Goal: Task Accomplishment & Management: Complete application form

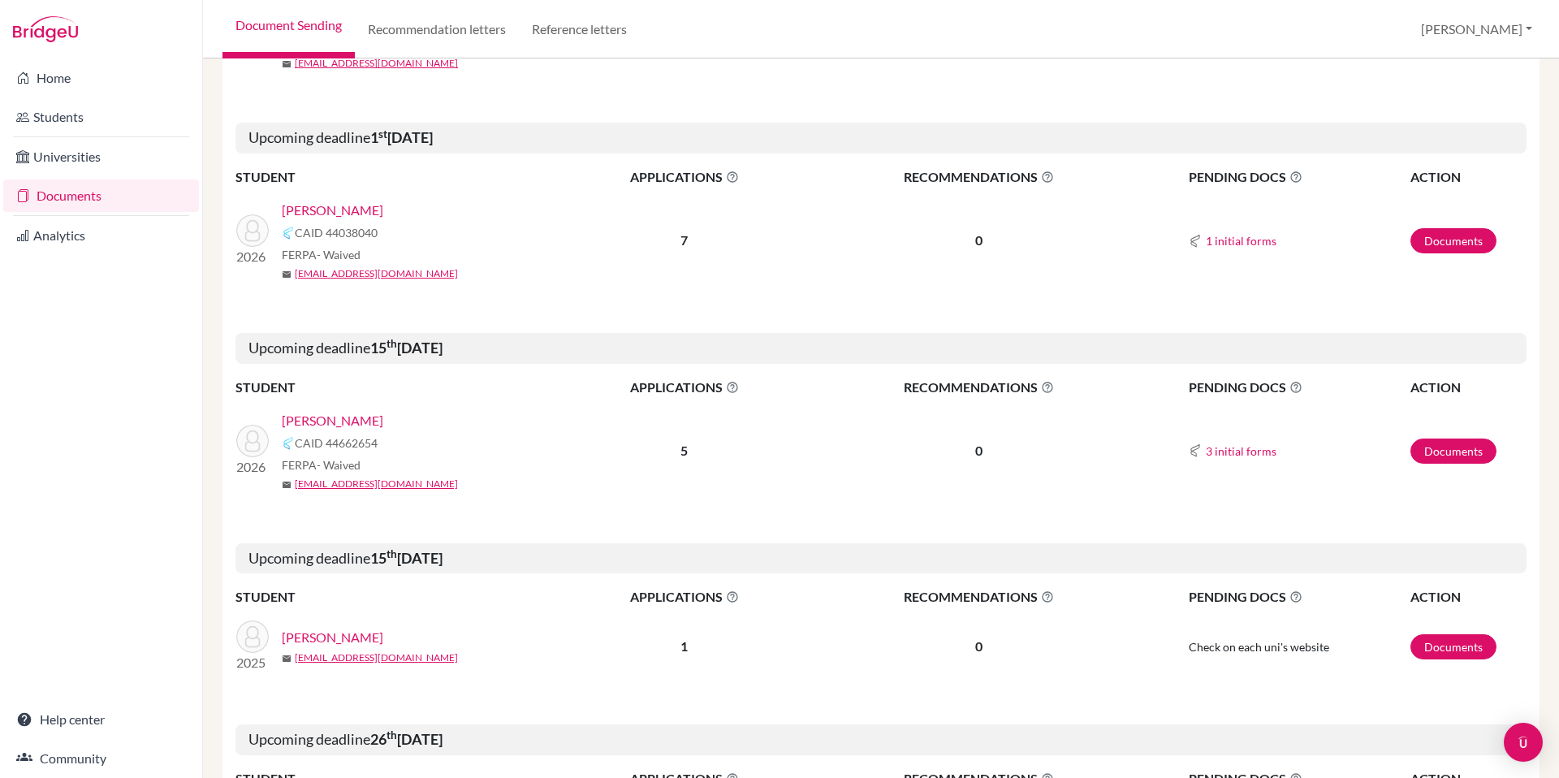
scroll to position [1182, 0]
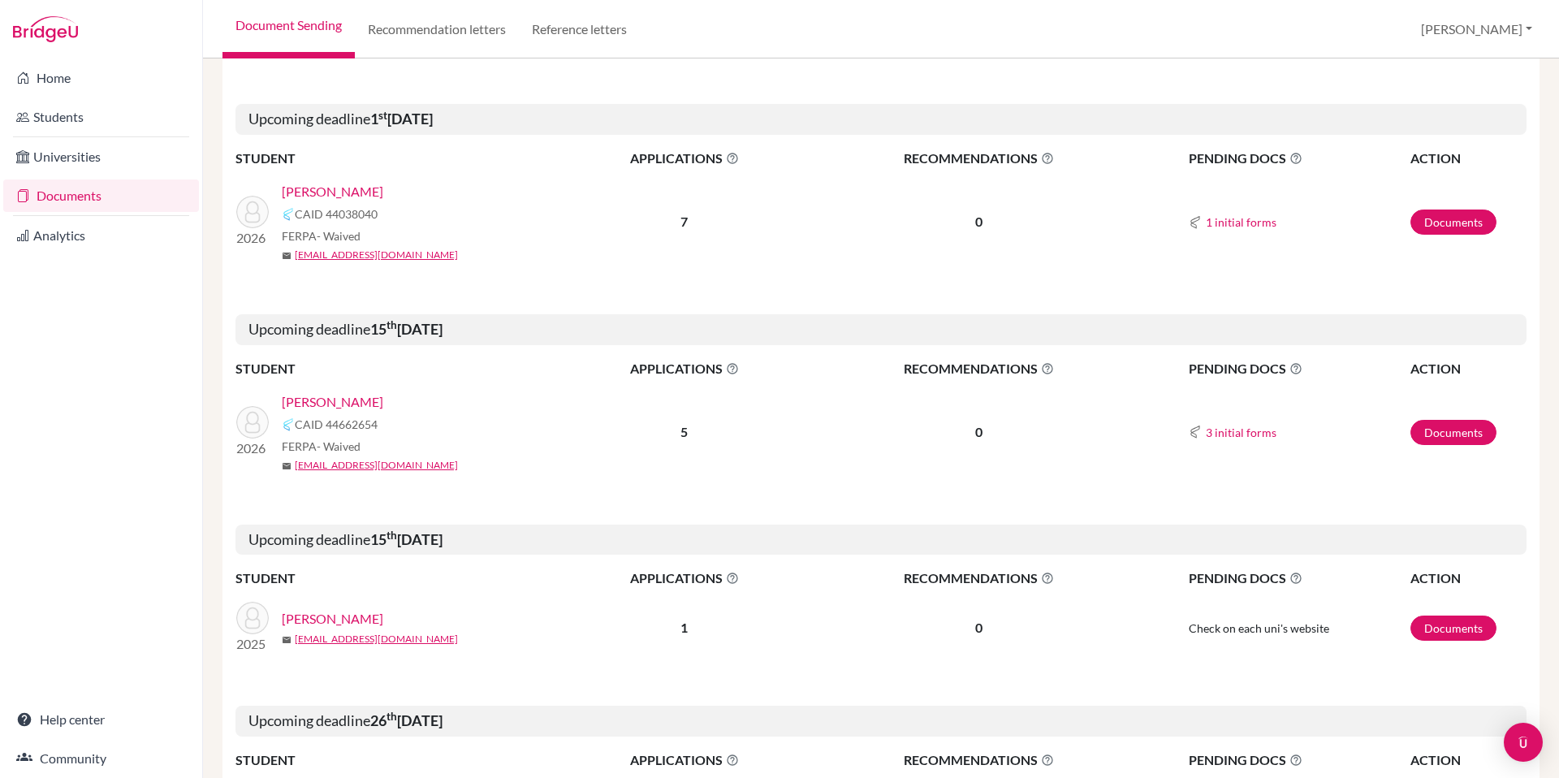
click at [312, 404] on link "[PERSON_NAME]" at bounding box center [332, 401] width 101 height 19
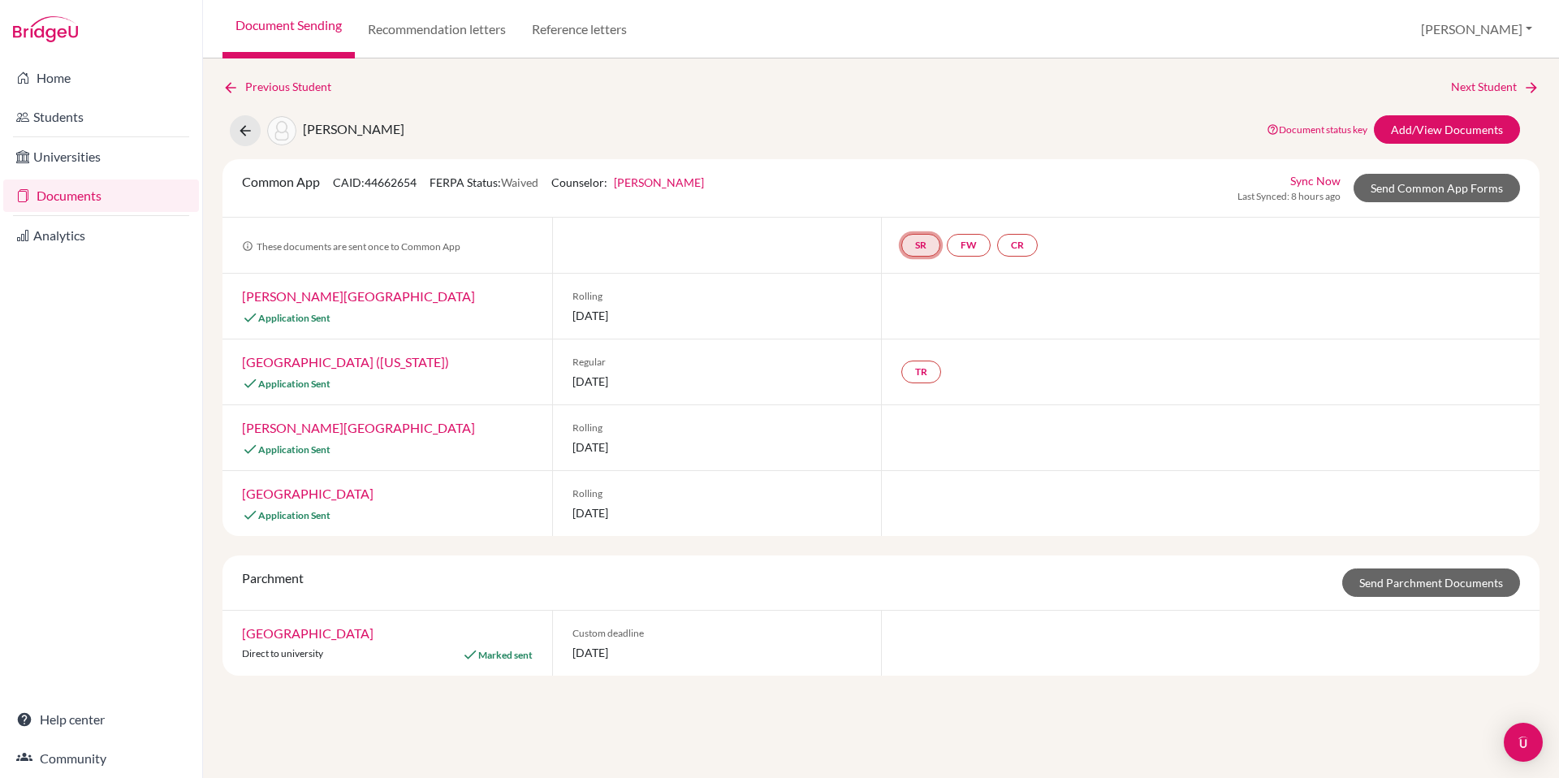
click at [924, 245] on link "SR" at bounding box center [920, 245] width 39 height 23
click at [966, 241] on link "FW" at bounding box center [969, 245] width 44 height 23
click at [1017, 236] on link "CR" at bounding box center [1017, 245] width 41 height 23
click at [1094, 317] on div at bounding box center [1210, 306] width 658 height 65
click at [1431, 196] on link "Send Common App Forms" at bounding box center [1437, 188] width 166 height 28
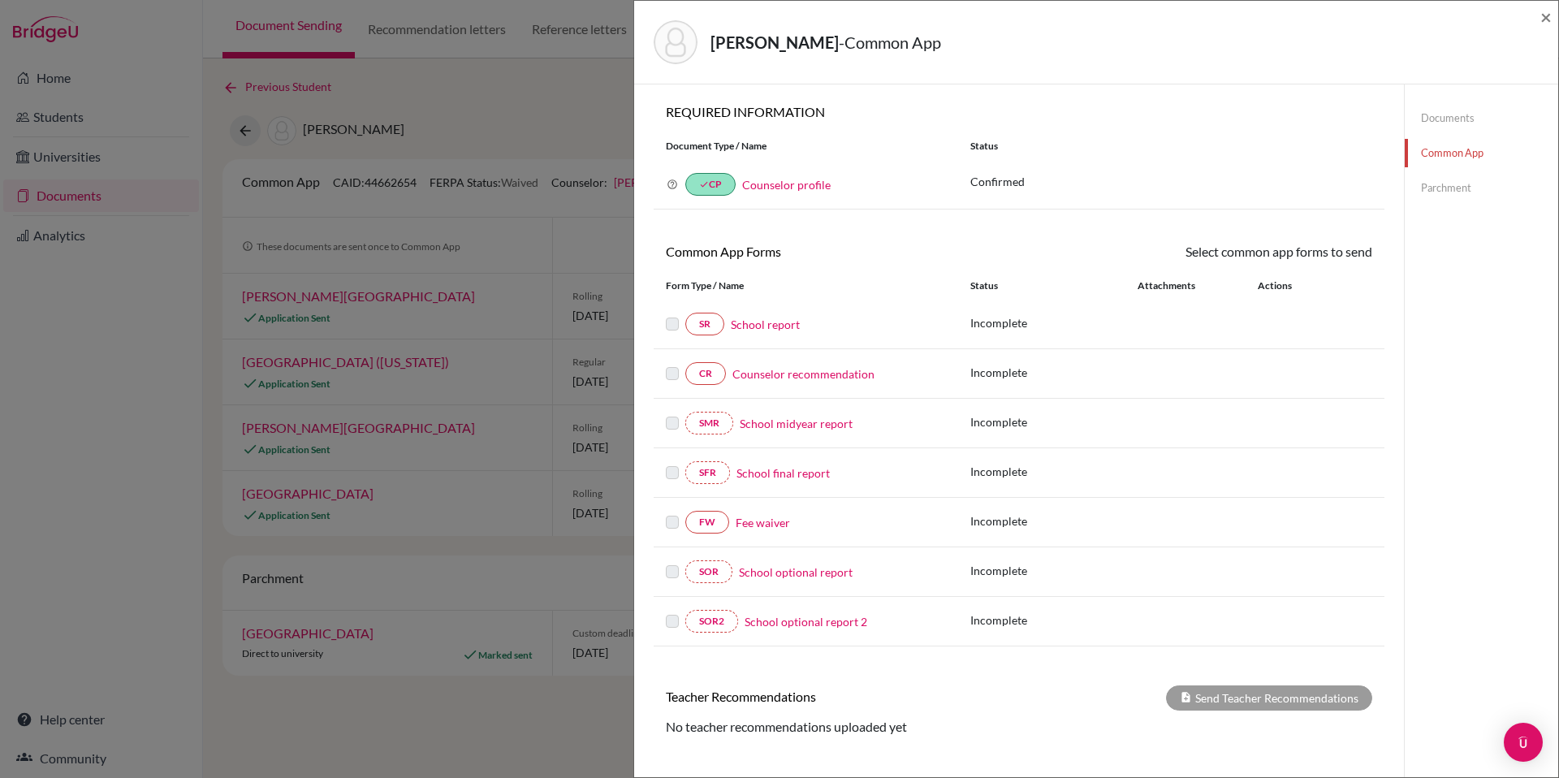
click at [758, 326] on link "School report" at bounding box center [765, 324] width 69 height 17
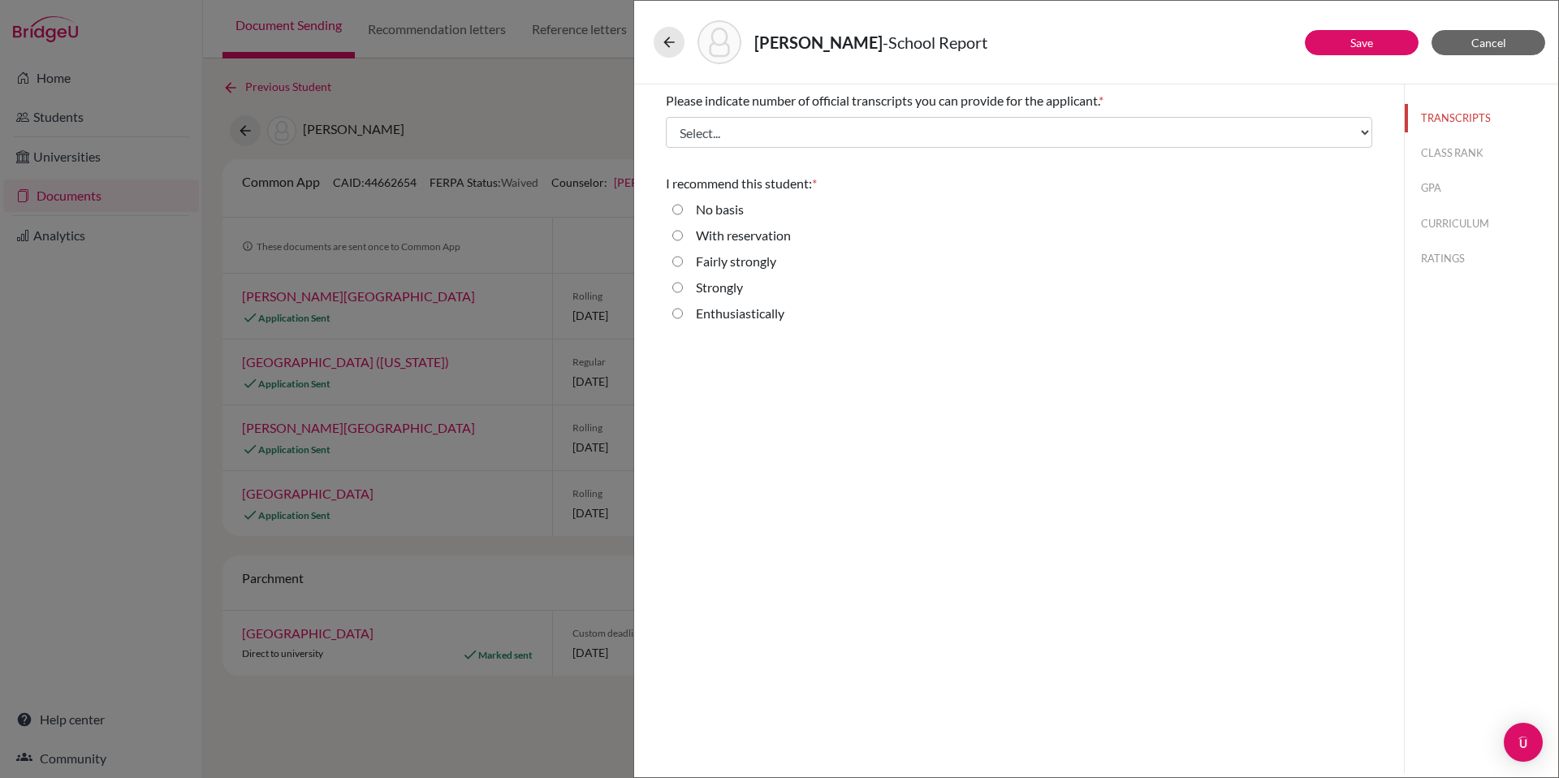
click at [679, 287] on input "Strongly" at bounding box center [677, 287] width 11 height 19
radio input "true"
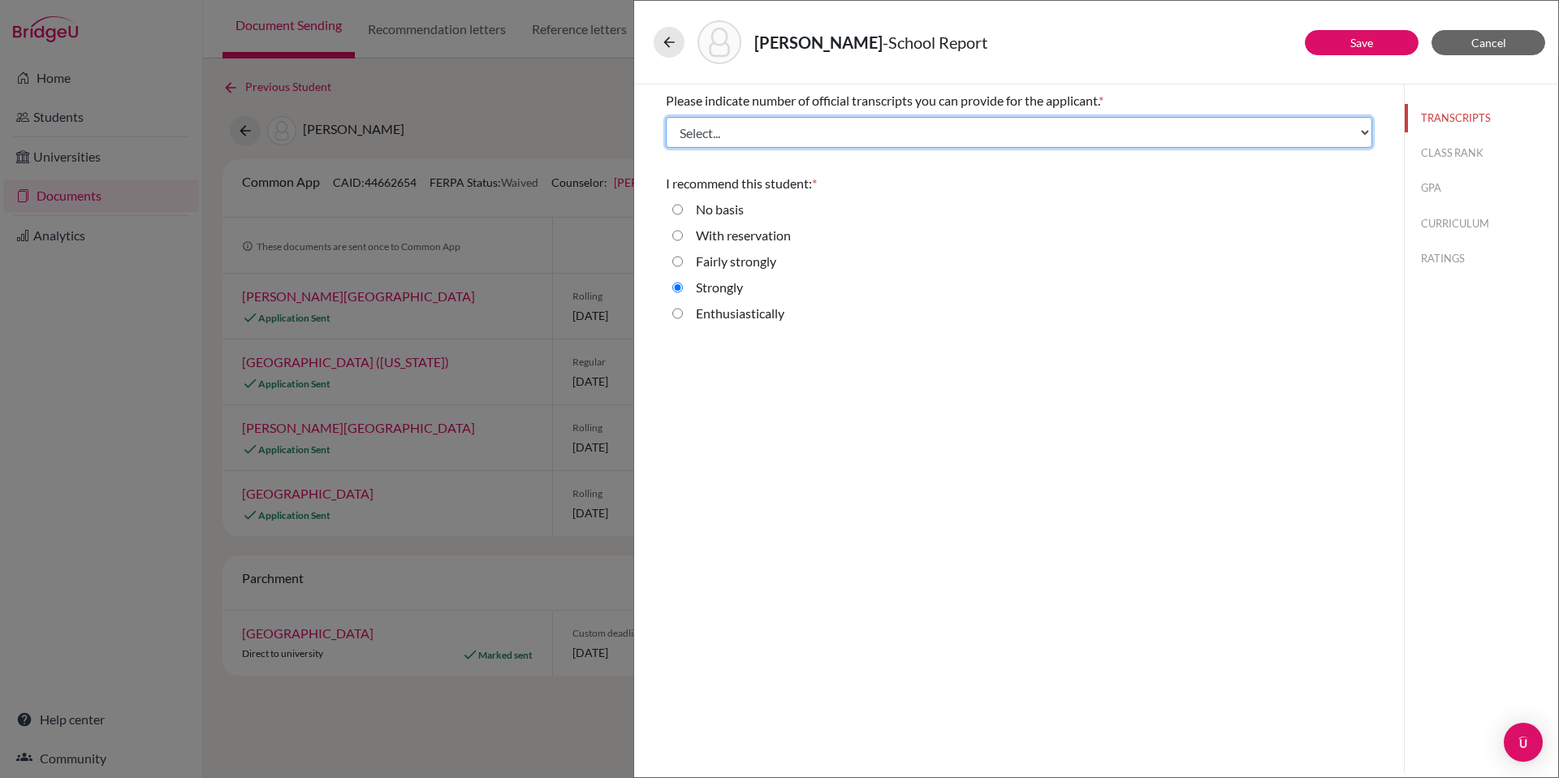
click at [978, 133] on select "Select... 1 2 3 4" at bounding box center [1019, 132] width 706 height 31
select select "1"
click at [666, 117] on select "Select... 1 2 3 4" at bounding box center [1019, 132] width 706 height 31
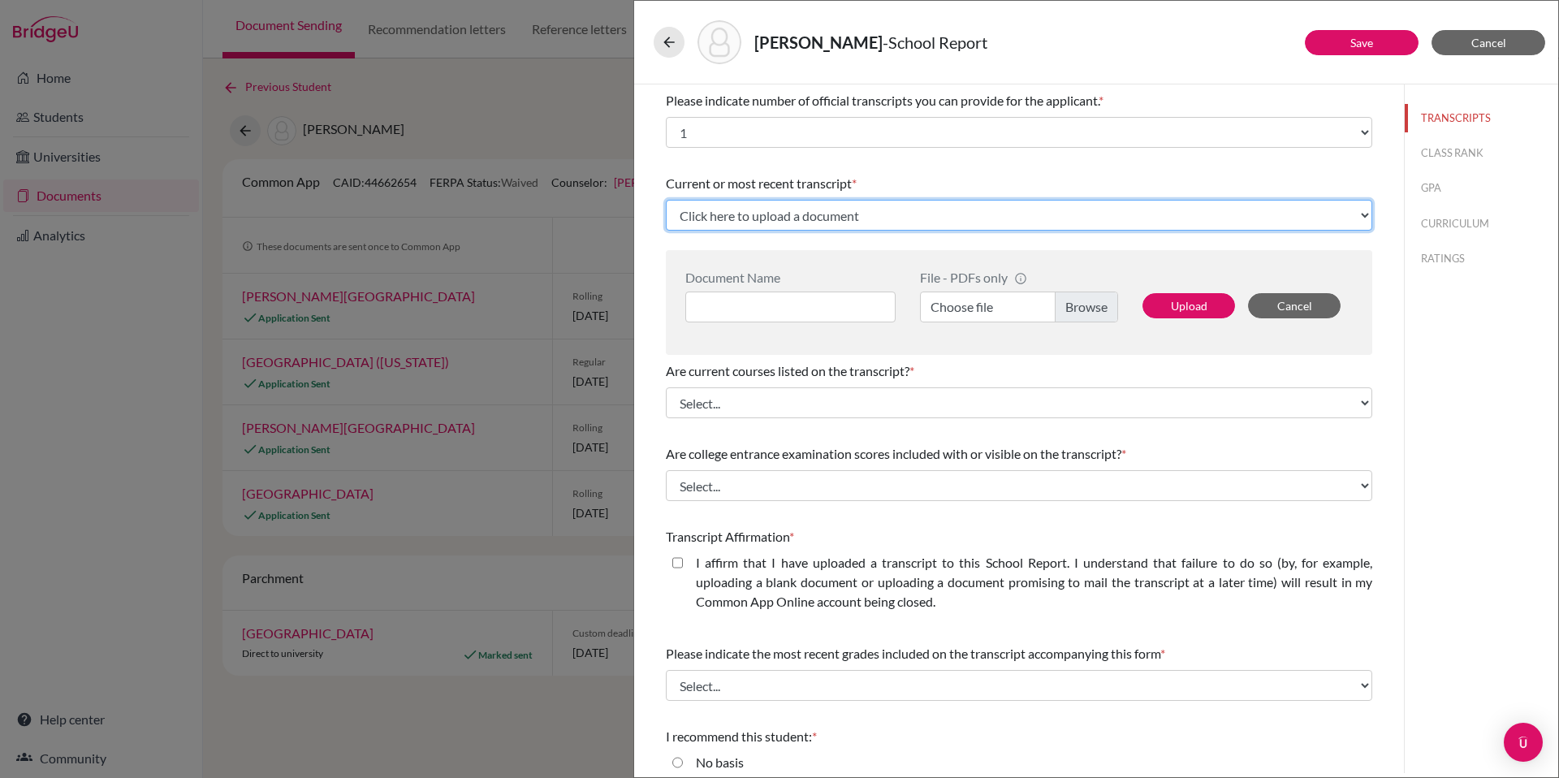
click at [887, 217] on select "Click here to upload a document Upload New File" at bounding box center [1019, 215] width 706 height 31
select select "Upload New File"
click at [666, 200] on select "Click here to upload a document Upload New File" at bounding box center [1019, 215] width 706 height 31
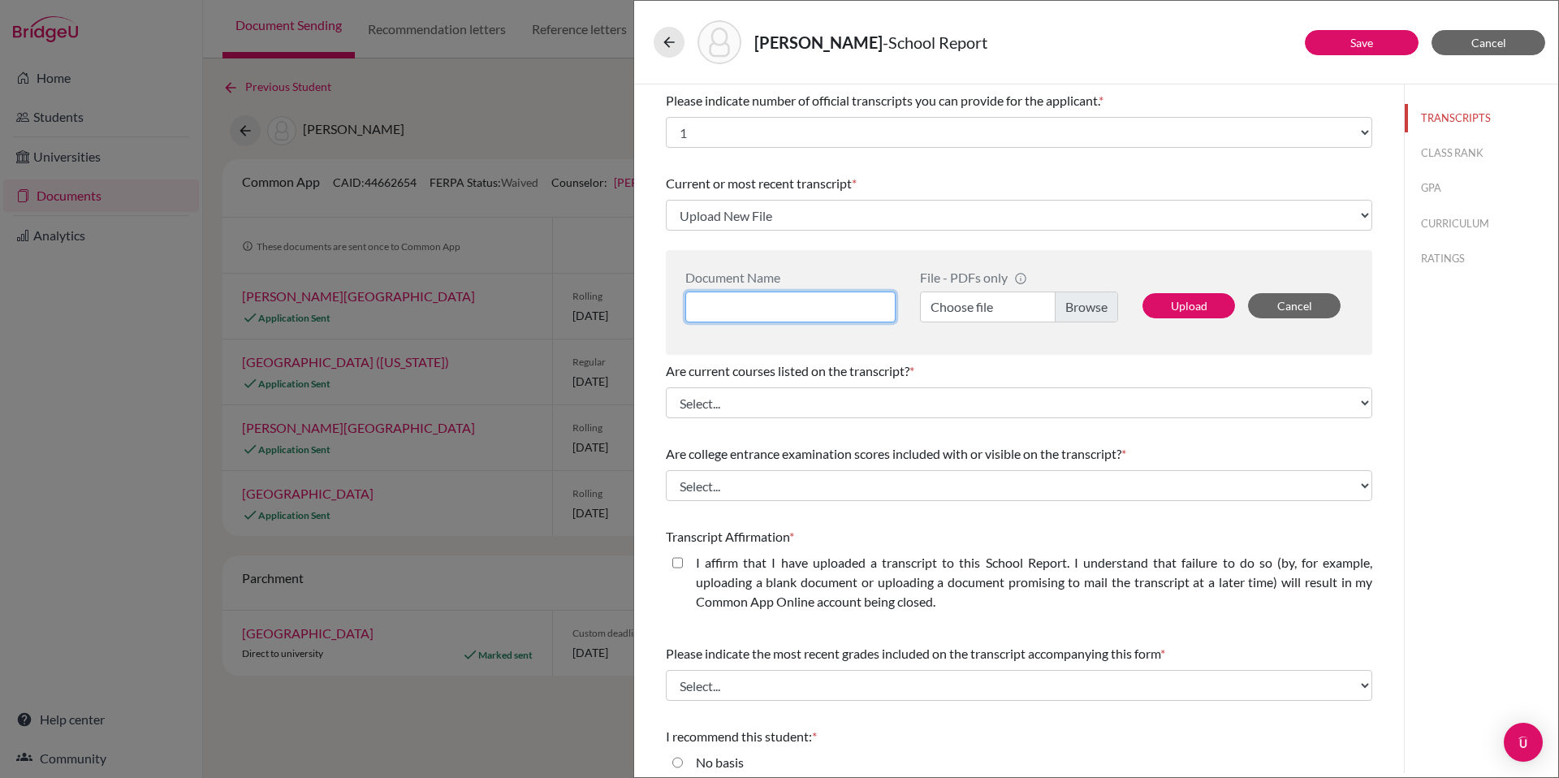
click at [832, 309] on input at bounding box center [790, 306] width 210 height 31
type input "Cooke, Eli Junior Year Transcript"
click at [1064, 306] on label "Choose file" at bounding box center [1019, 306] width 198 height 31
click at [1064, 306] on input "Choose file" at bounding box center [1019, 306] width 198 height 31
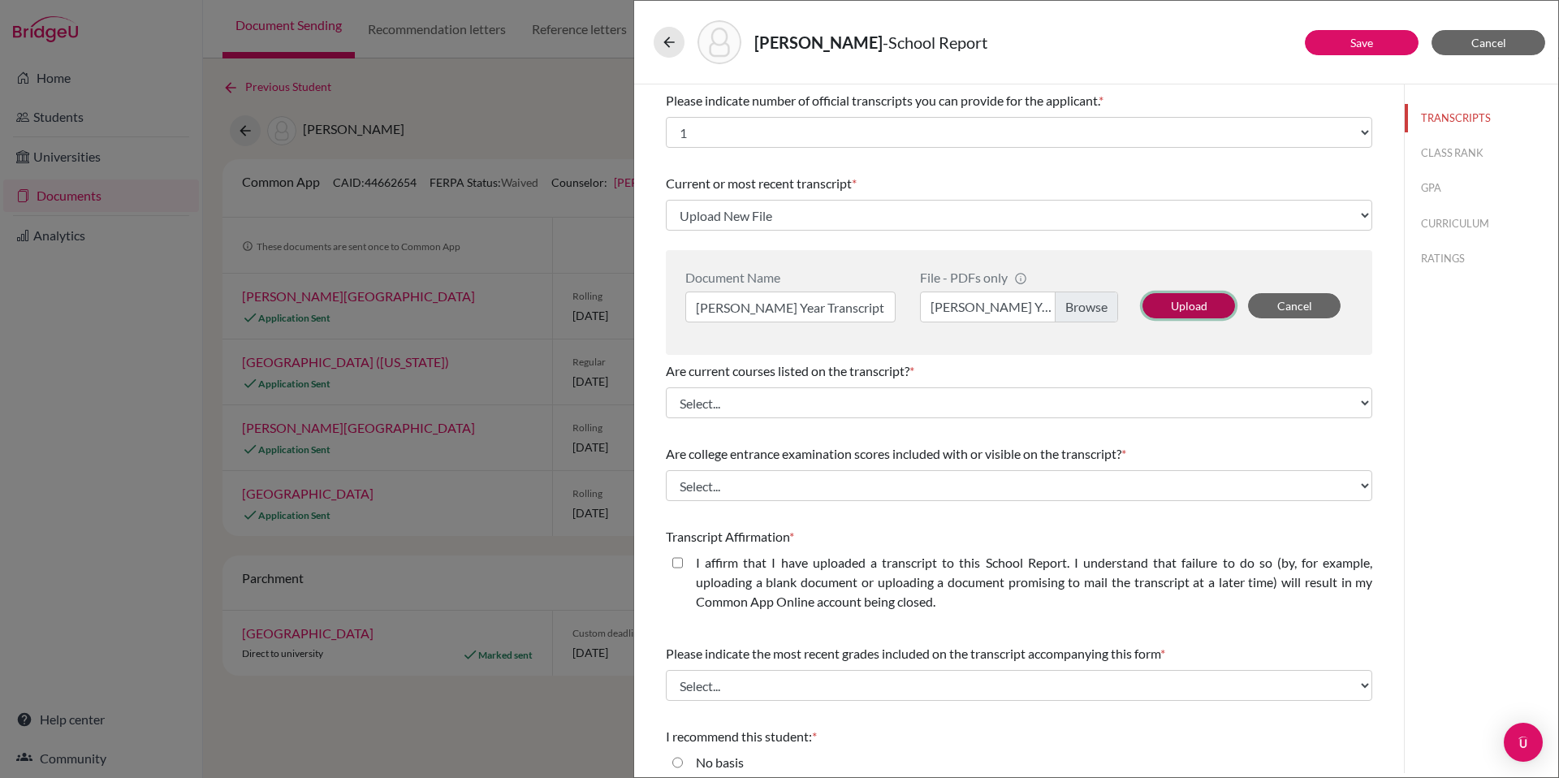
click at [1184, 309] on button "Upload" at bounding box center [1188, 305] width 93 height 25
select select "661341"
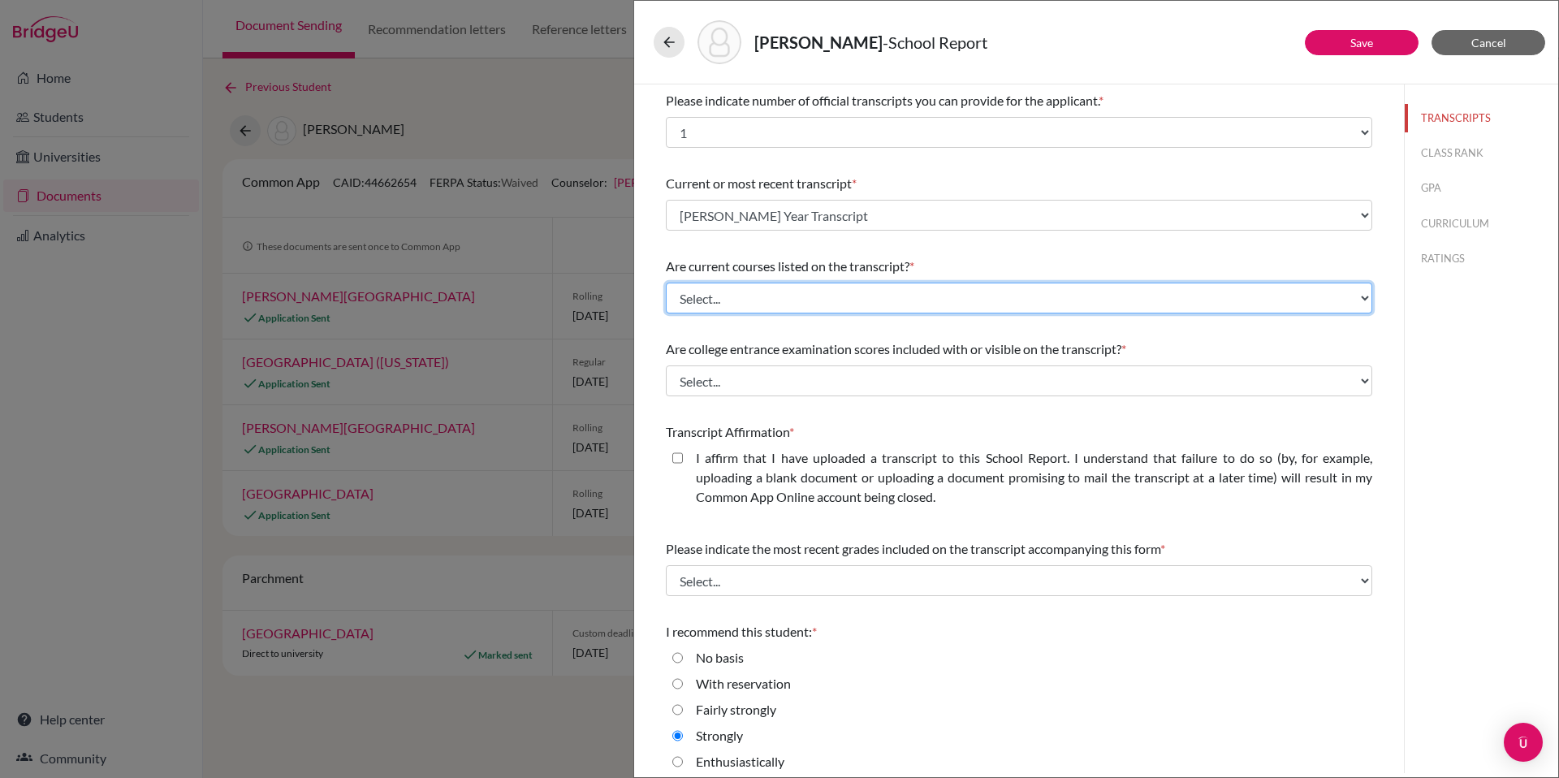
click at [816, 292] on select "Select... Yes No" at bounding box center [1019, 298] width 706 height 31
select select "1"
click at [666, 283] on select "Select... Yes No" at bounding box center [1019, 298] width 706 height 31
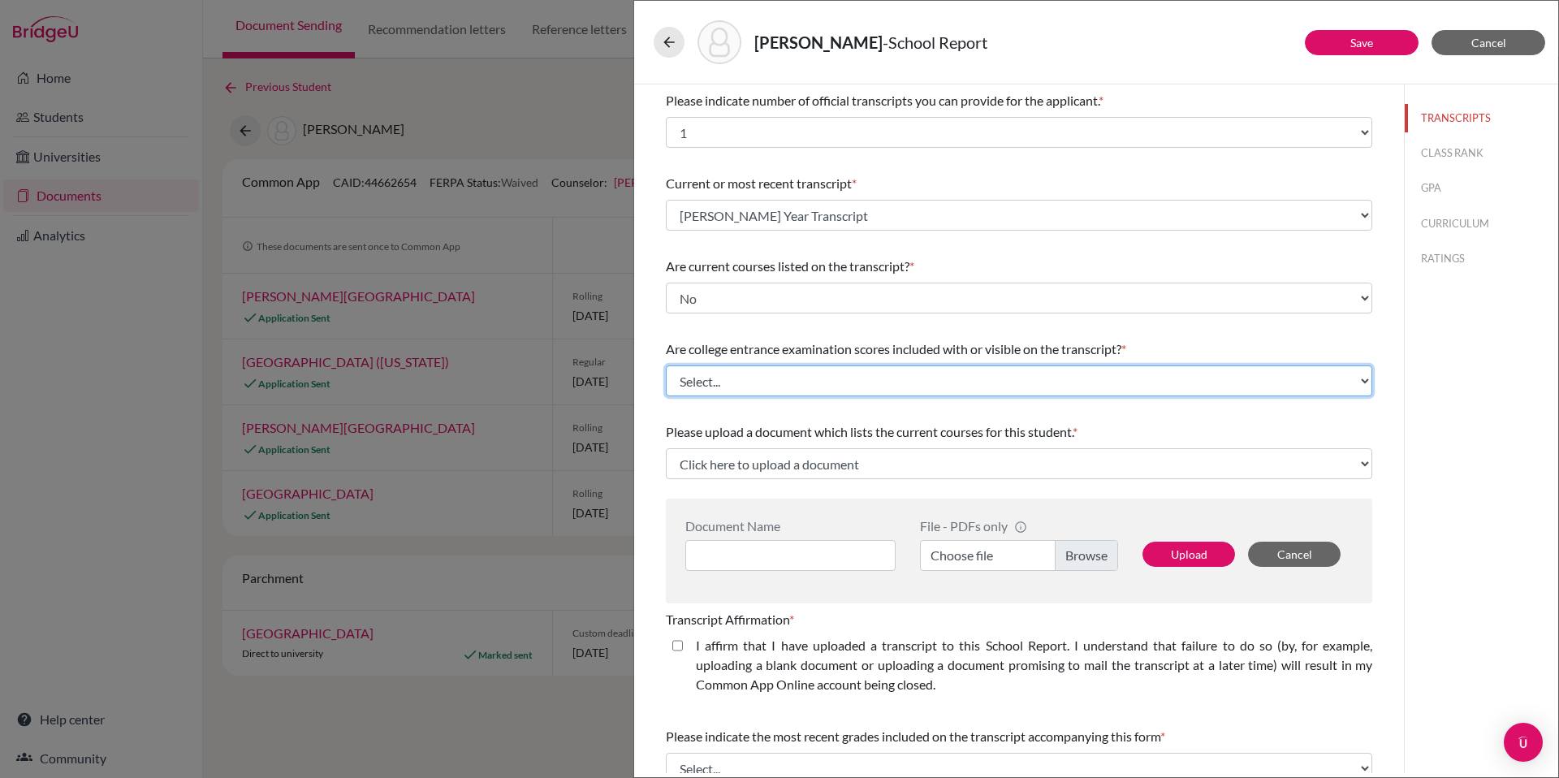
click at [991, 384] on select "Select... Yes No" at bounding box center [1019, 380] width 706 height 31
select select "0"
click at [666, 365] on select "Select... Yes No" at bounding box center [1019, 380] width 706 height 31
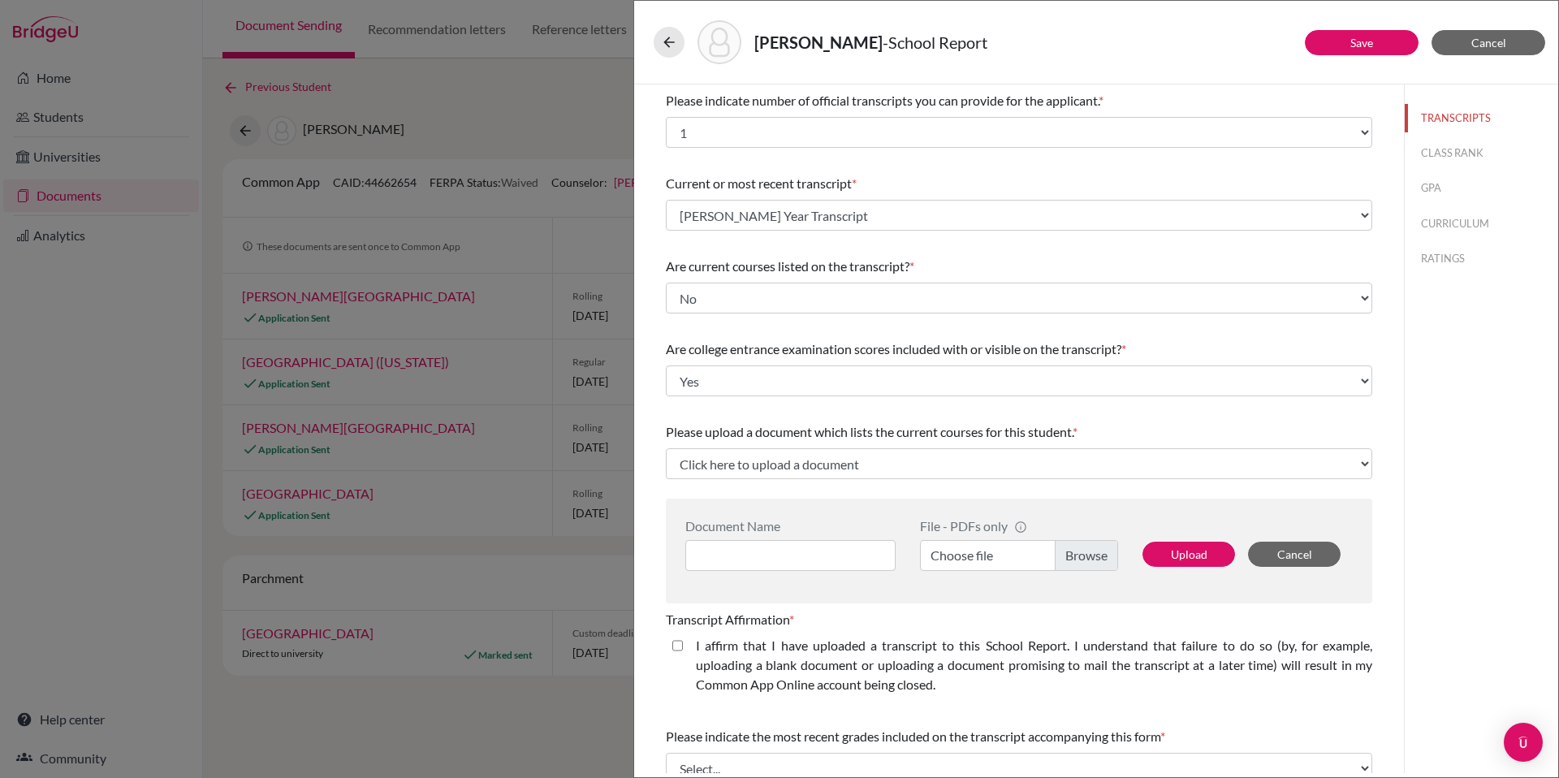
click at [841, 424] on span "Please upload a document which lists the current courses for this student." at bounding box center [869, 431] width 407 height 15
click at [1078, 551] on label "Choose file" at bounding box center [1019, 555] width 198 height 31
click at [1078, 551] on input "Choose file" at bounding box center [1019, 555] width 198 height 31
click at [792, 558] on input at bounding box center [790, 555] width 210 height 31
type input "Cooke, Eli Class Schedule"
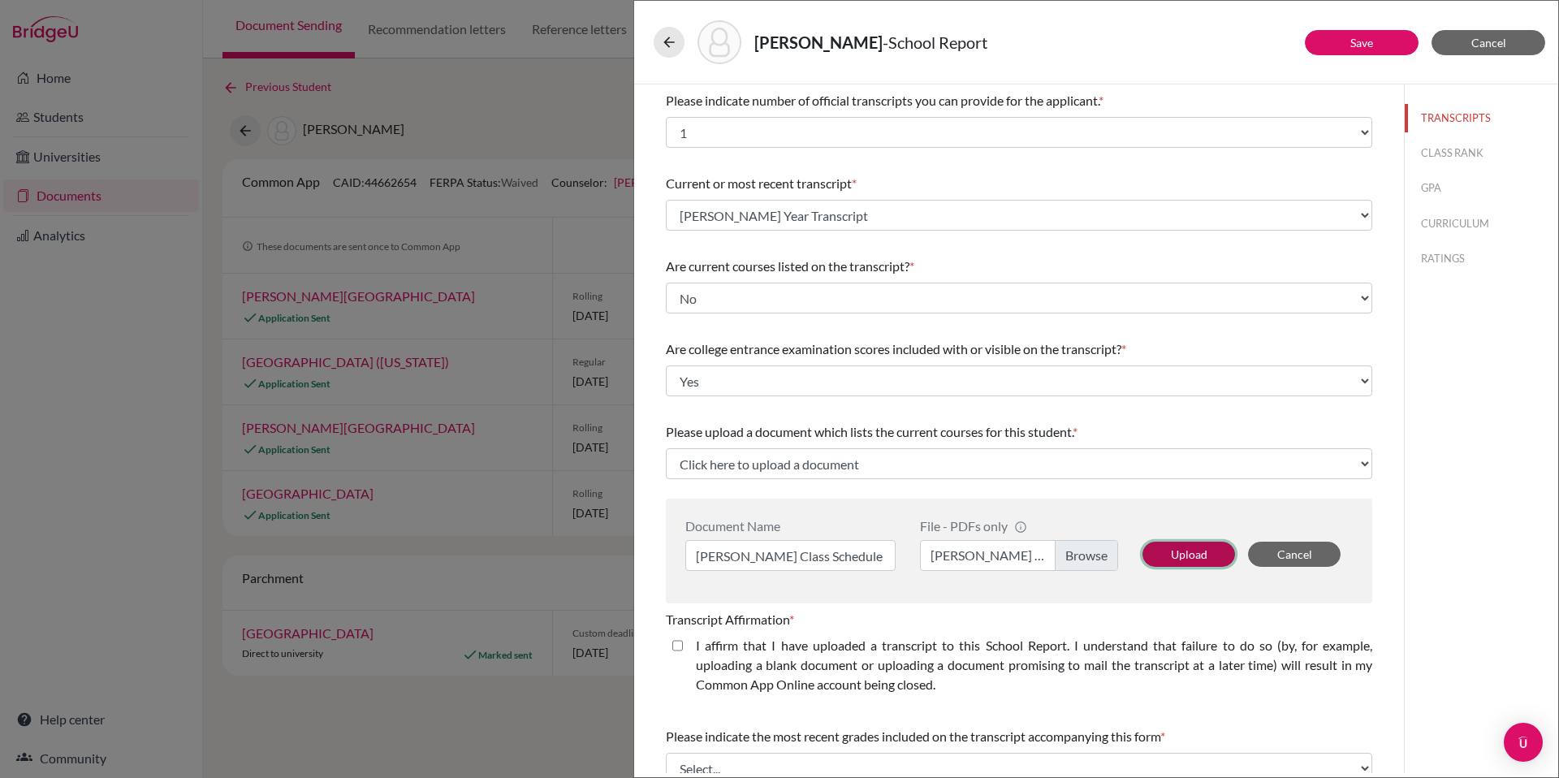
click at [1185, 553] on button "Upload" at bounding box center [1188, 554] width 93 height 25
select select "661342"
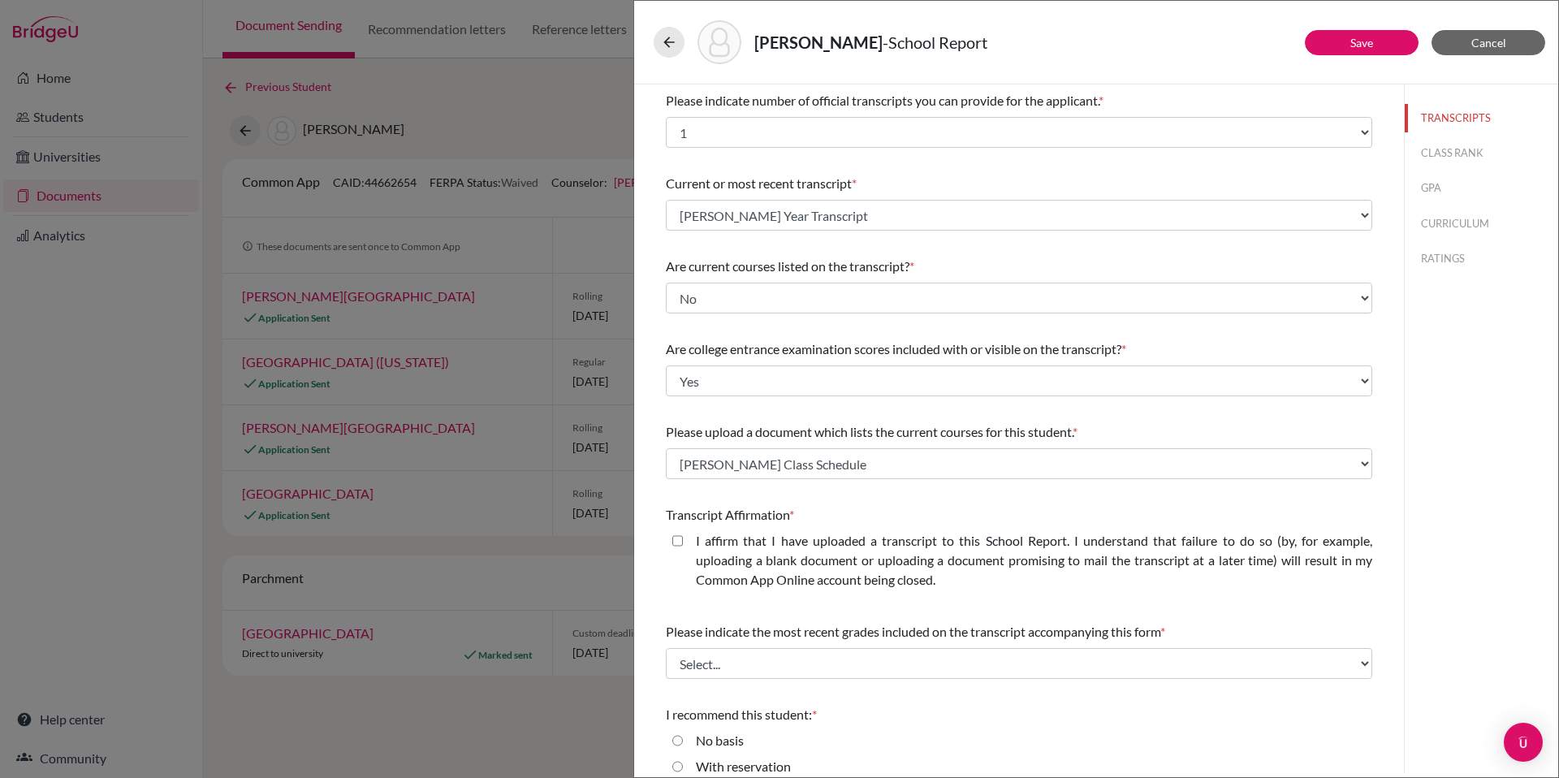
click at [677, 542] on closed\ "I affirm that I have uploaded a transcript to this School Report. I understand …" at bounding box center [677, 540] width 11 height 19
checkbox closed\ "true"
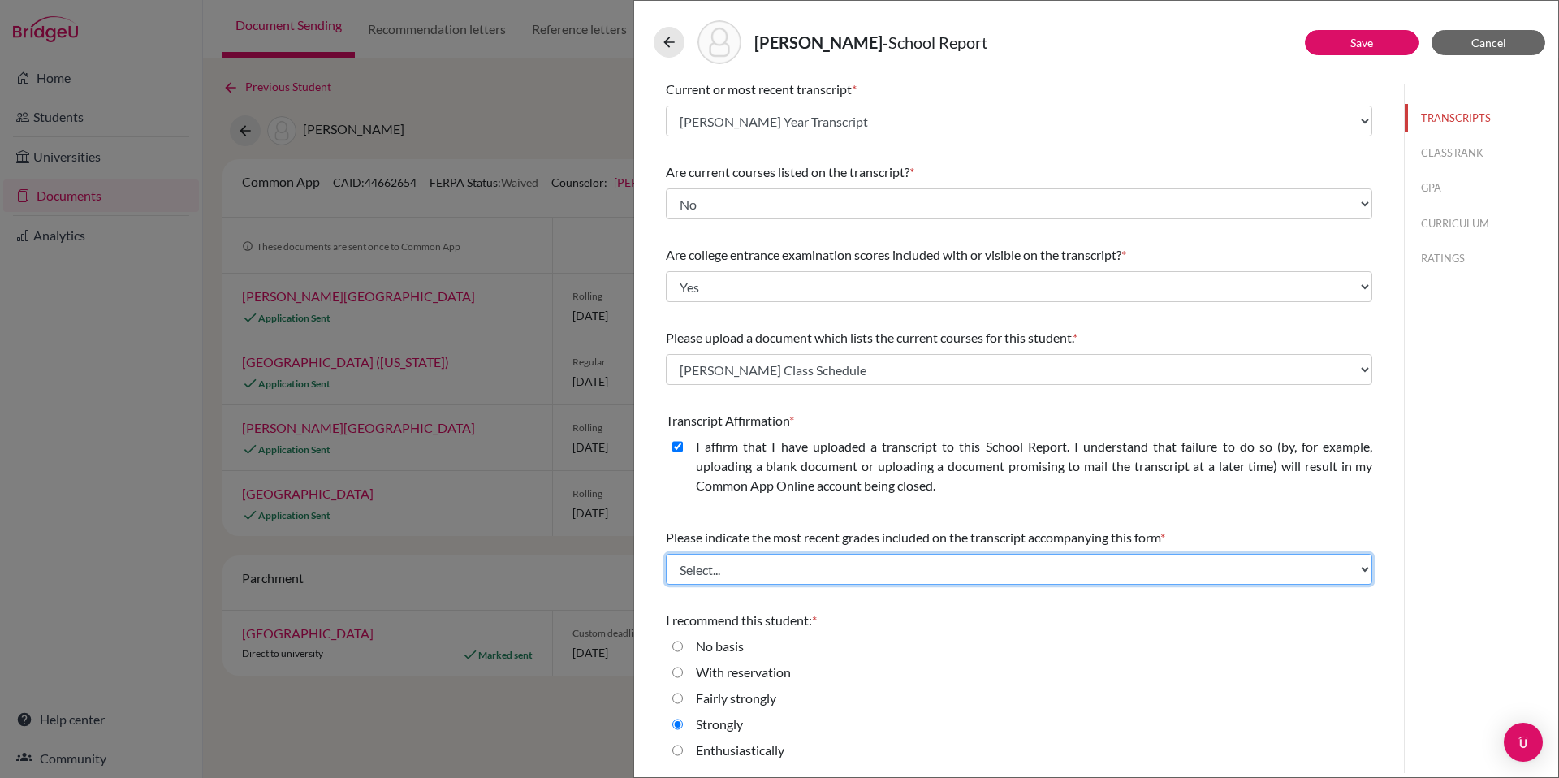
click at [970, 568] on select "Select... Final junior year grades 1st Quarter senior year grades 2nd Quarter/1…" at bounding box center [1019, 569] width 706 height 31
select select "0"
click at [666, 554] on select "Select... Final junior year grades 1st Quarter senior year grades 2nd Quarter/1…" at bounding box center [1019, 569] width 706 height 31
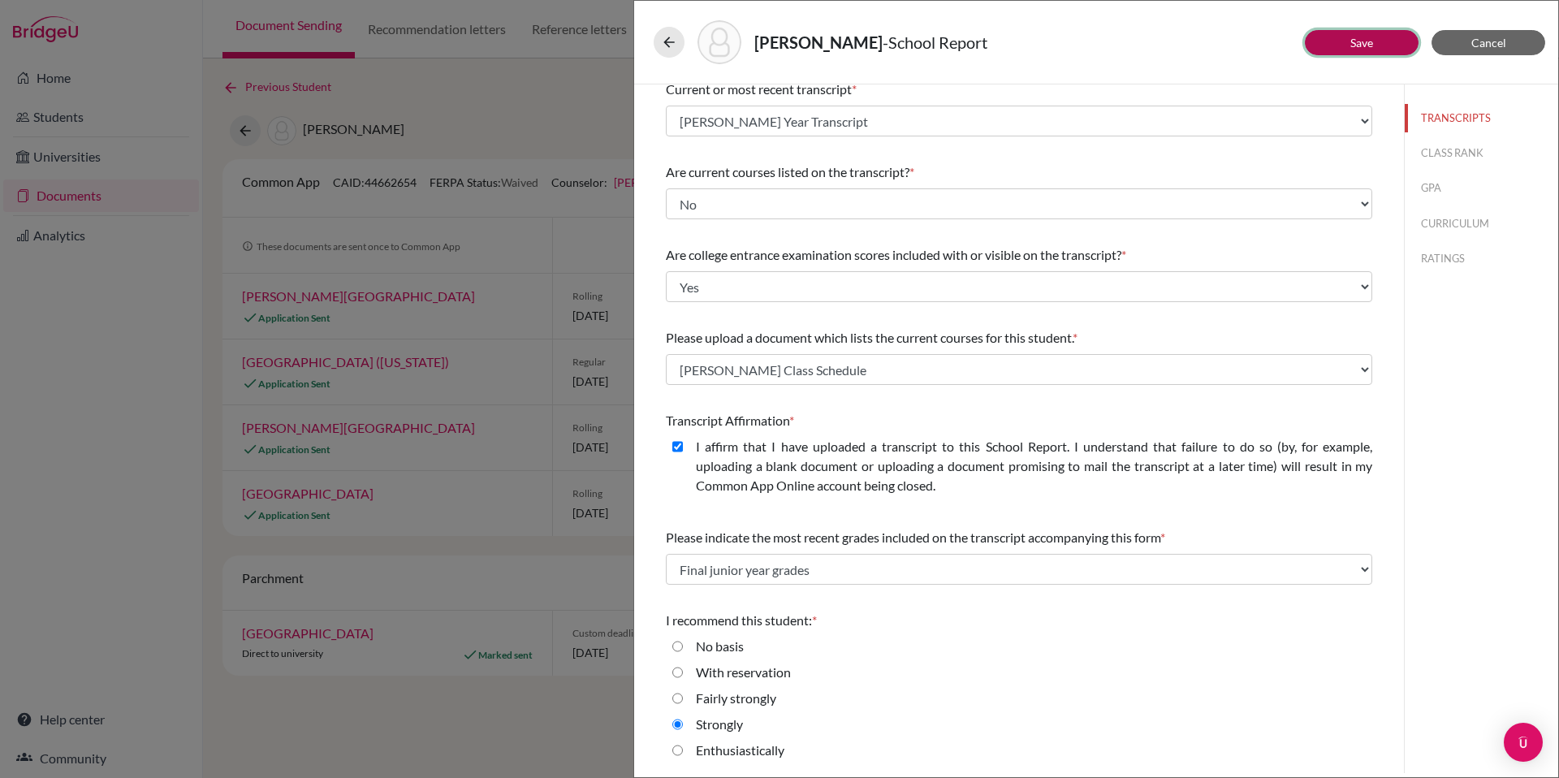
click at [1360, 36] on link "Save" at bounding box center [1361, 43] width 23 height 14
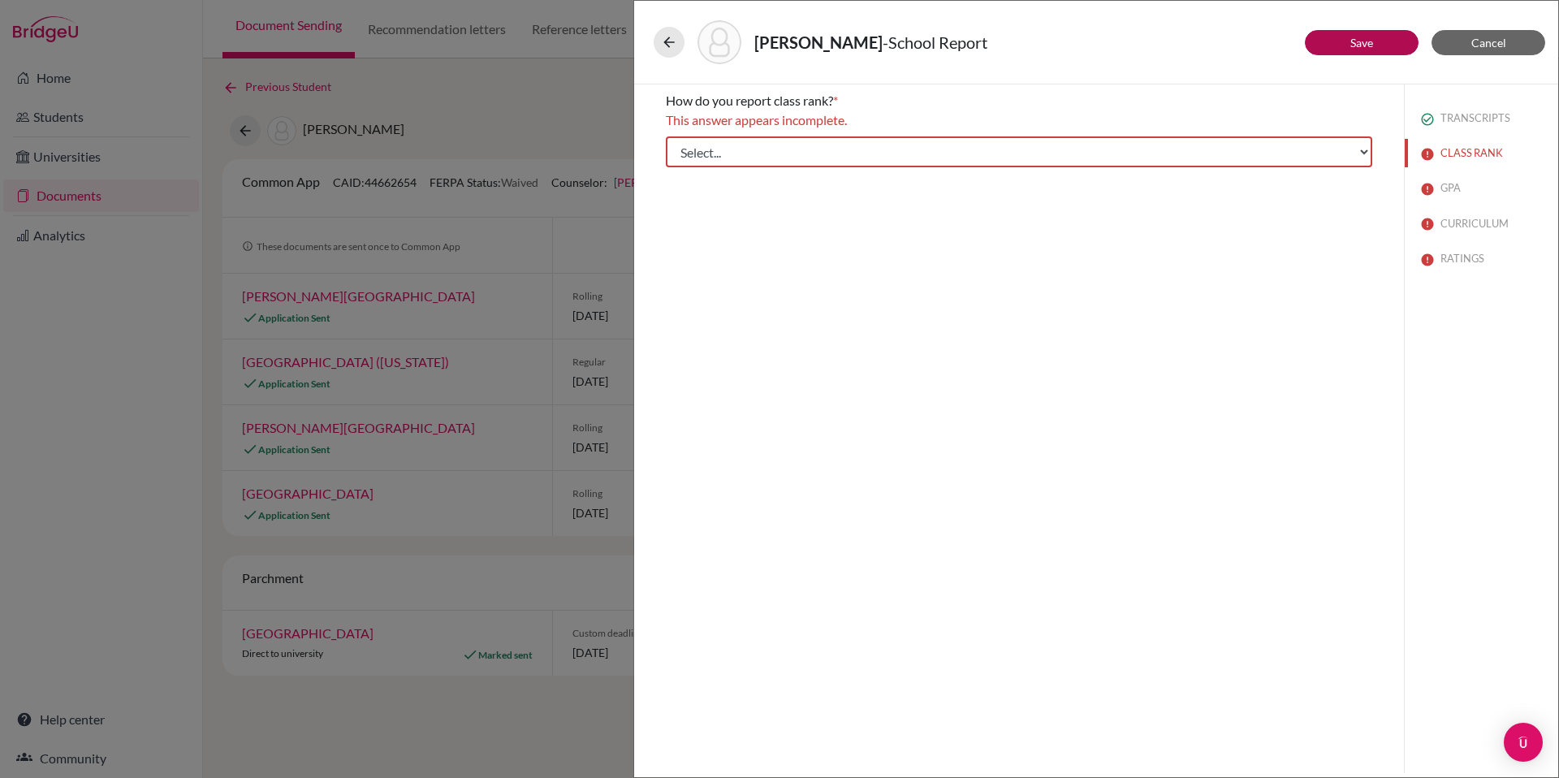
scroll to position [0, 0]
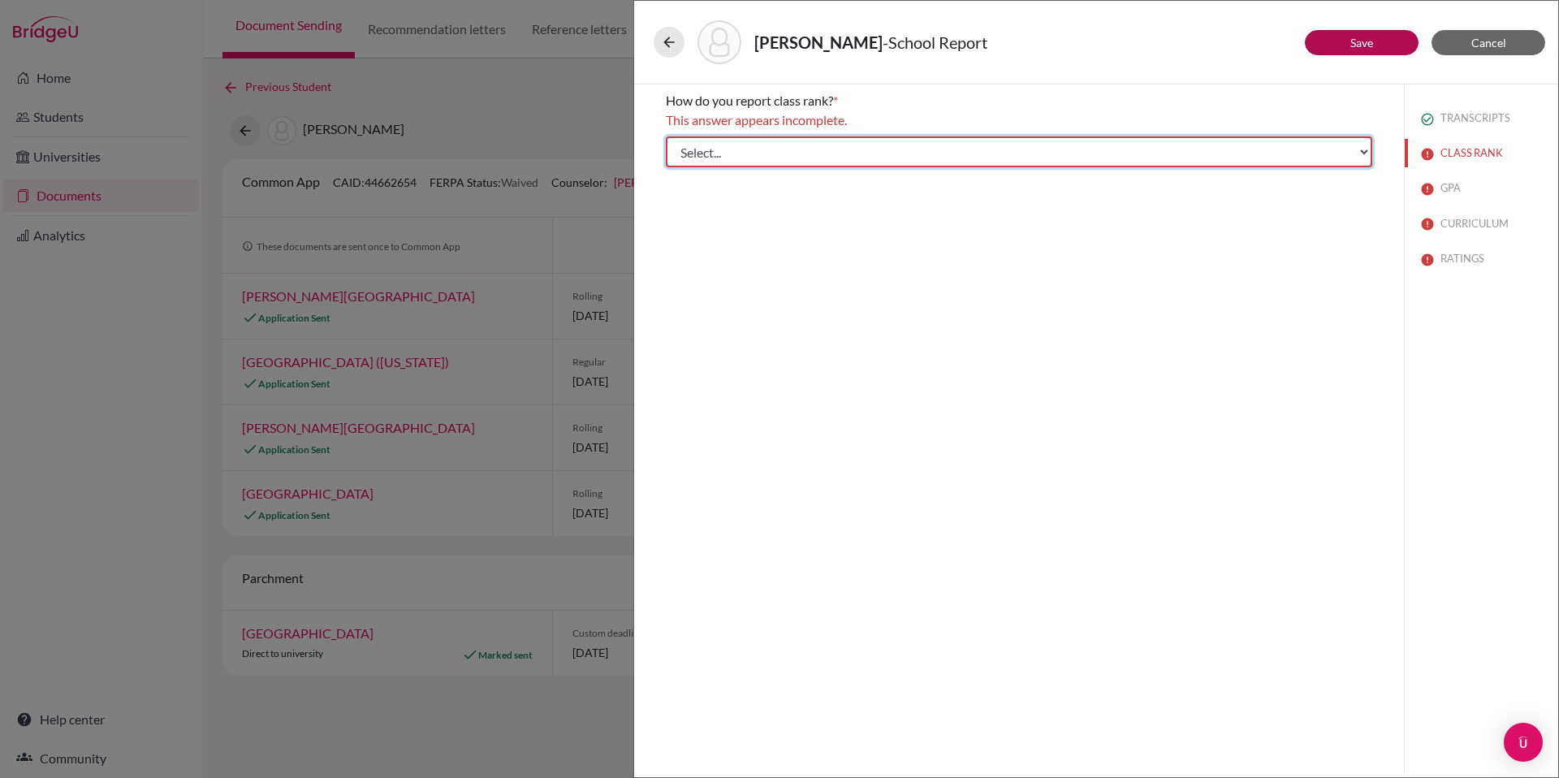
click at [880, 152] on select "Select... Exact Decile Quintile Quartile None" at bounding box center [1019, 151] width 706 height 31
select select "5"
click at [666, 136] on select "Select... Exact Decile Quintile Quartile None" at bounding box center [1019, 151] width 706 height 31
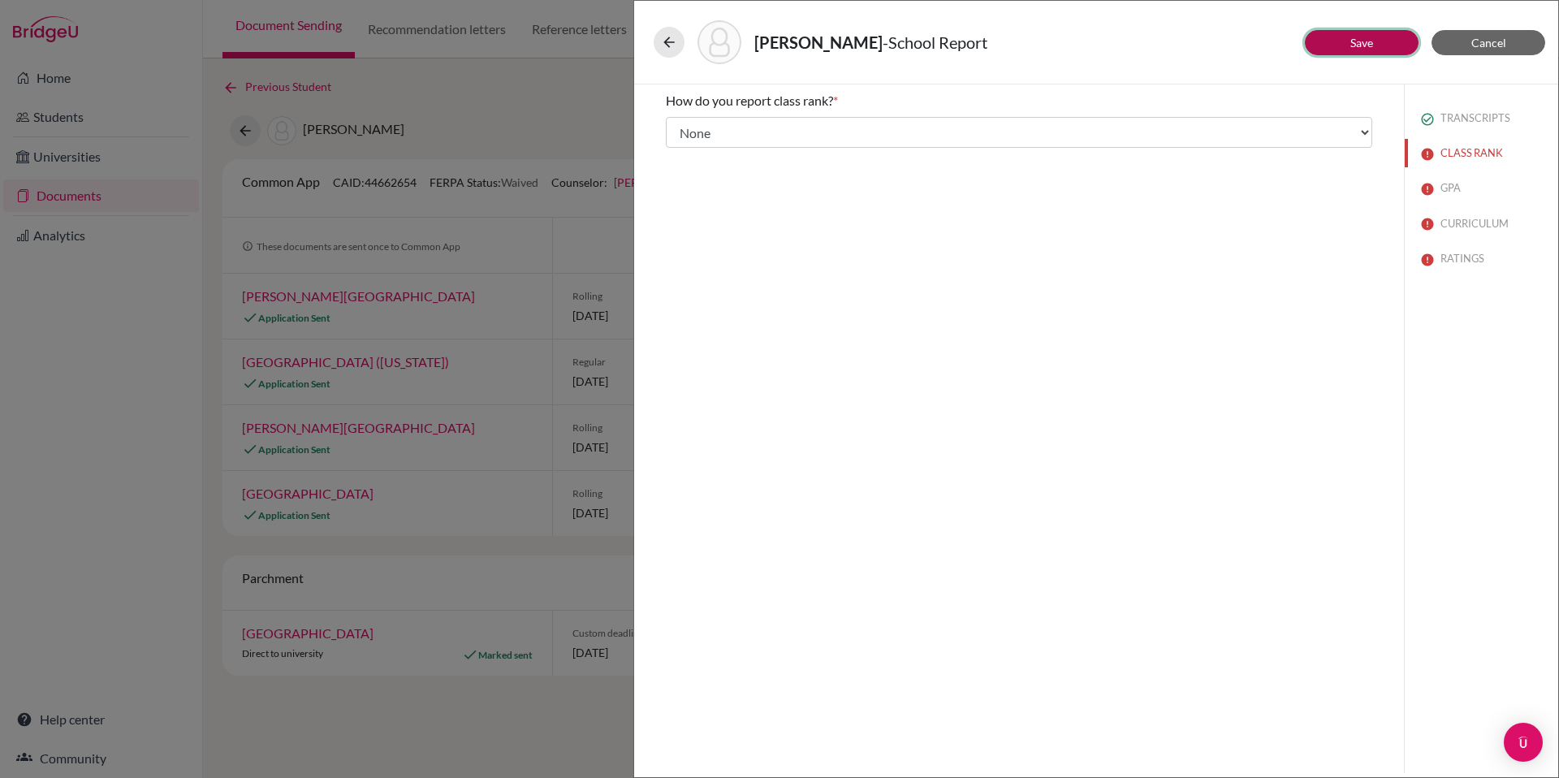
click at [1360, 46] on link "Save" at bounding box center [1361, 43] width 23 height 14
click at [680, 147] on input "Yes" at bounding box center [677, 145] width 11 height 19
radio input "true"
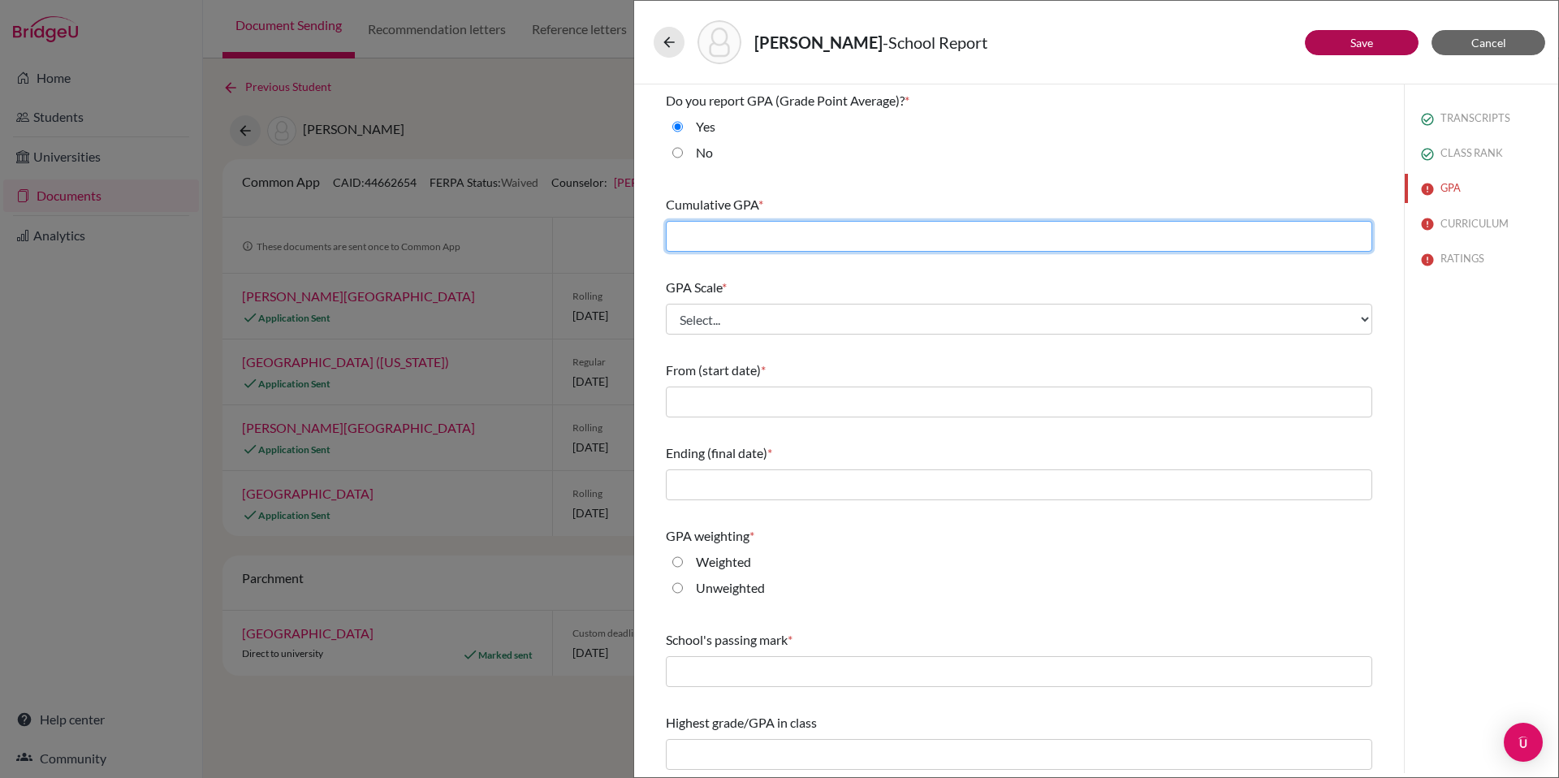
click at [831, 240] on input "text" at bounding box center [1019, 236] width 706 height 31
type input "3.9315"
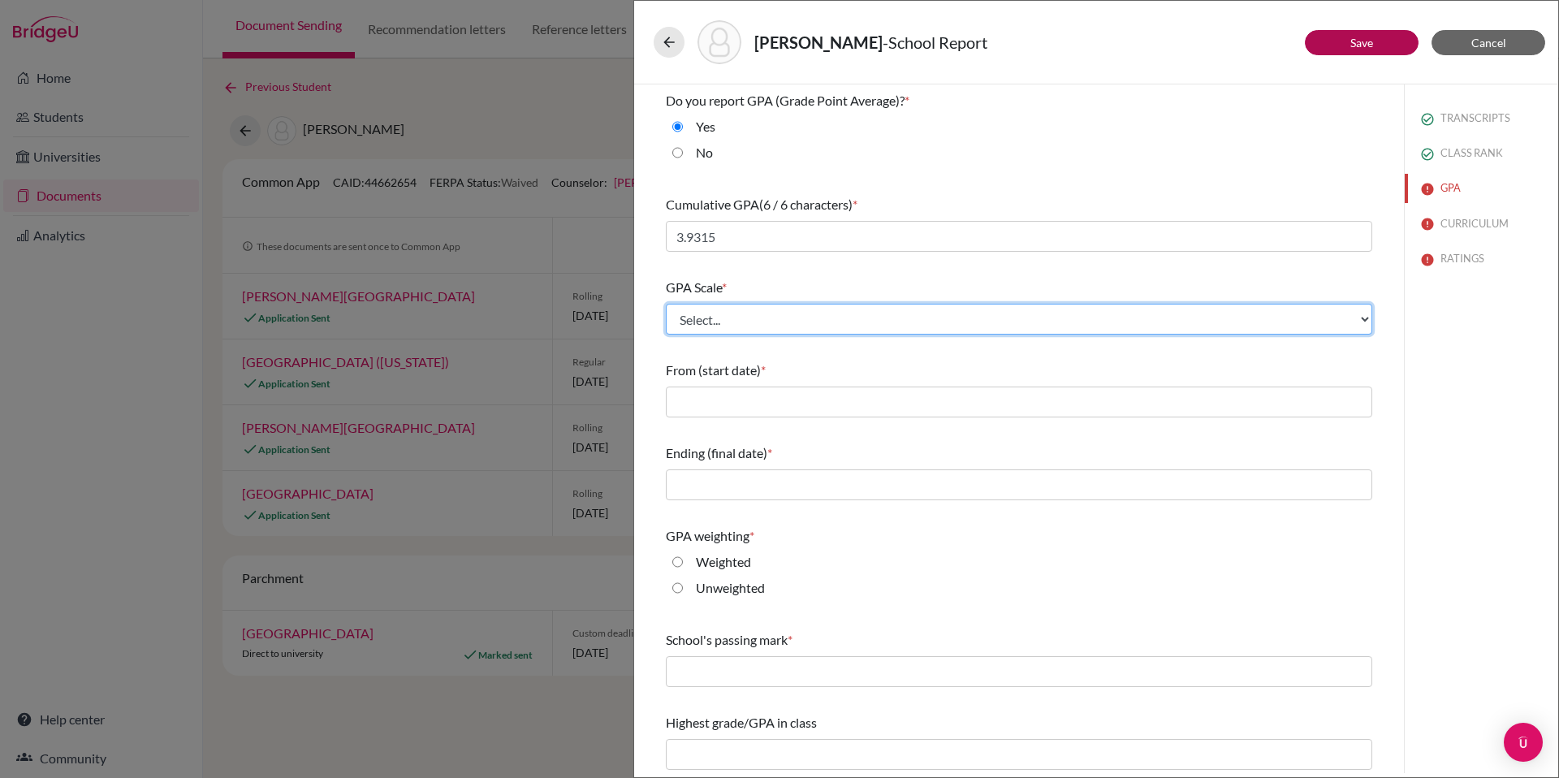
click at [854, 319] on select "Select... 4 5 6 7 8 9 10 11 12 13 14 15 16 17 18 19 20 100" at bounding box center [1019, 319] width 706 height 31
select select "5"
click at [666, 304] on select "Select... 4 5 6 7 8 9 10 11 12 13 14 15 16 17 18 19 20 100" at bounding box center [1019, 319] width 706 height 31
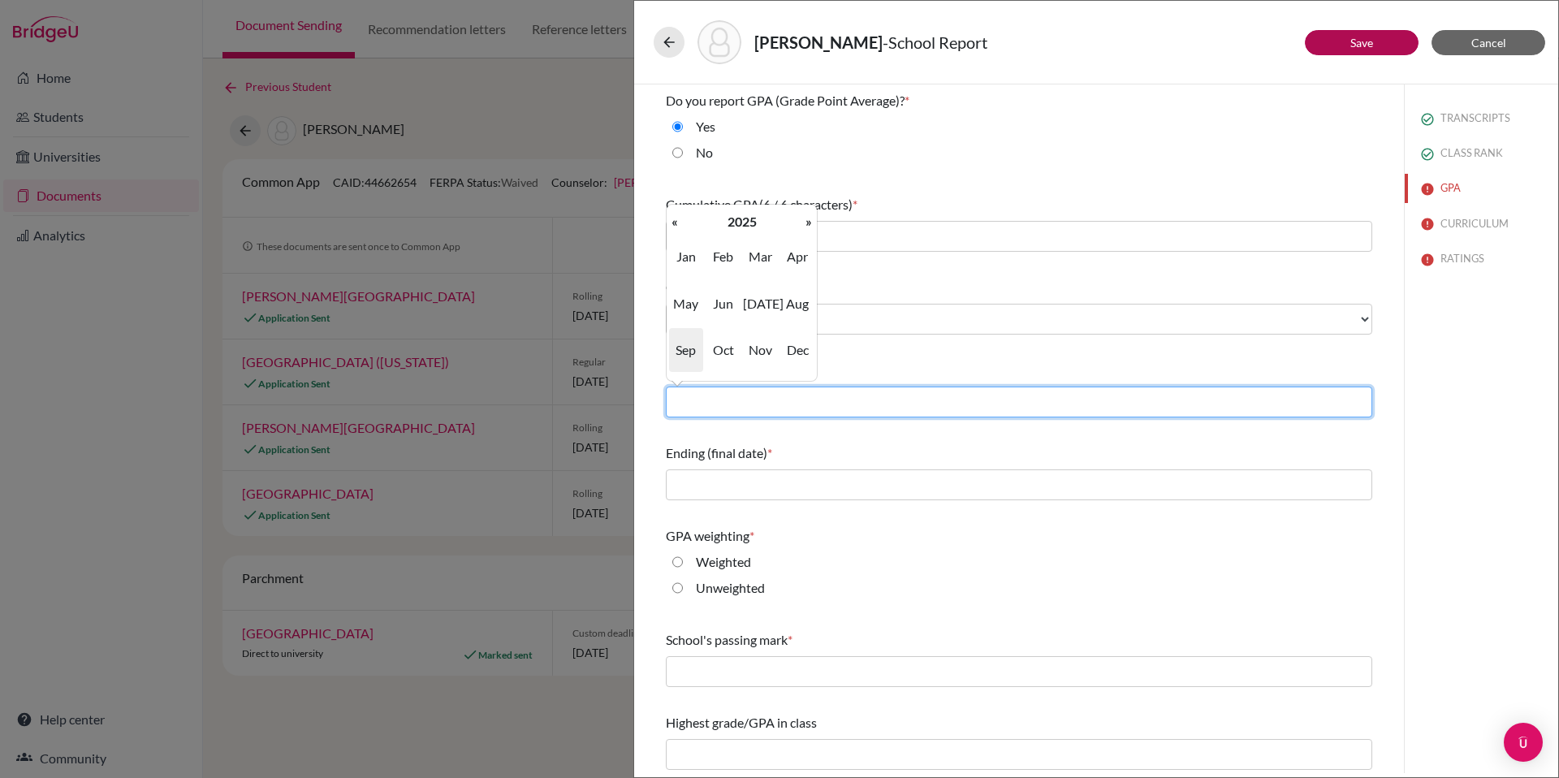
click at [762, 405] on input "text" at bounding box center [1019, 401] width 706 height 31
click at [675, 225] on th "«" at bounding box center [675, 221] width 16 height 21
click at [800, 307] on span "Aug" at bounding box center [797, 304] width 34 height 44
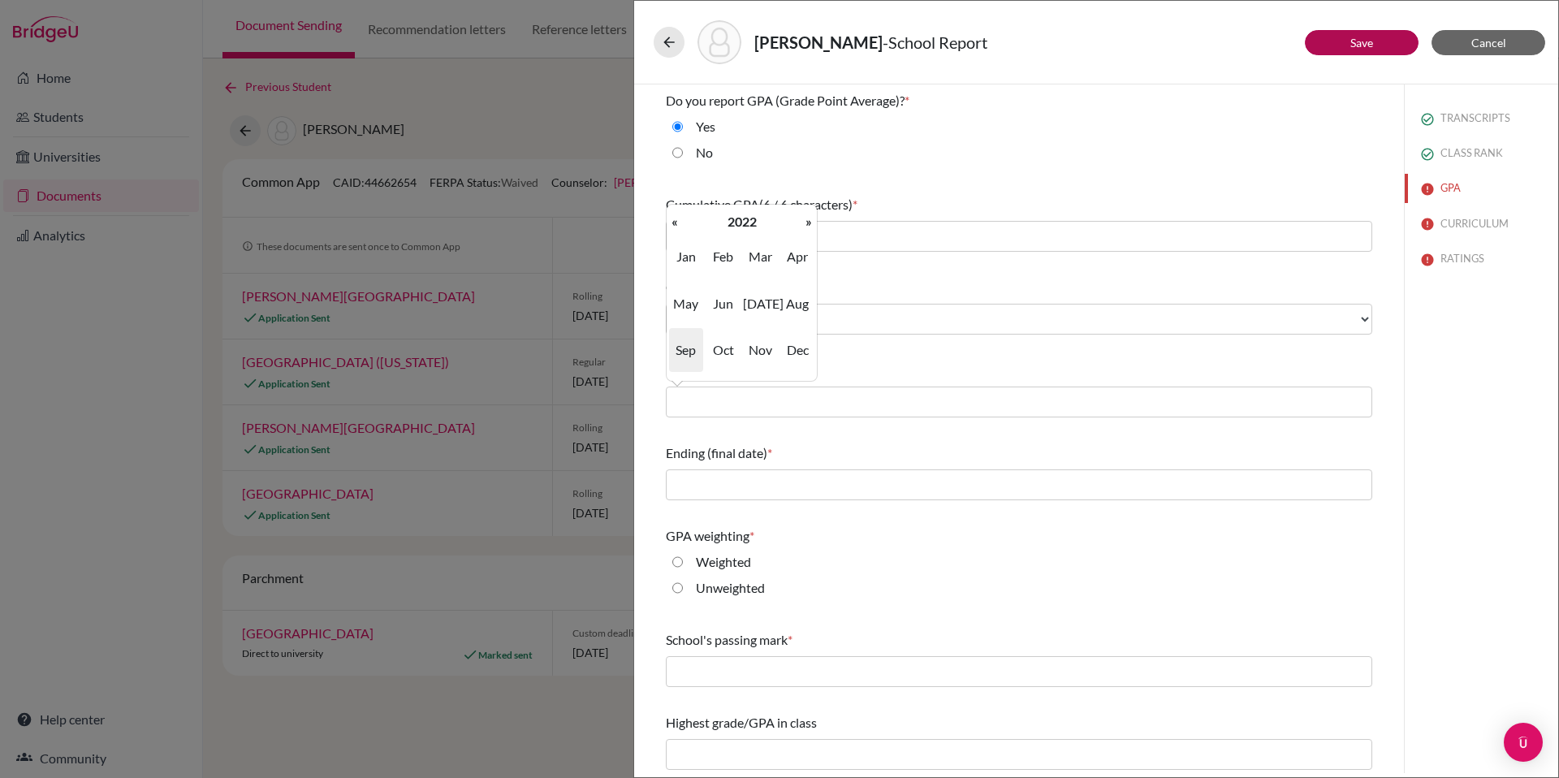
type input "08/2022"
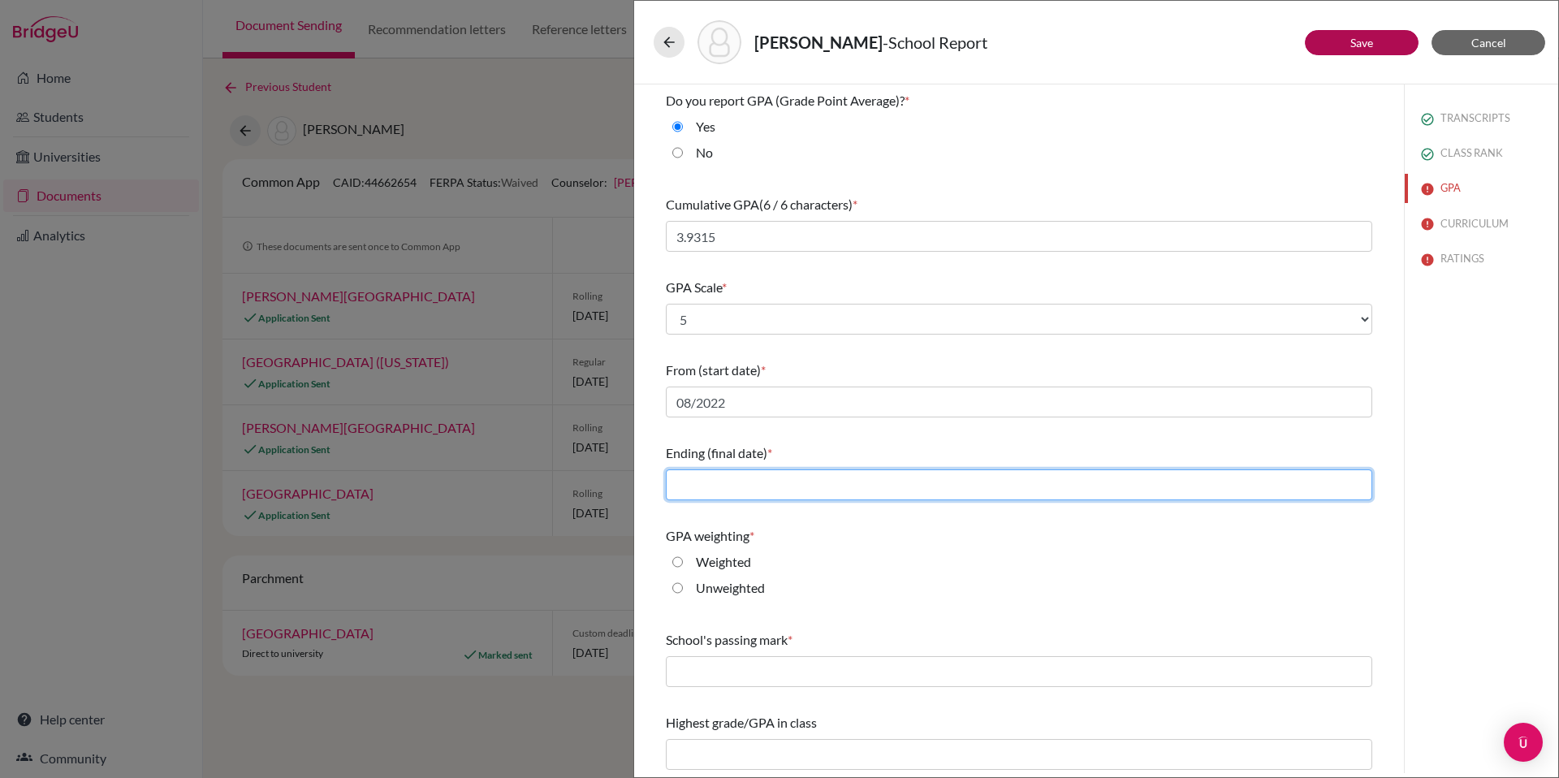
click at [745, 485] on input "text" at bounding box center [1019, 484] width 706 height 31
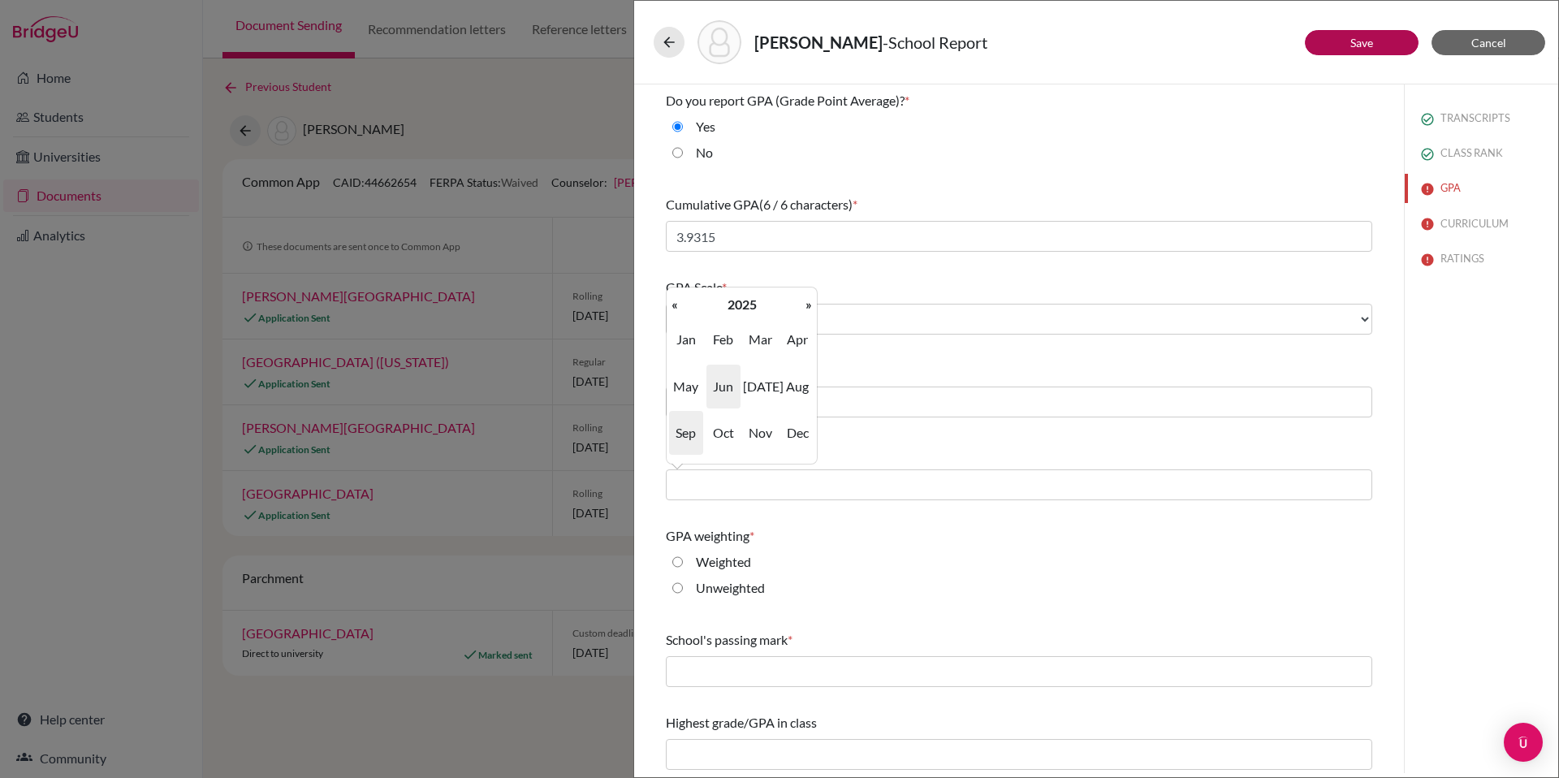
click at [726, 389] on span "Jun" at bounding box center [723, 387] width 34 height 44
type input "06/2025"
click at [677, 561] on input "Weighted" at bounding box center [677, 558] width 11 height 19
radio input "true"
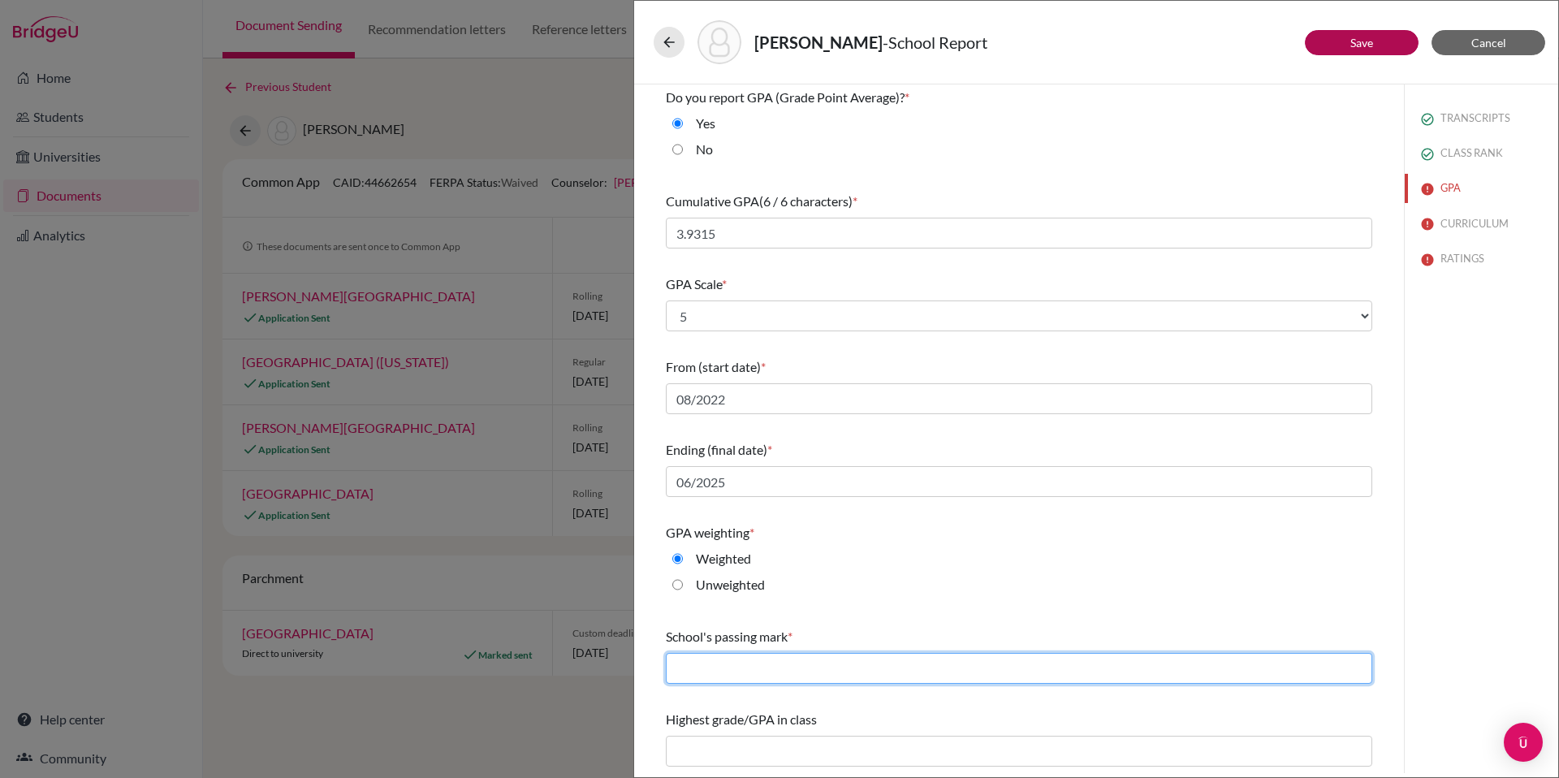
click at [735, 670] on input "text" at bounding box center [1019, 668] width 706 height 31
type input "60"
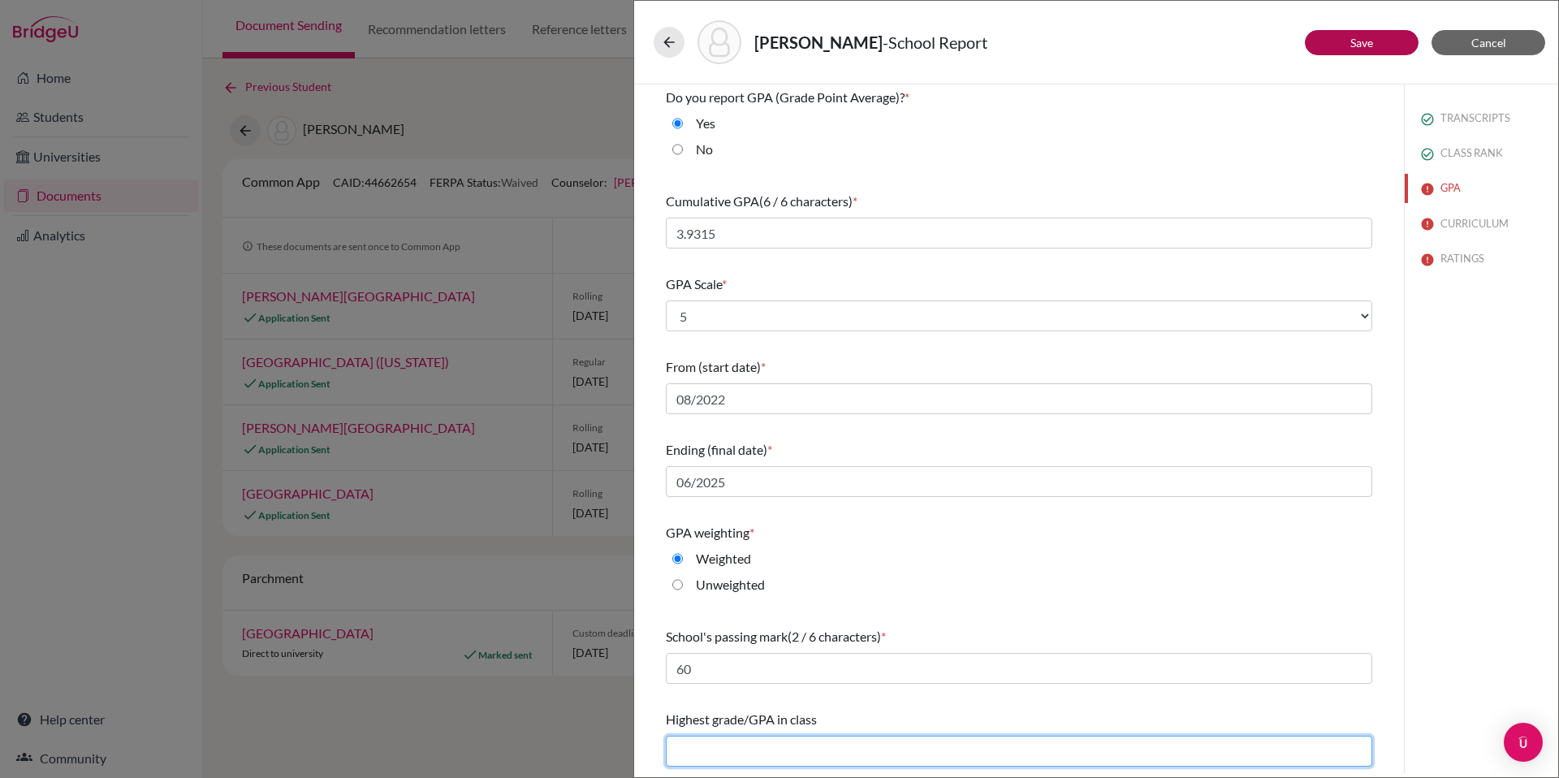
click at [729, 749] on input "text" at bounding box center [1019, 751] width 706 height 31
type input "4.4178"
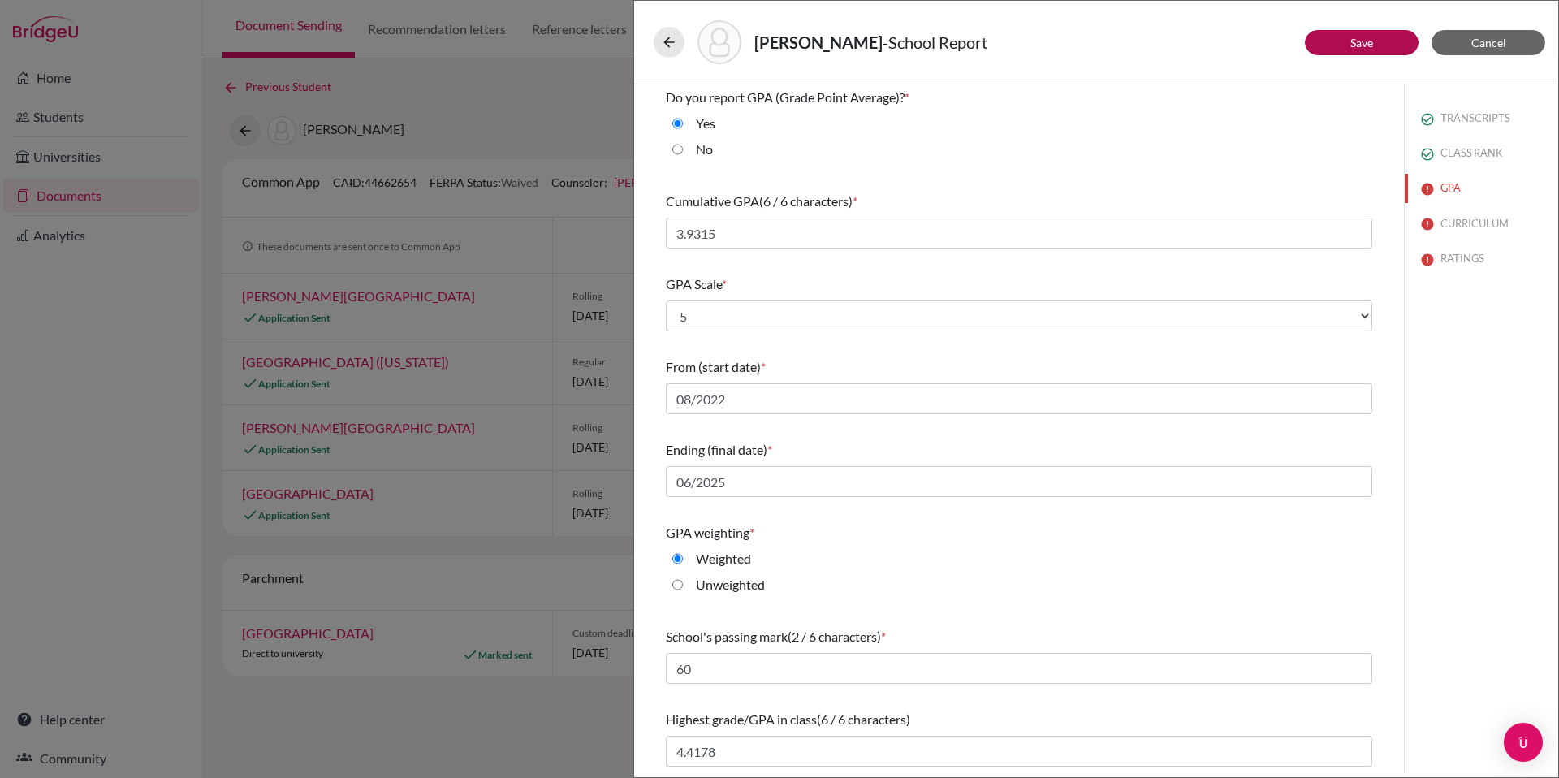
click at [1289, 549] on div "Weighted" at bounding box center [1019, 562] width 706 height 26
click at [1369, 49] on link "Save" at bounding box center [1361, 43] width 23 height 14
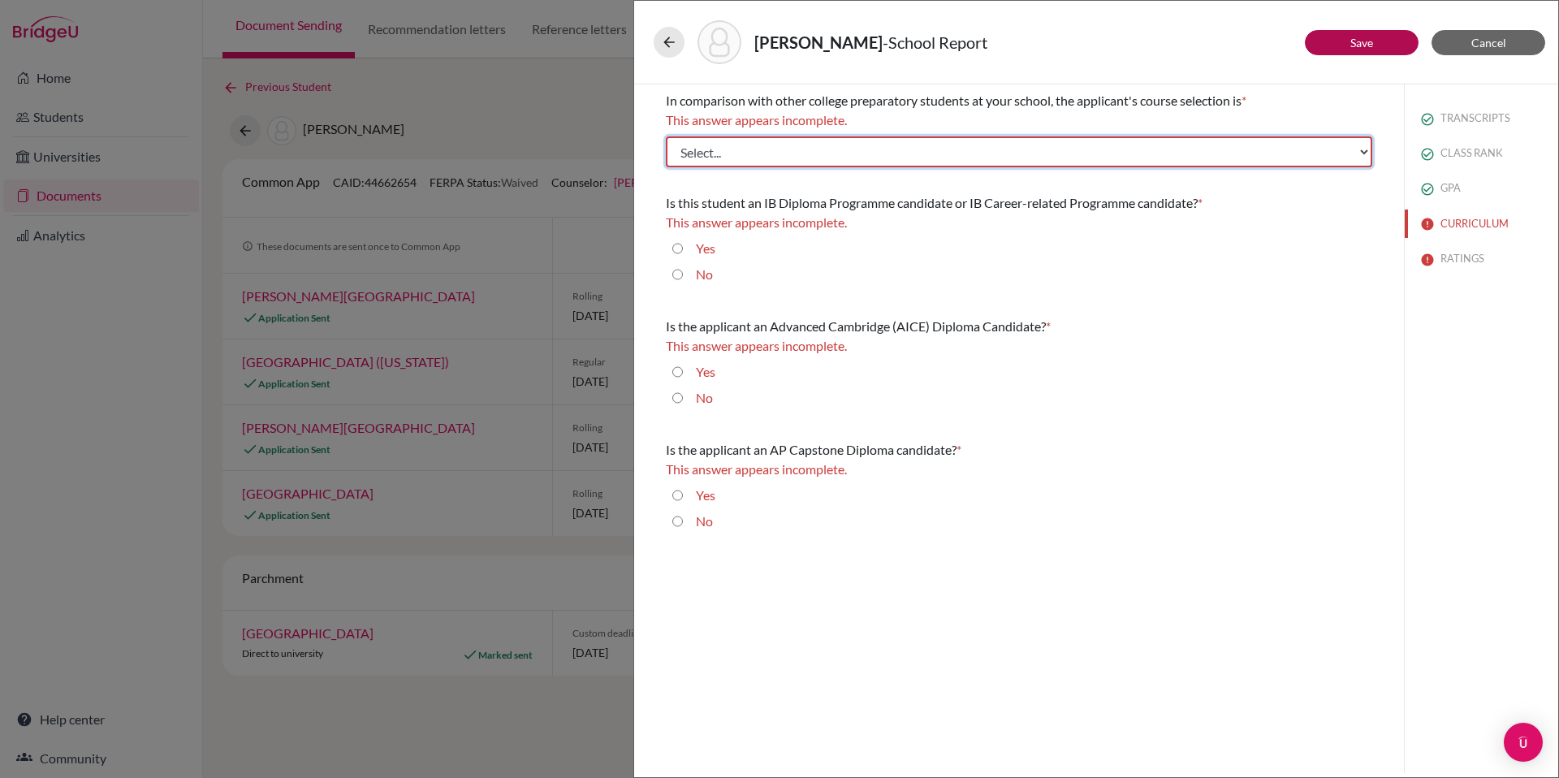
click at [999, 153] on select "Select... Less than demanding Average Demanding Very demanding Most demanding P…" at bounding box center [1019, 151] width 706 height 31
select select "3"
click at [666, 136] on select "Select... Less than demanding Average Demanding Very demanding Most demanding P…" at bounding box center [1019, 151] width 706 height 31
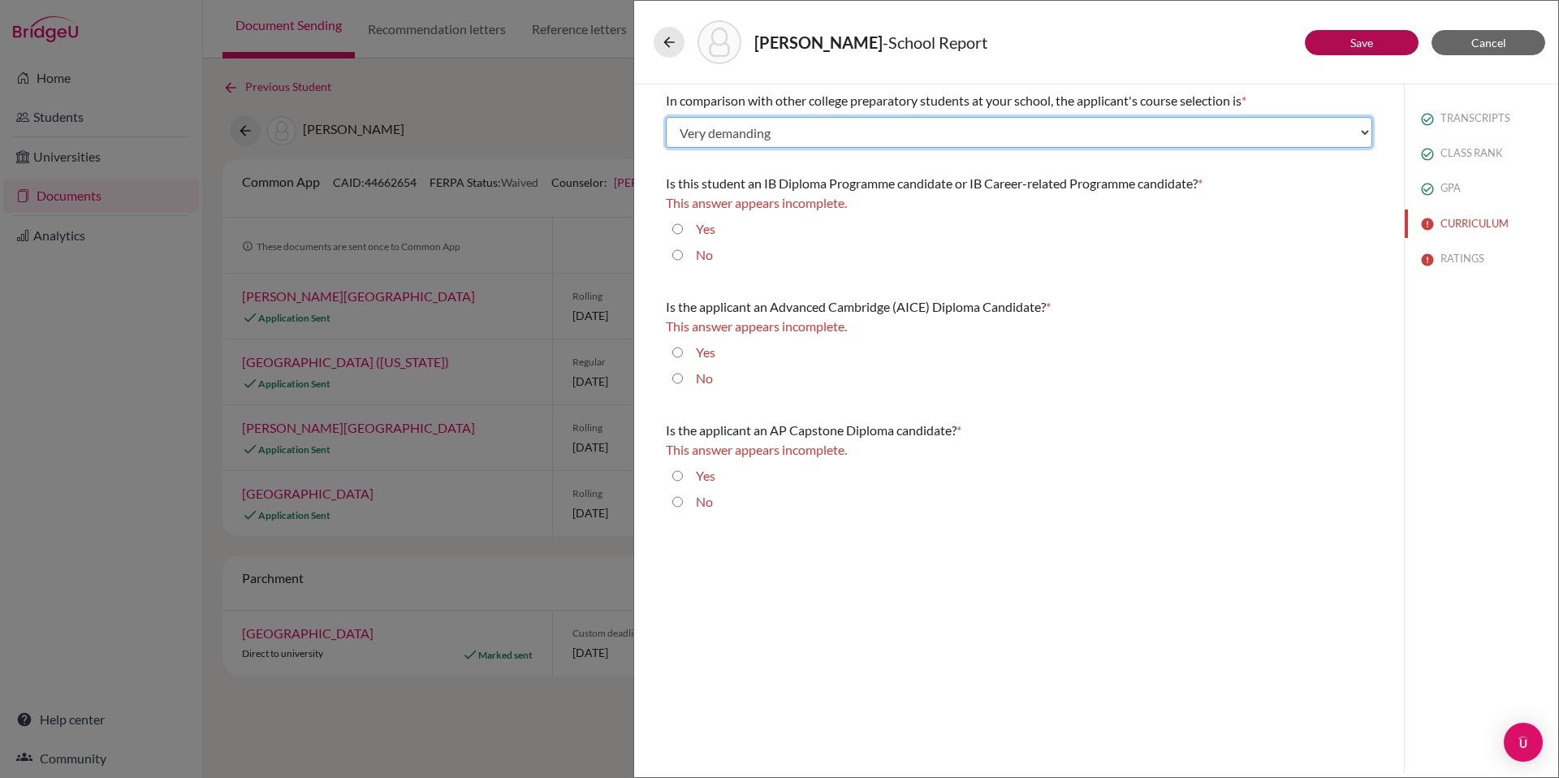
click at [801, 136] on select "Select... Less than demanding Average Demanding Very demanding Most demanding P…" at bounding box center [1019, 132] width 706 height 31
click at [666, 117] on select "Select... Less than demanding Average Demanding Very demanding Most demanding P…" at bounding box center [1019, 132] width 706 height 31
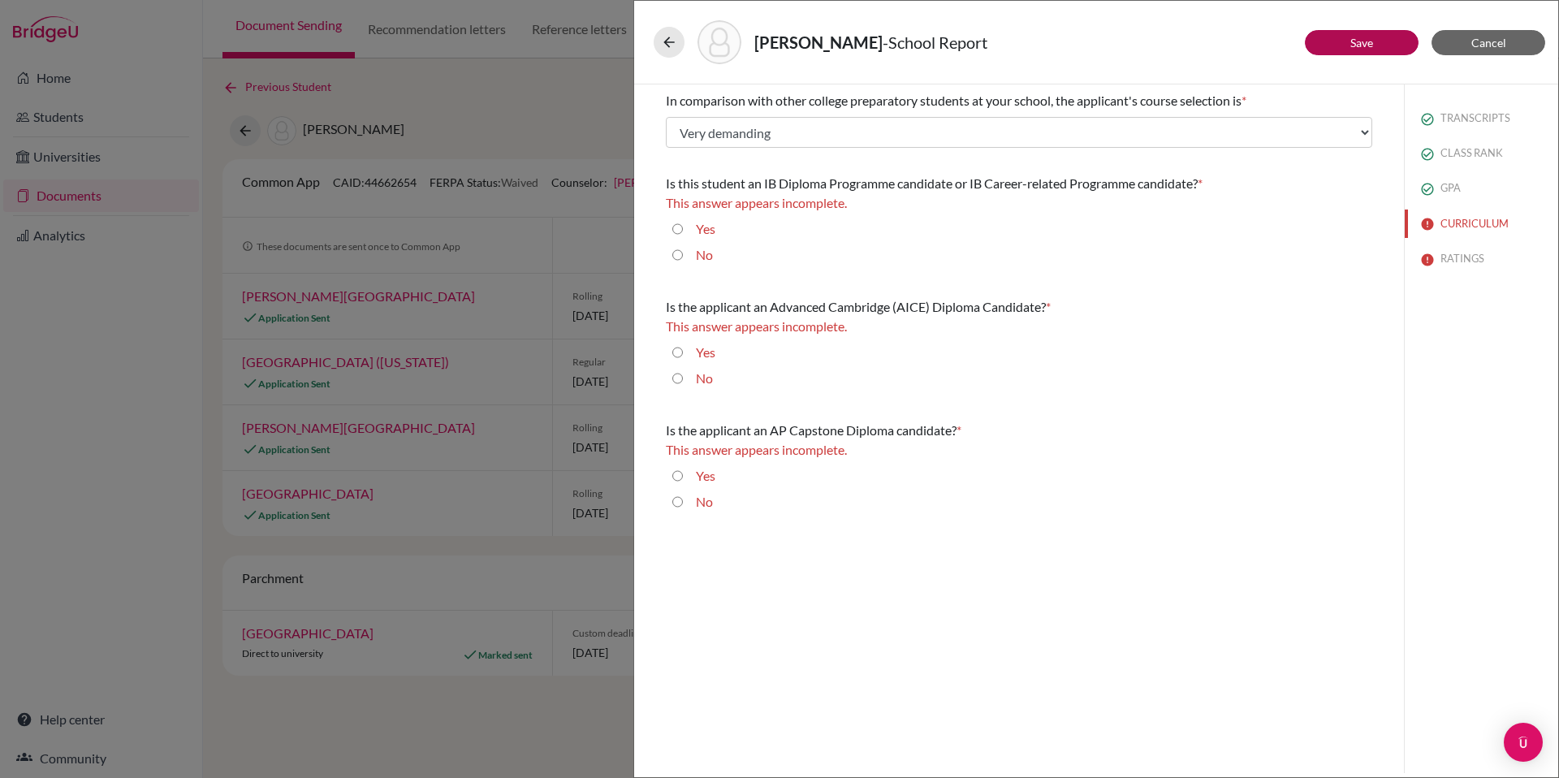
click at [679, 254] on input "No" at bounding box center [677, 254] width 11 height 19
radio input "true"
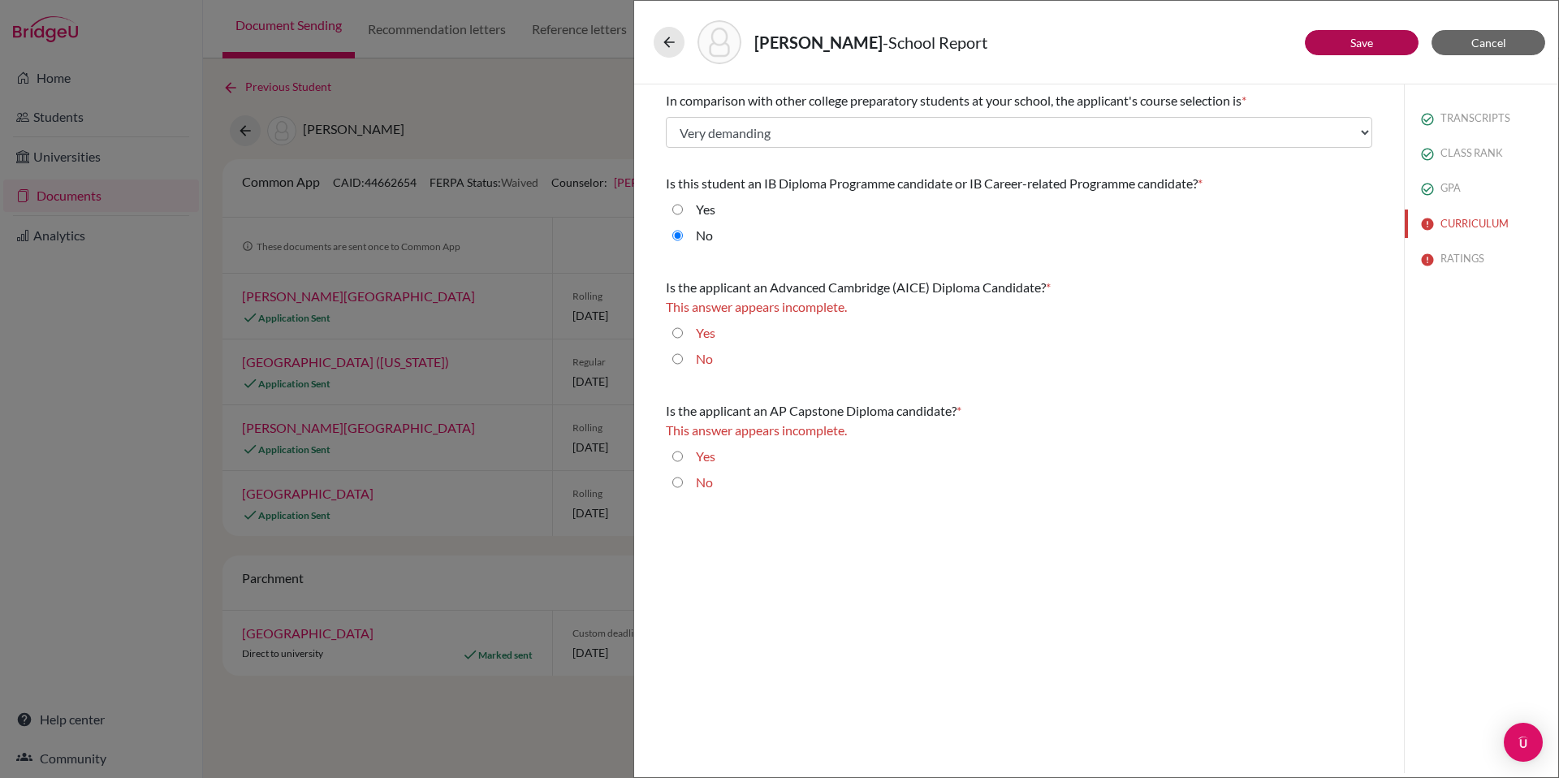
click at [676, 360] on input "No" at bounding box center [677, 358] width 11 height 19
radio input "true"
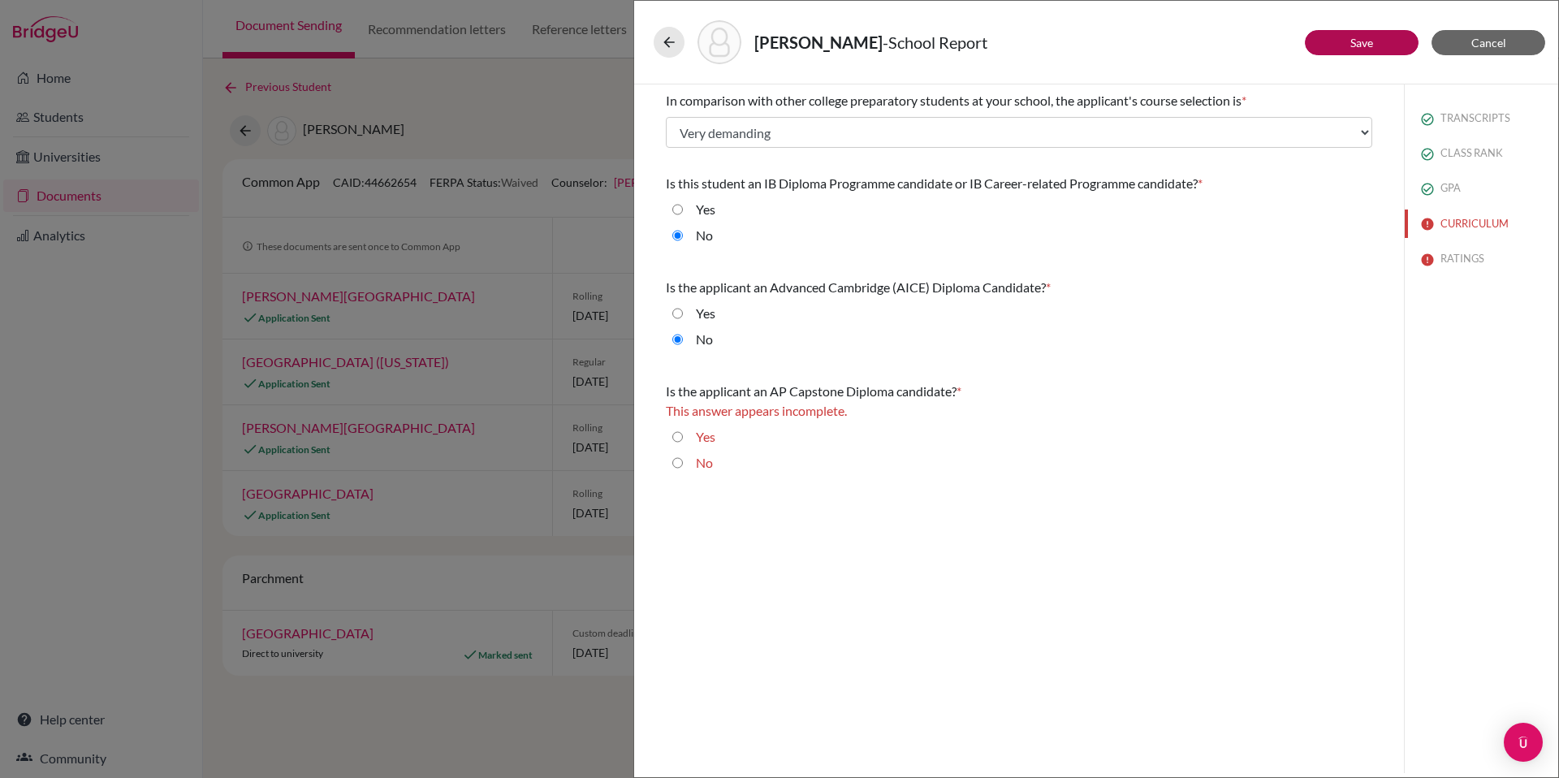
click at [676, 464] on input "No" at bounding box center [677, 462] width 11 height 19
radio input "true"
click at [1339, 42] on button "Save" at bounding box center [1362, 42] width 114 height 25
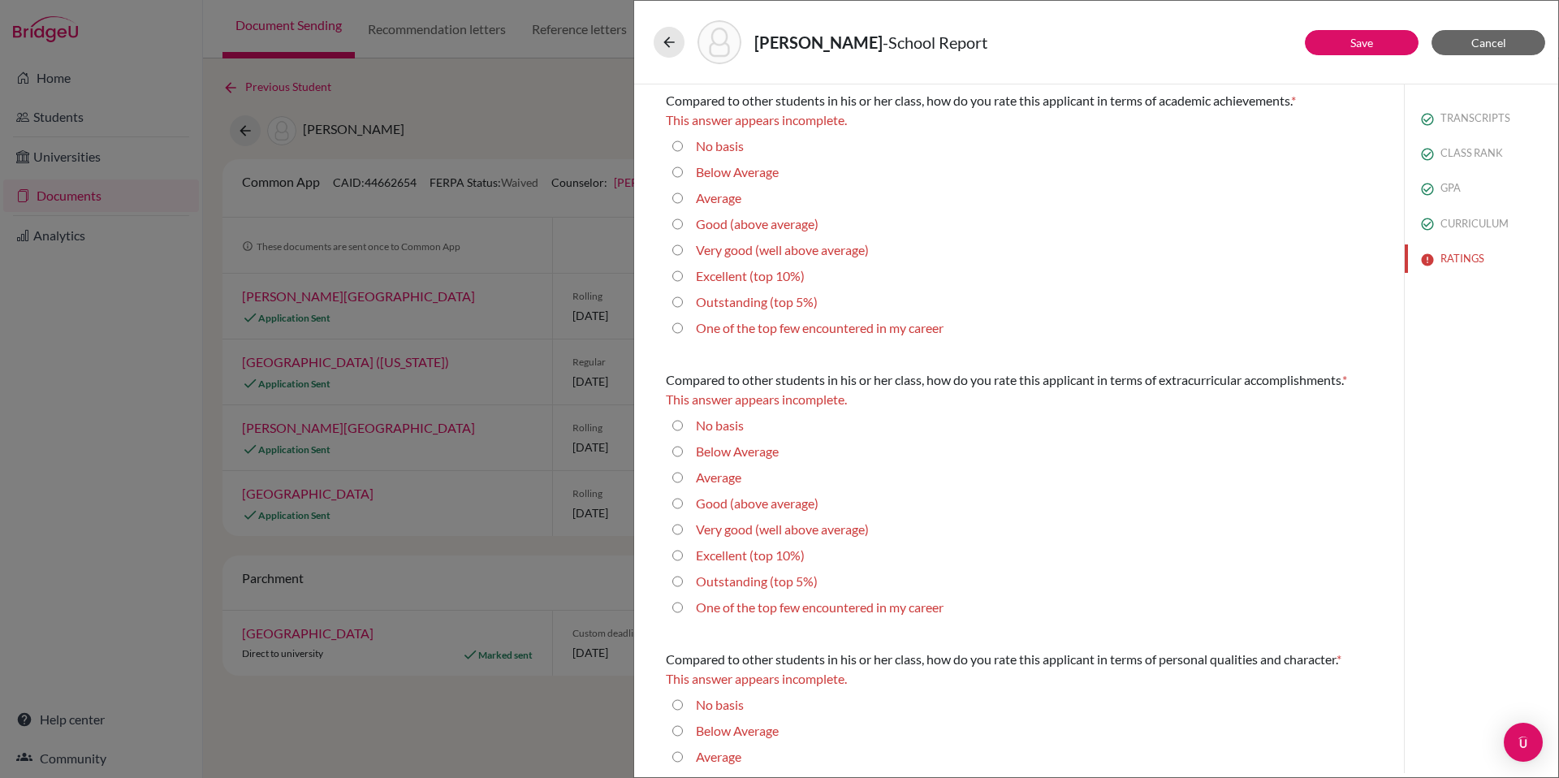
click at [677, 280] on 10\%\) "Excellent (top 10%)" at bounding box center [677, 275] width 11 height 19
radio 10\%\) "true"
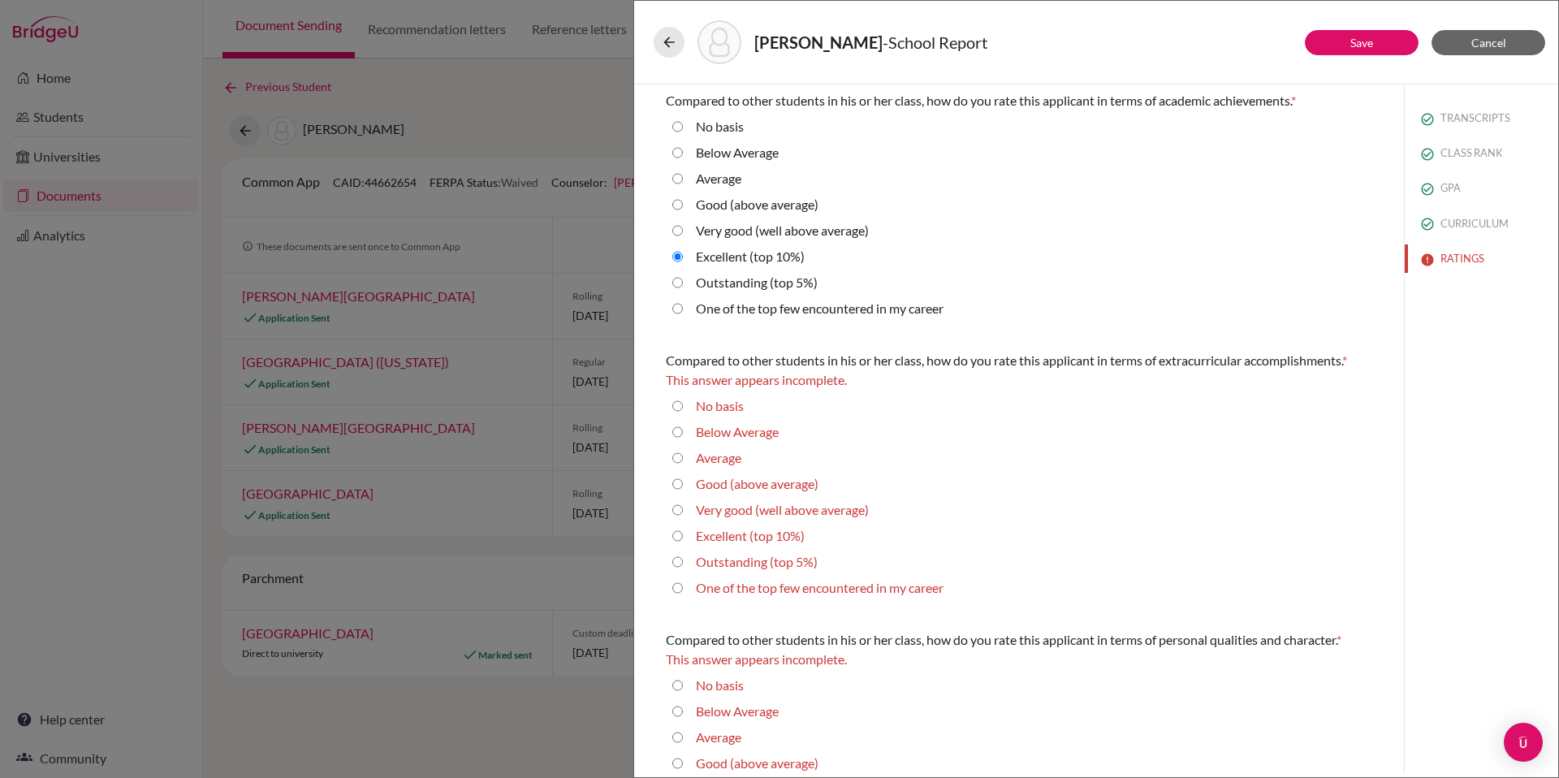
click at [681, 533] on 10\%\) "Excellent (top 10%)" at bounding box center [677, 535] width 11 height 19
radio 10\%\) "true"
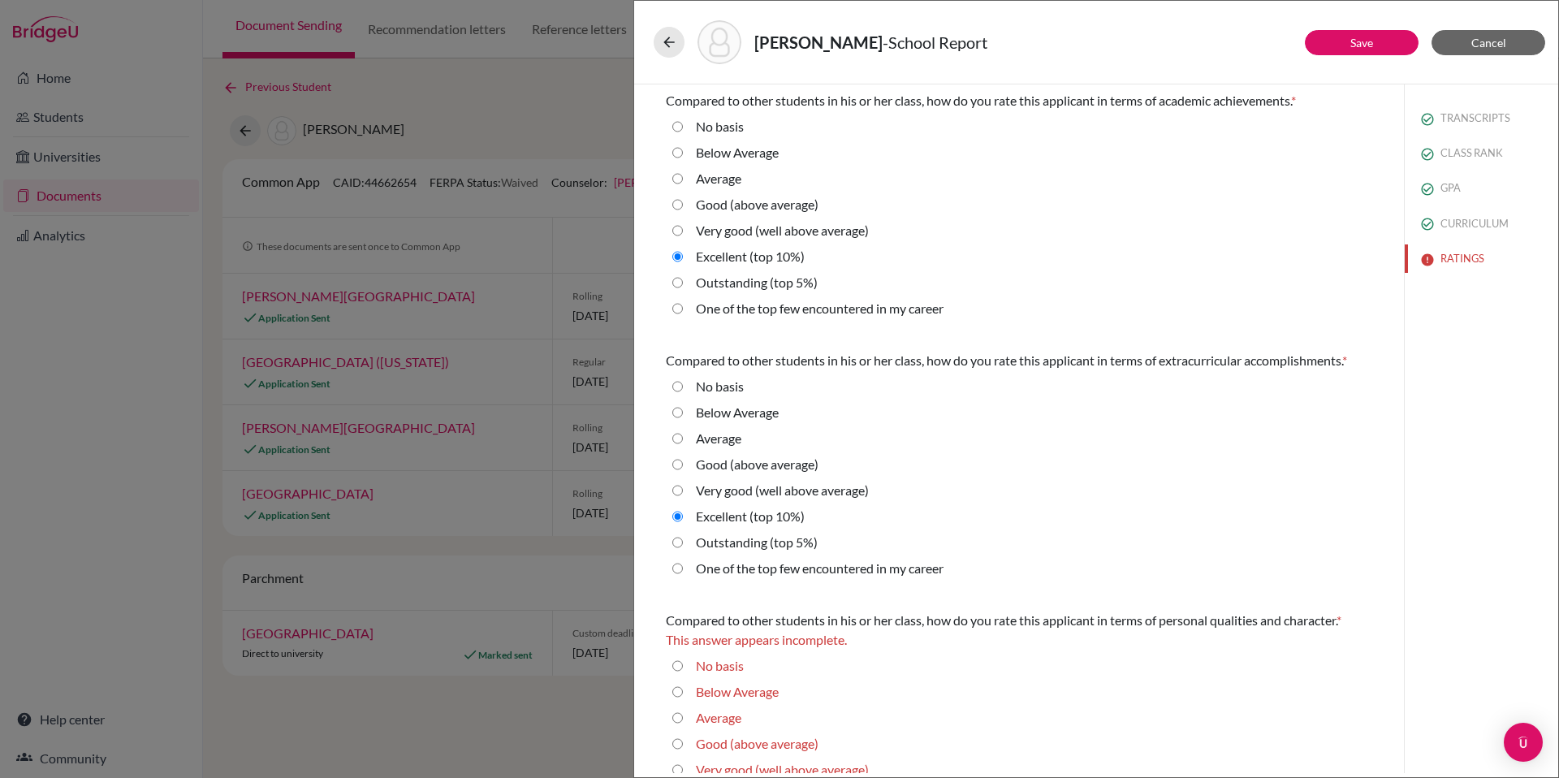
scroll to position [242, 0]
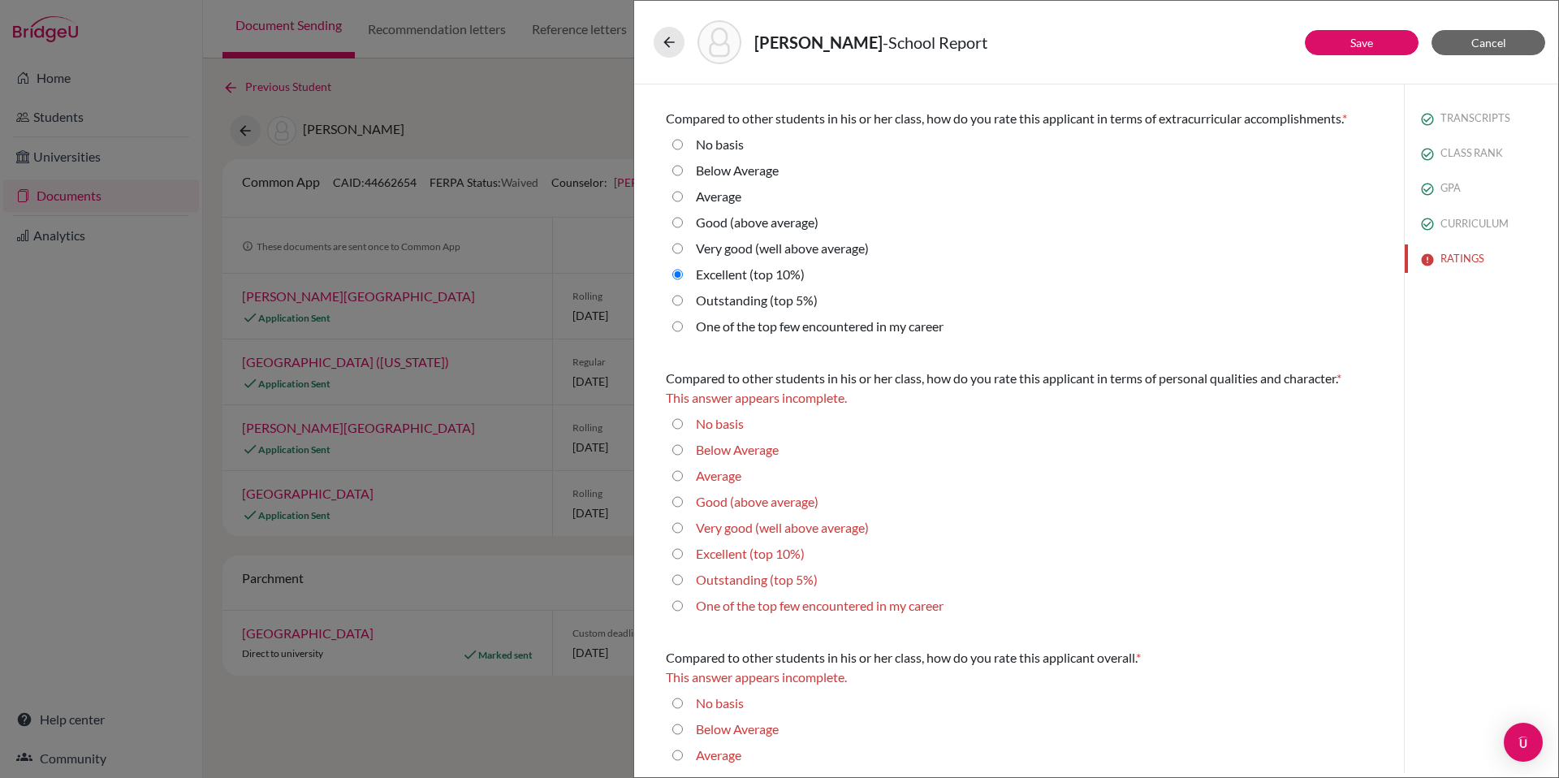
click at [677, 553] on 10\%\) "Excellent (top 10%)" at bounding box center [677, 553] width 11 height 19
radio 10\%\) "true"
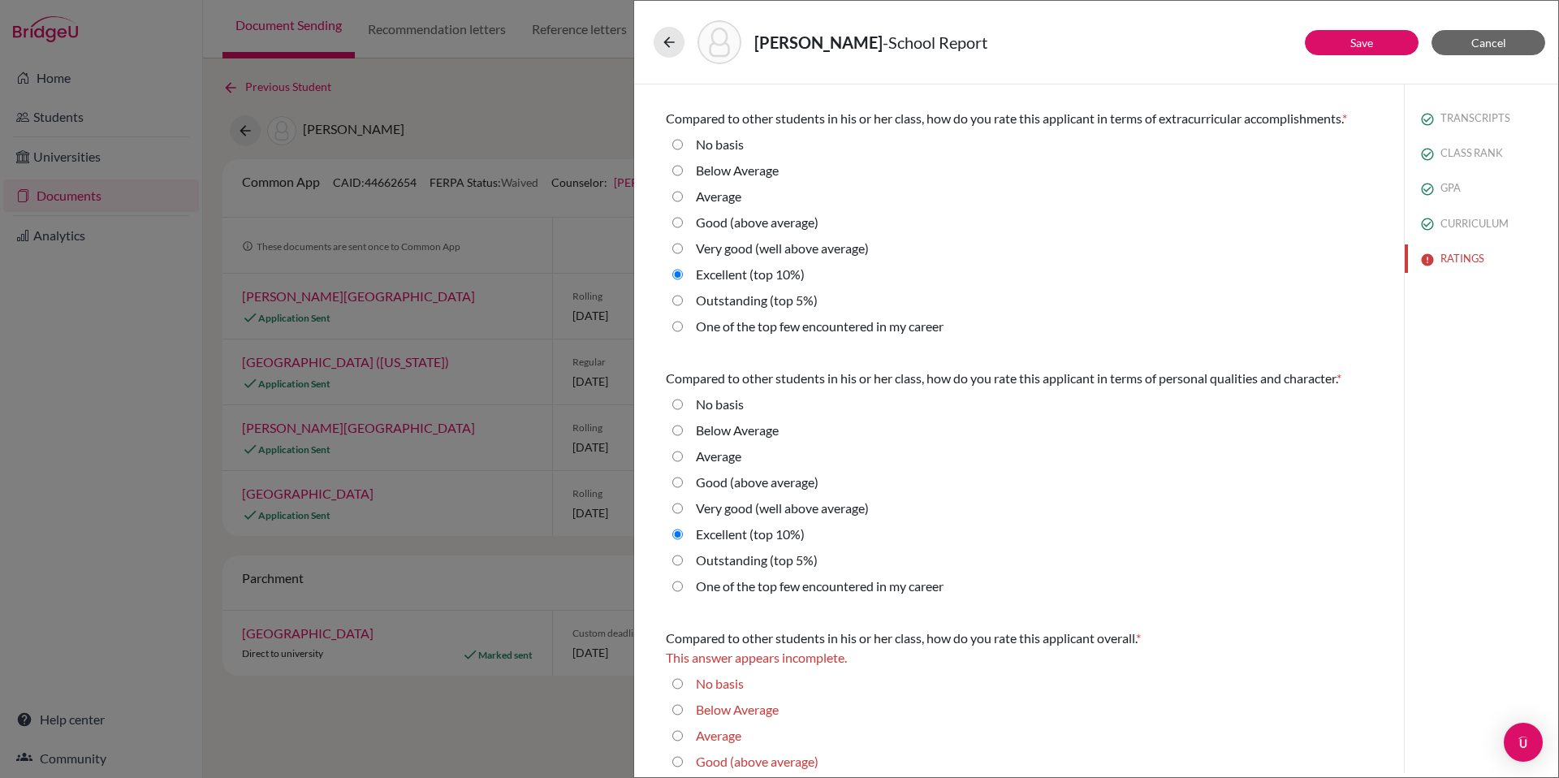
scroll to position [357, 0]
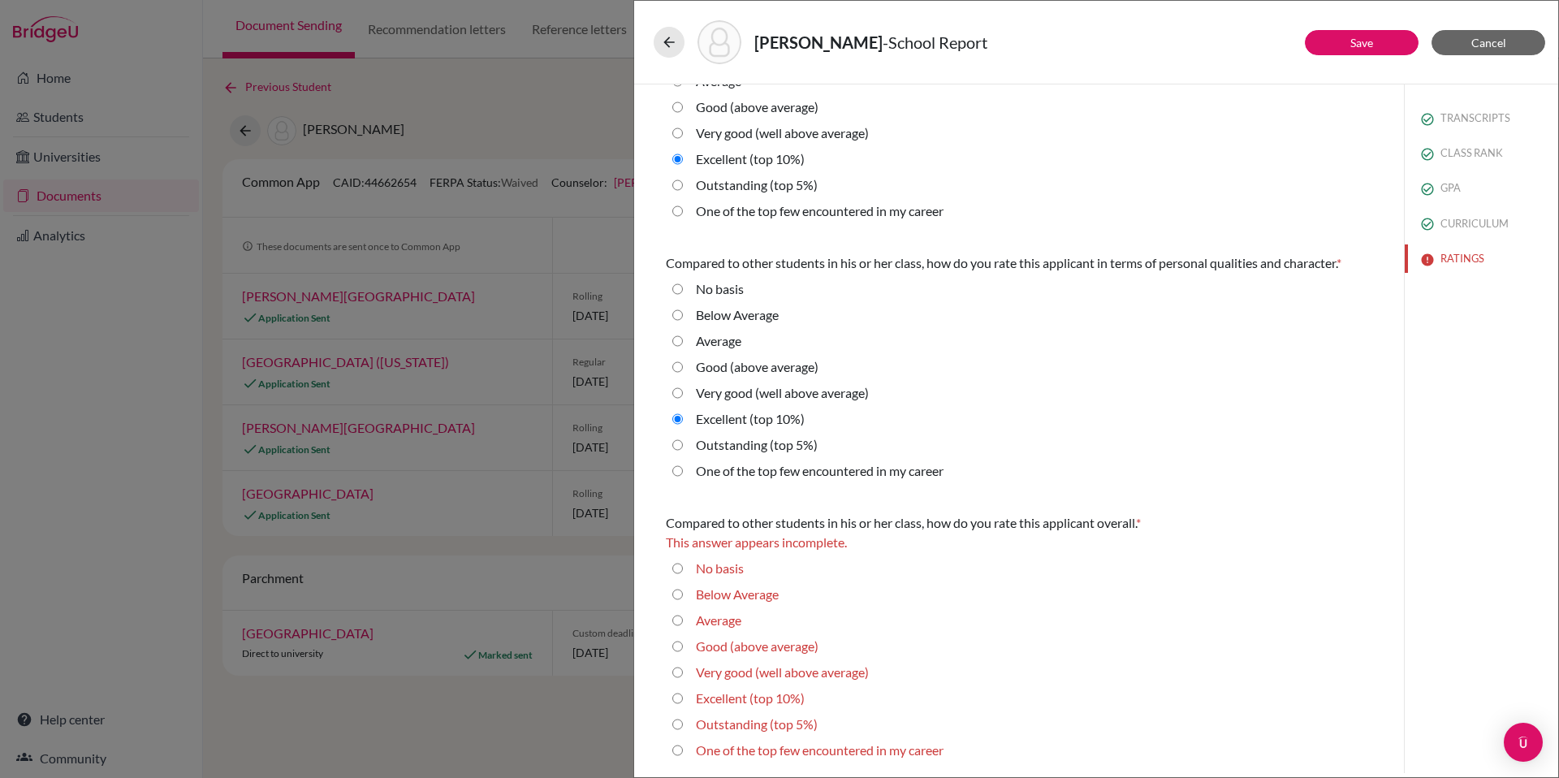
click at [676, 701] on 10\%\) "Excellent (top 10%)" at bounding box center [677, 698] width 11 height 19
radio 10\%\) "true"
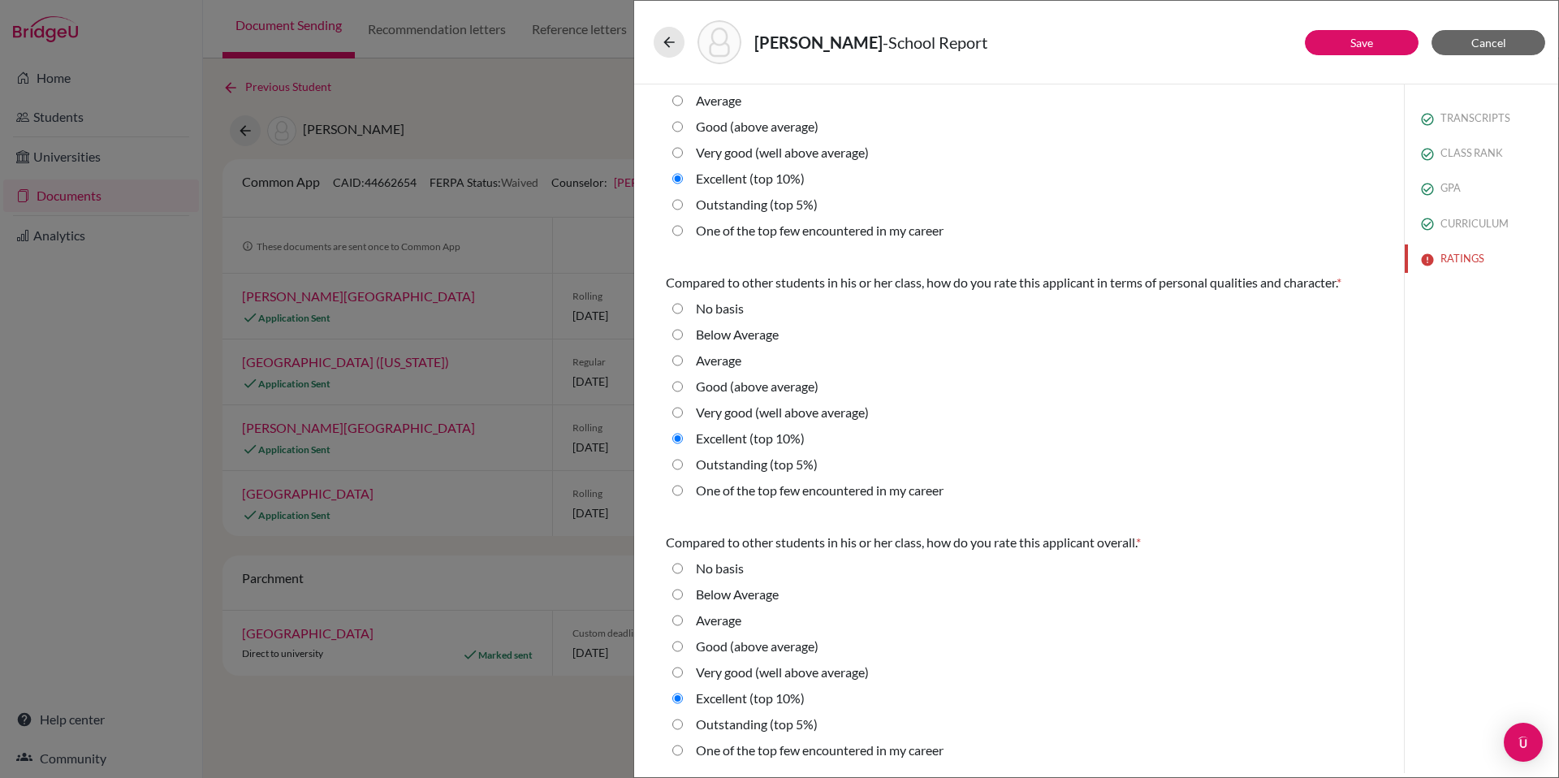
scroll to position [338, 0]
click at [1343, 42] on button "Save" at bounding box center [1362, 42] width 114 height 25
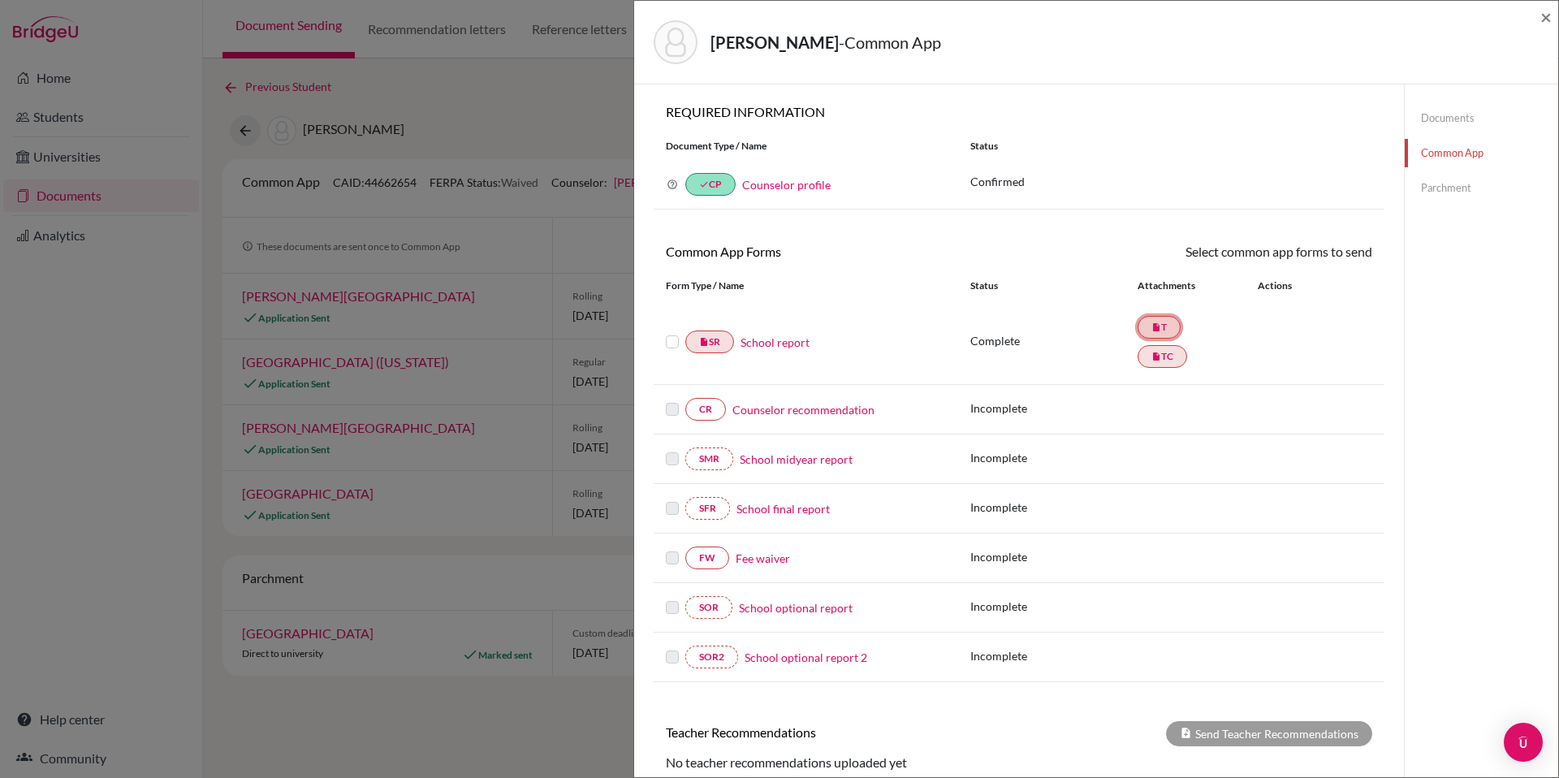
click at [1167, 330] on link "insert_drive_file T" at bounding box center [1159, 327] width 43 height 23
click at [1429, 117] on link "Documents" at bounding box center [1481, 118] width 153 height 28
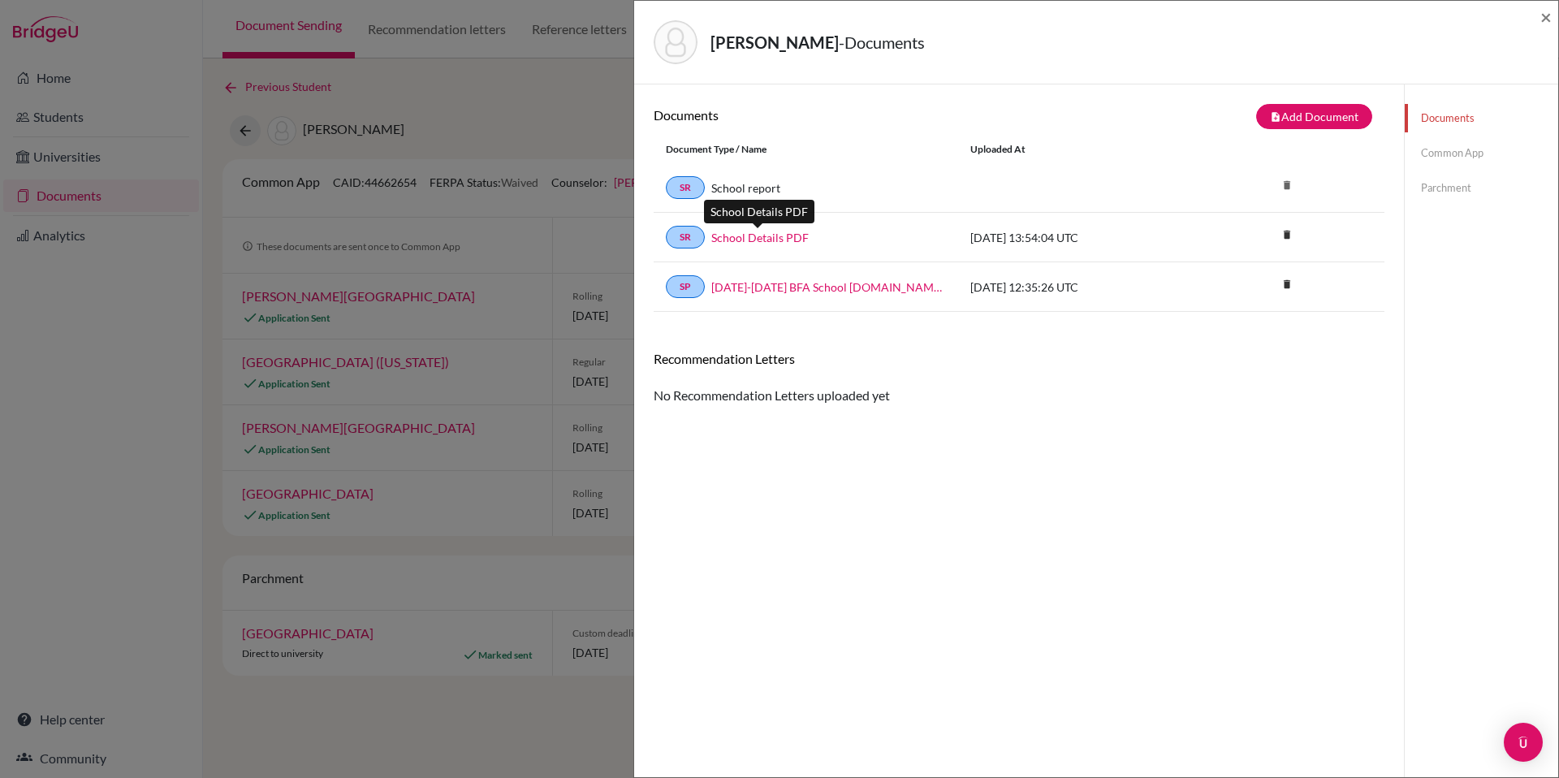
click at [787, 240] on link "School Details PDF" at bounding box center [759, 237] width 97 height 17
click at [1462, 153] on link "Common App" at bounding box center [1481, 153] width 153 height 28
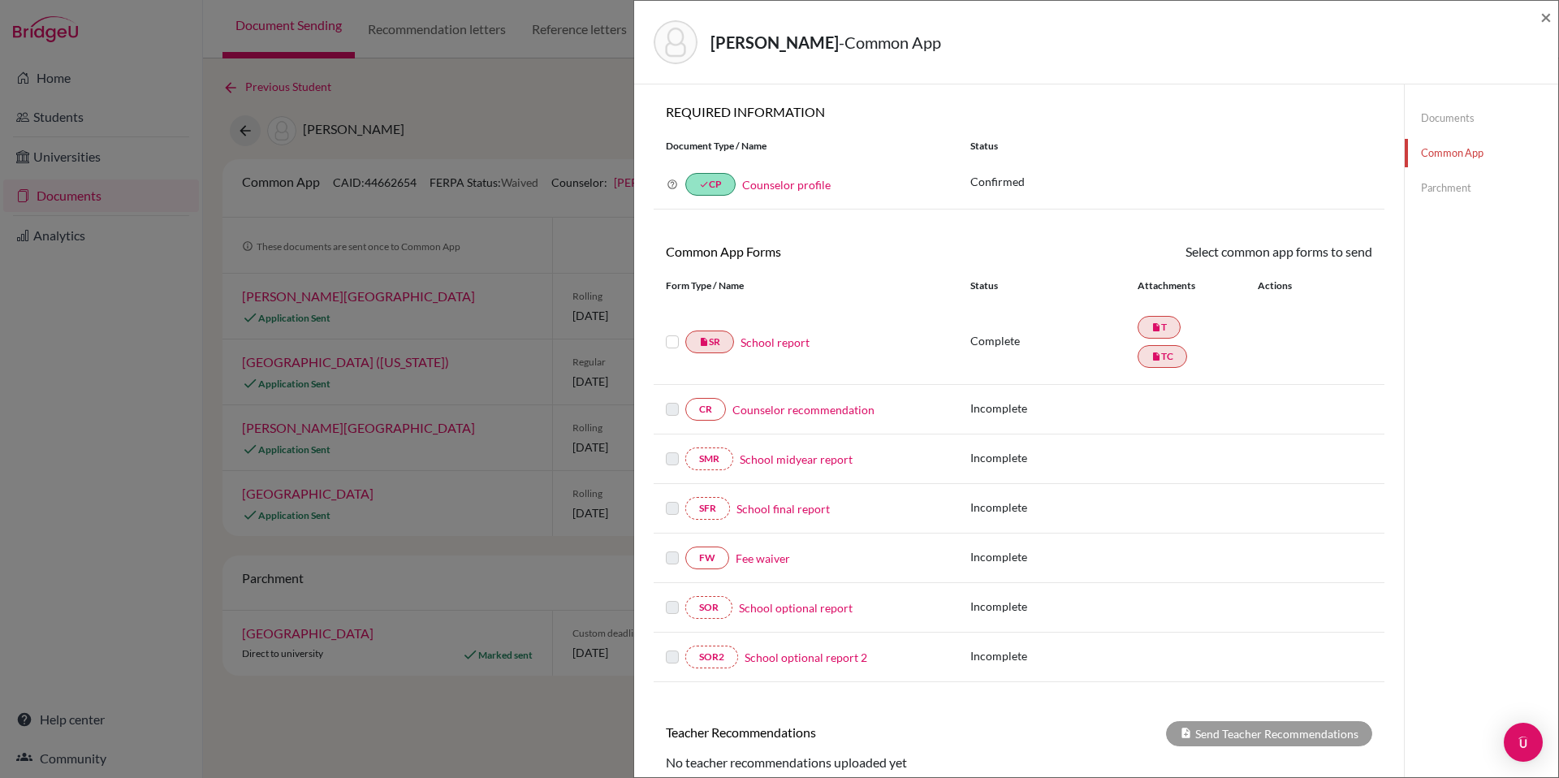
click at [671, 332] on label at bounding box center [672, 332] width 13 height 0
click at [0, 0] on input "checkbox" at bounding box center [0, 0] width 0 height 0
click at [1166, 323] on link "insert_drive_file T" at bounding box center [1159, 328] width 43 height 23
click at [1159, 356] on link "insert_drive_file TC" at bounding box center [1163, 358] width 50 height 23
click at [1431, 116] on link "Documents" at bounding box center [1481, 118] width 153 height 28
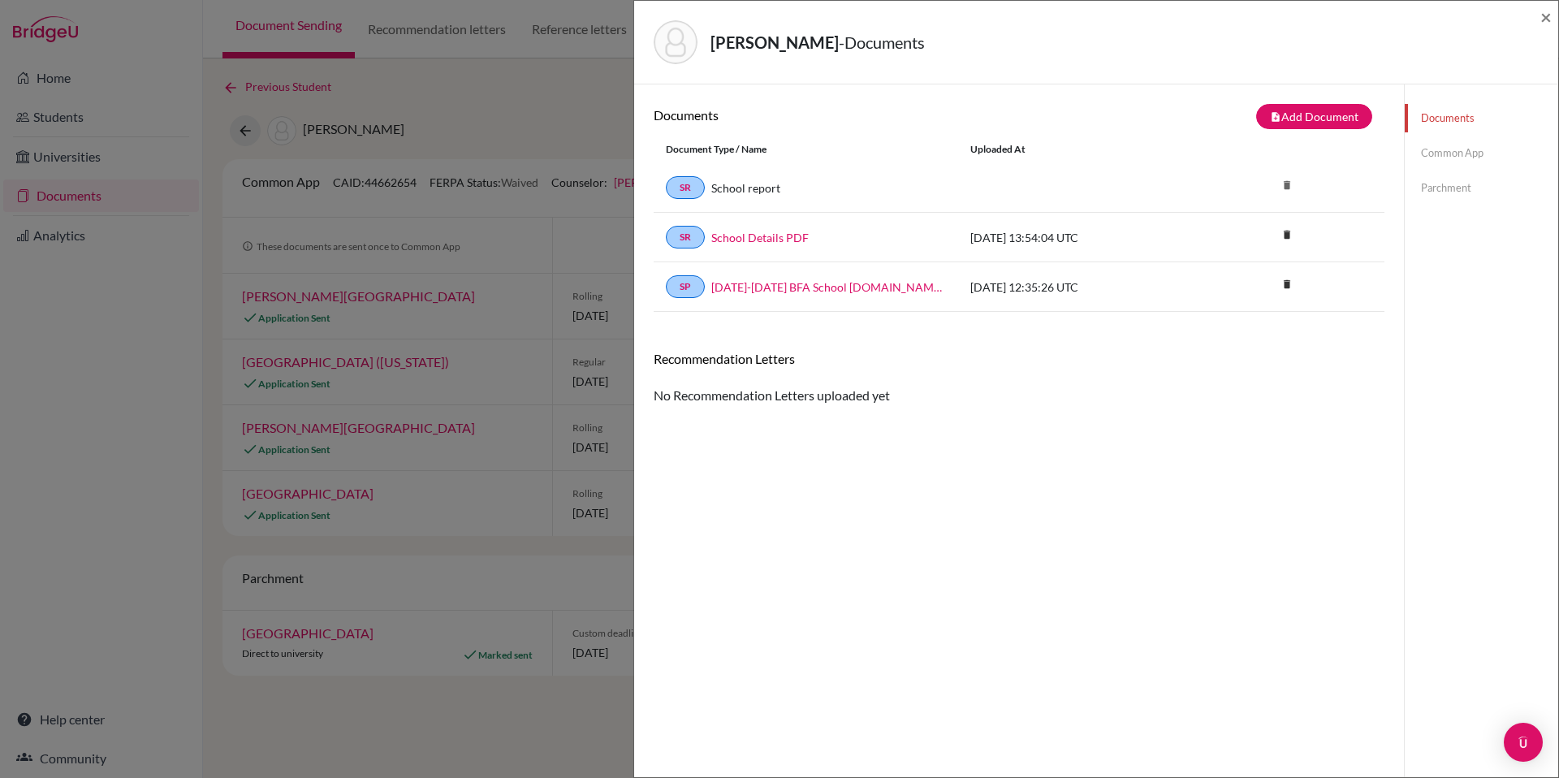
click at [1431, 156] on link "Common App" at bounding box center [1481, 153] width 153 height 28
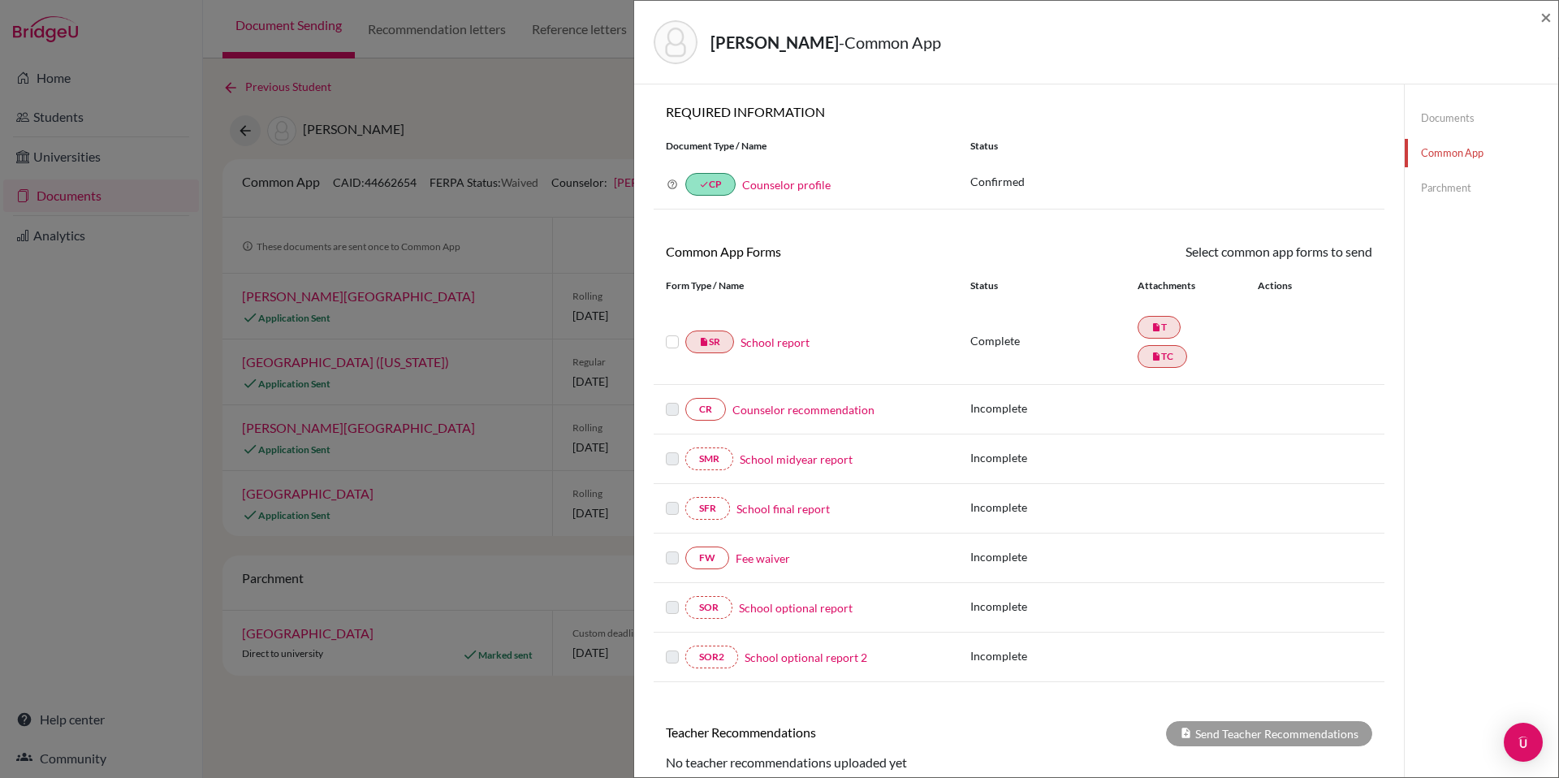
click at [779, 409] on link "Counselor recommendation" at bounding box center [803, 409] width 142 height 17
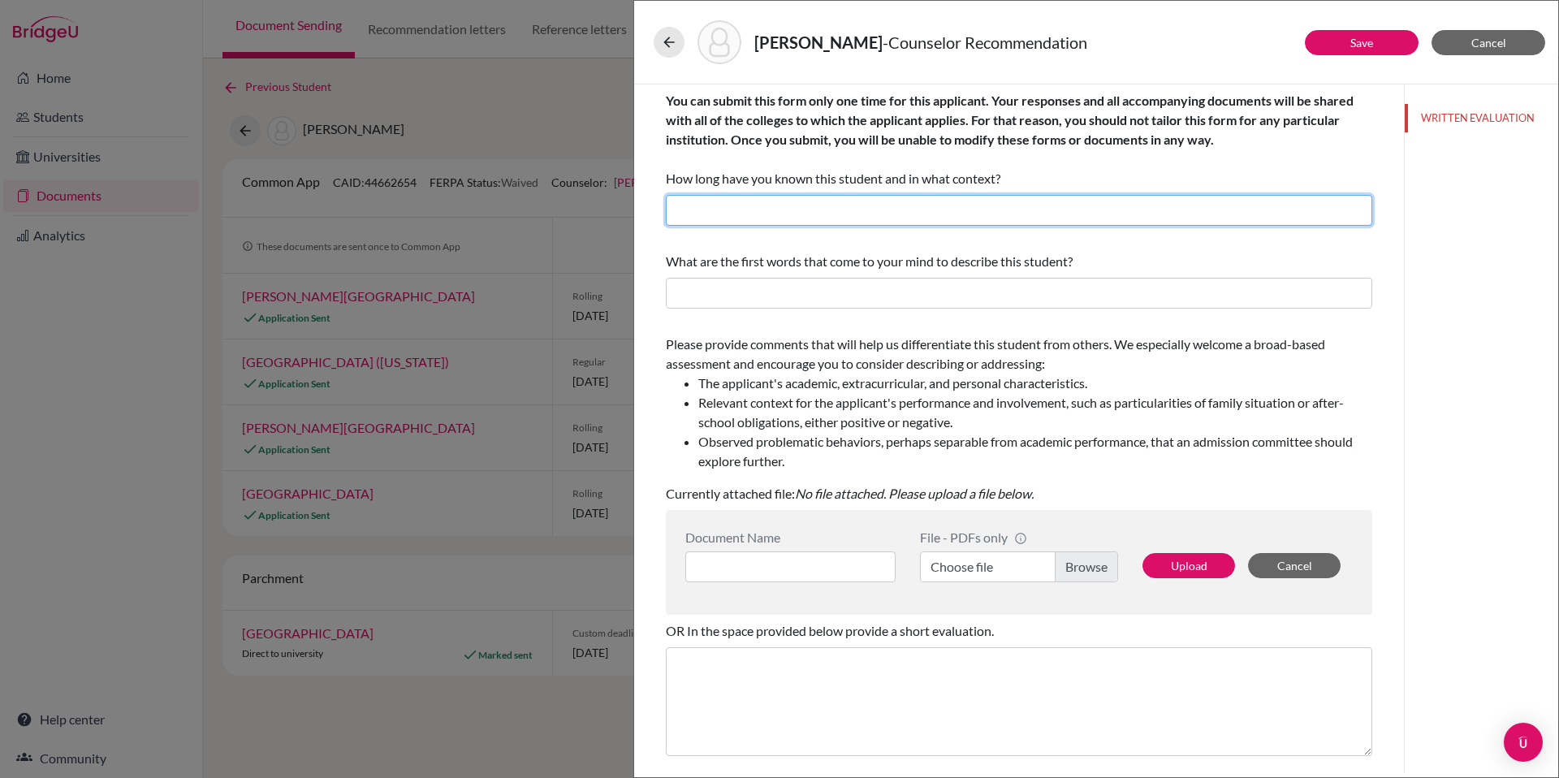
click at [850, 212] on input "text" at bounding box center [1019, 210] width 706 height 31
type input "1.5 years as his Guidance Counselor"
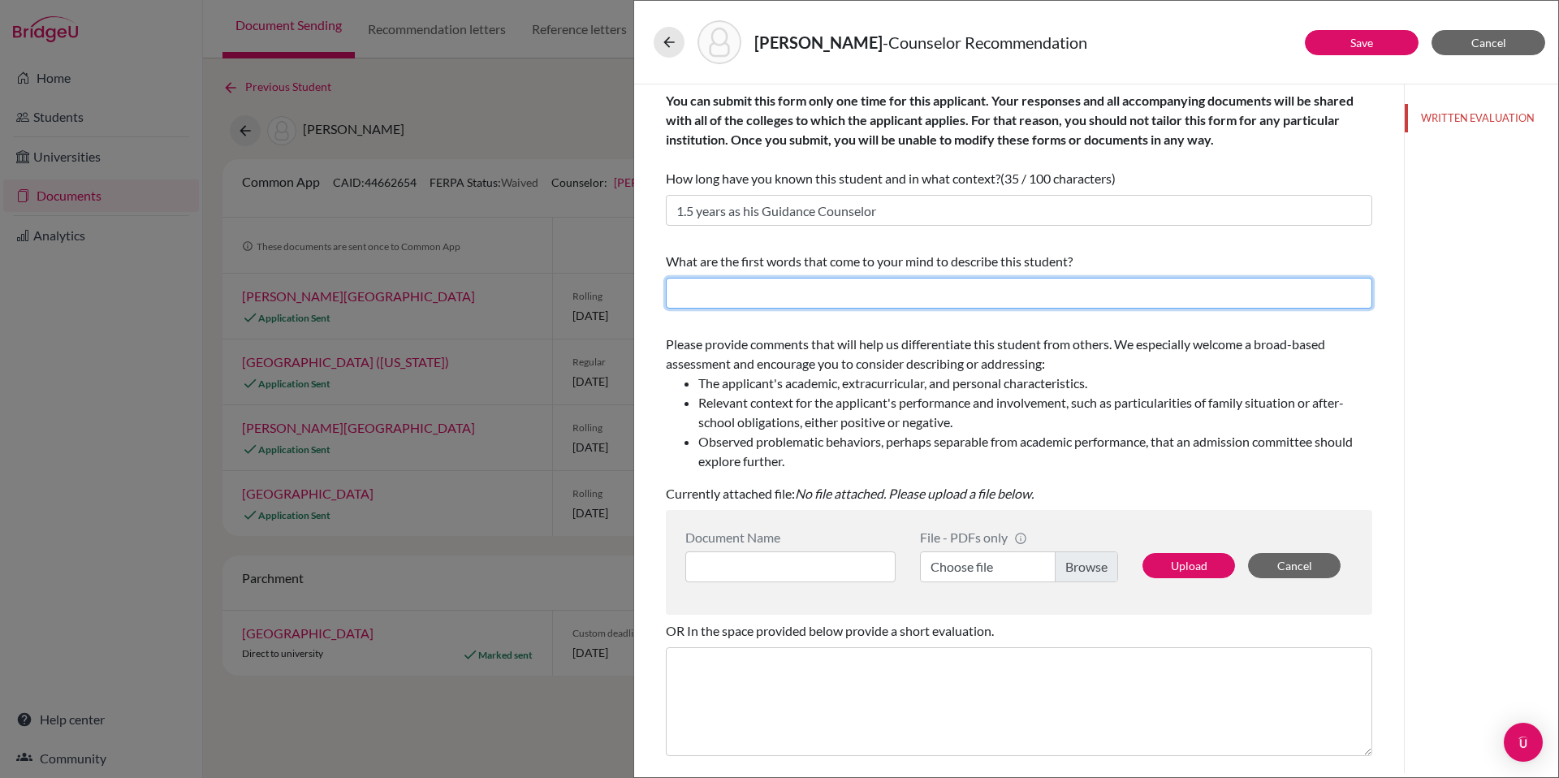
click at [844, 287] on input "text" at bounding box center [1019, 293] width 706 height 31
click at [767, 295] on input "Hard-working, diligent," at bounding box center [1019, 293] width 706 height 31
click at [840, 295] on input "Hard-working, Diligent," at bounding box center [1019, 293] width 706 height 31
type input "Hard-working, Diligent, Trustworthy, Respected"
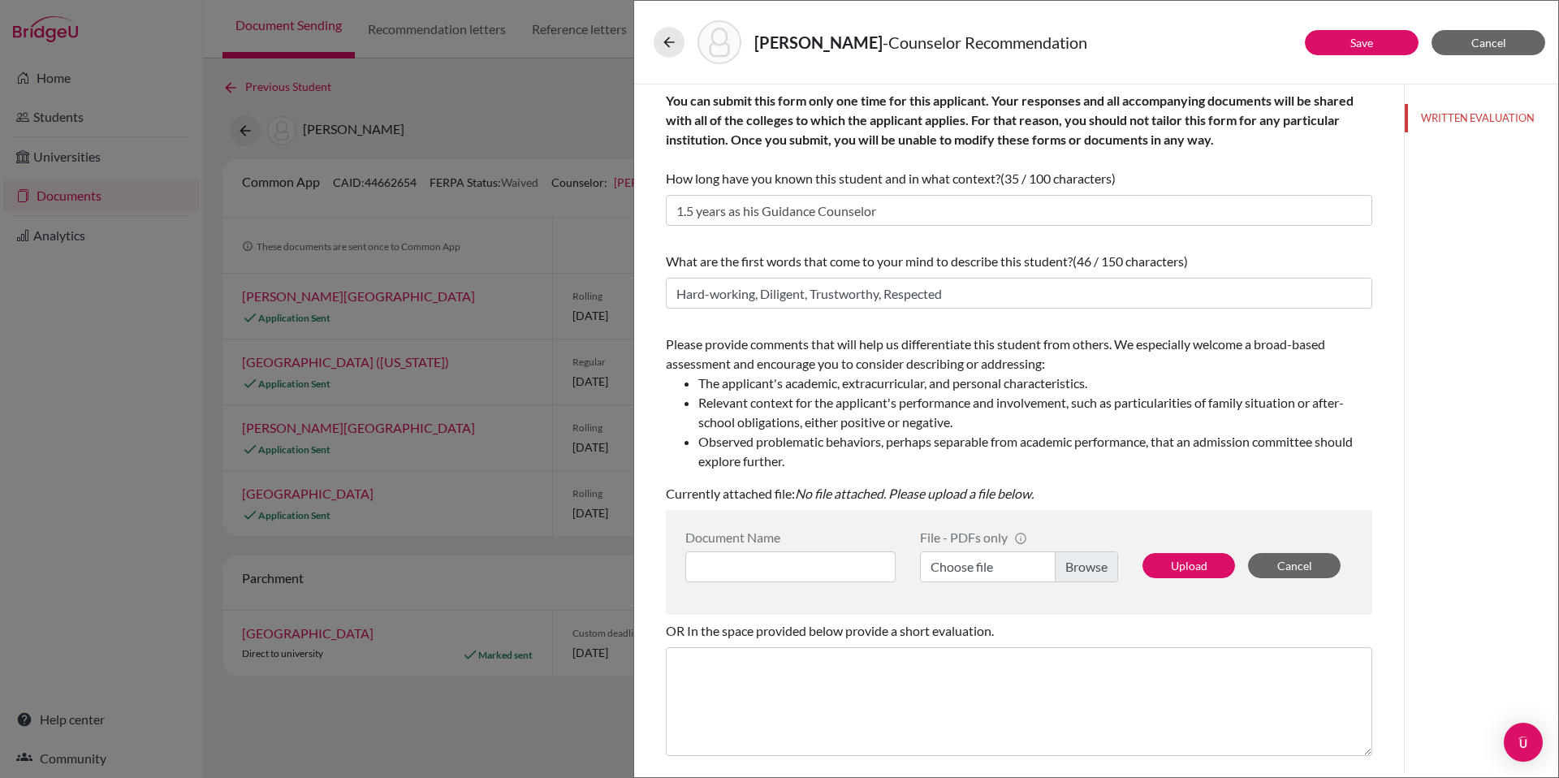
click at [891, 384] on li "The applicant's academic, extracurricular, and personal characteristics." at bounding box center [1035, 382] width 674 height 19
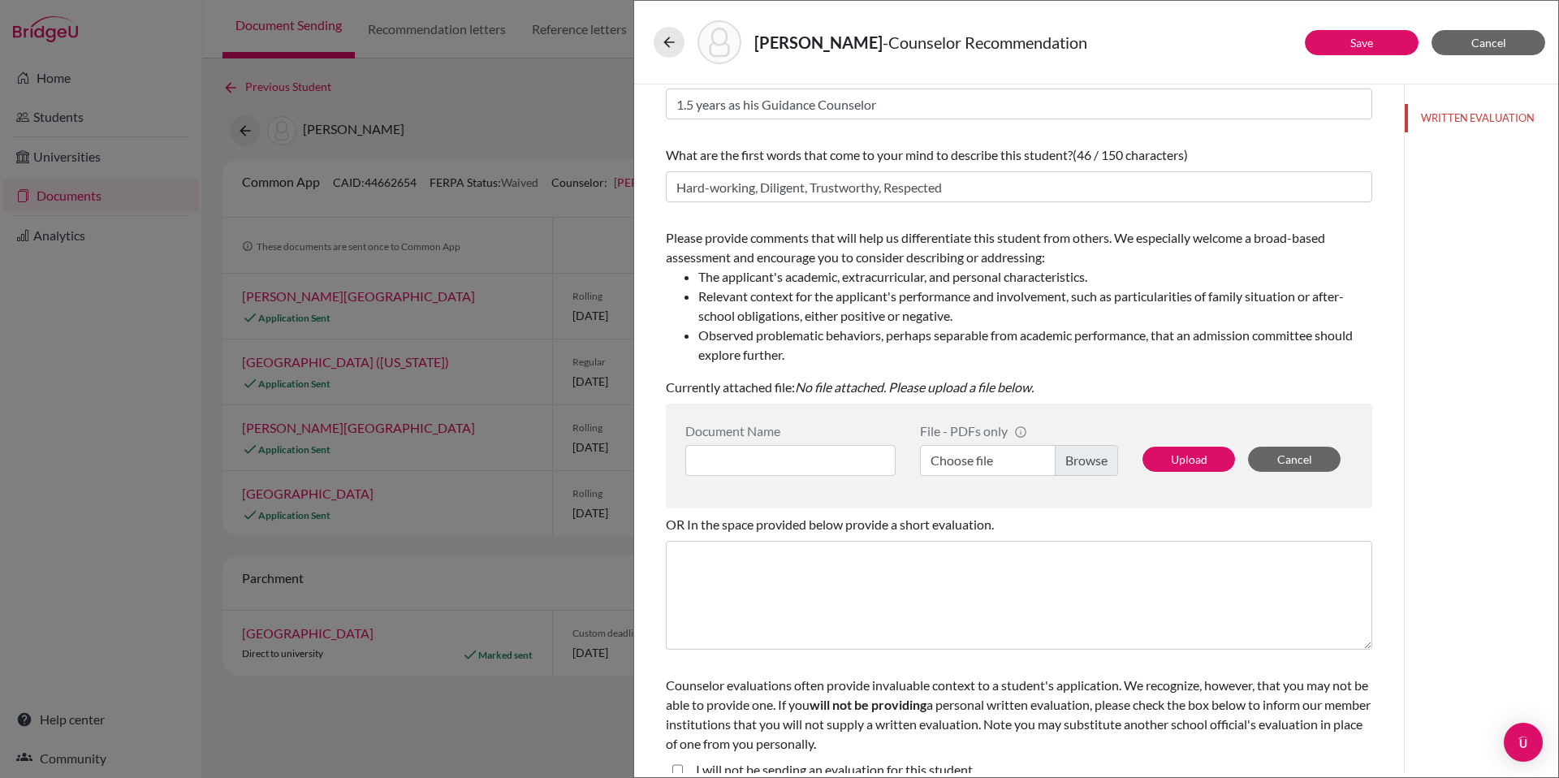
scroll to position [126, 0]
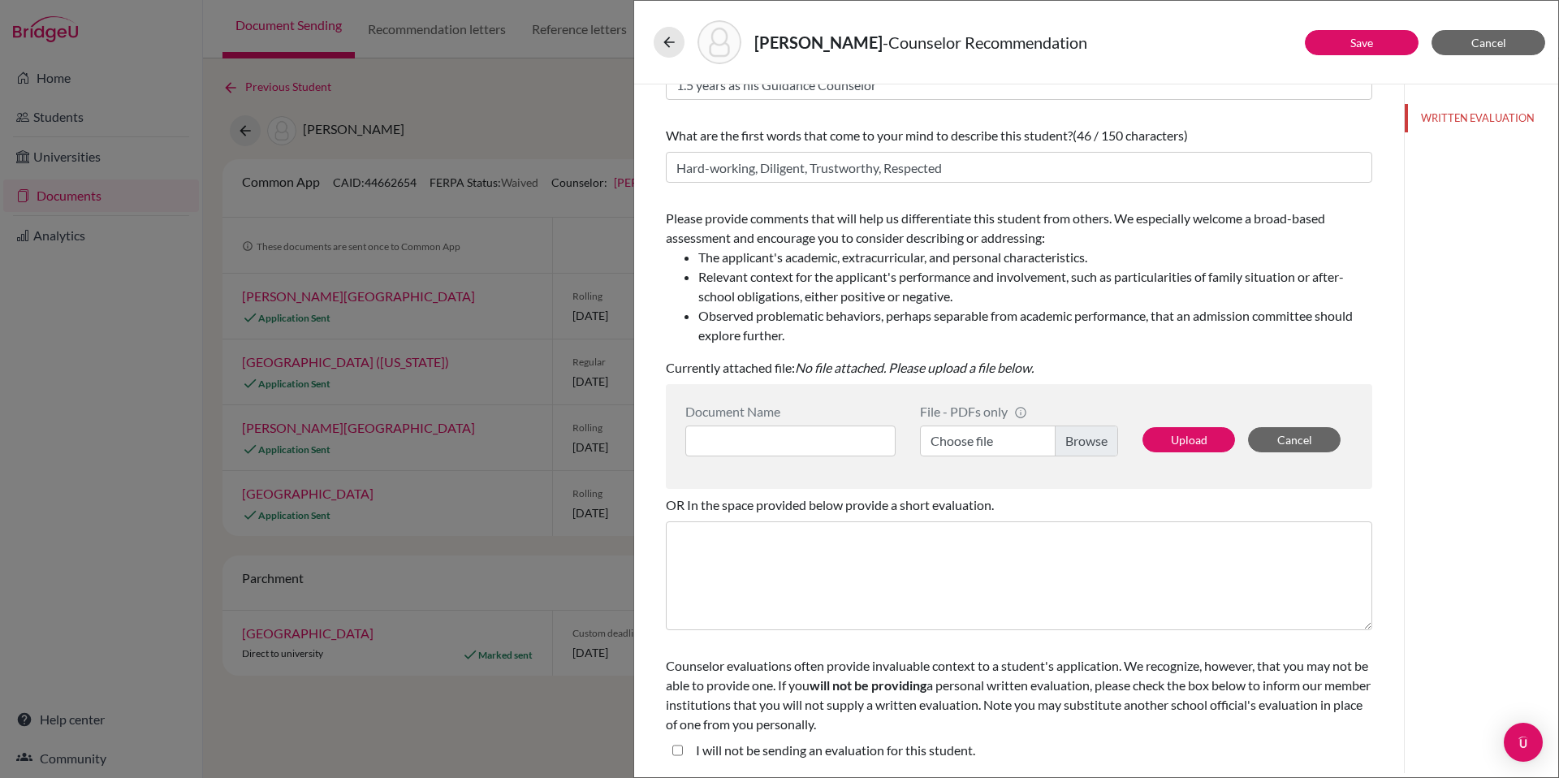
click at [1085, 443] on label "Choose file" at bounding box center [1019, 440] width 198 height 31
click at [1085, 443] on input "Choose file" at bounding box center [1019, 440] width 198 height 31
click at [795, 439] on input at bounding box center [790, 440] width 210 height 31
click at [700, 443] on input "Counselor Recommendation" at bounding box center [790, 440] width 210 height 31
type input "Cooke, Eli - Counselor Recommendation"
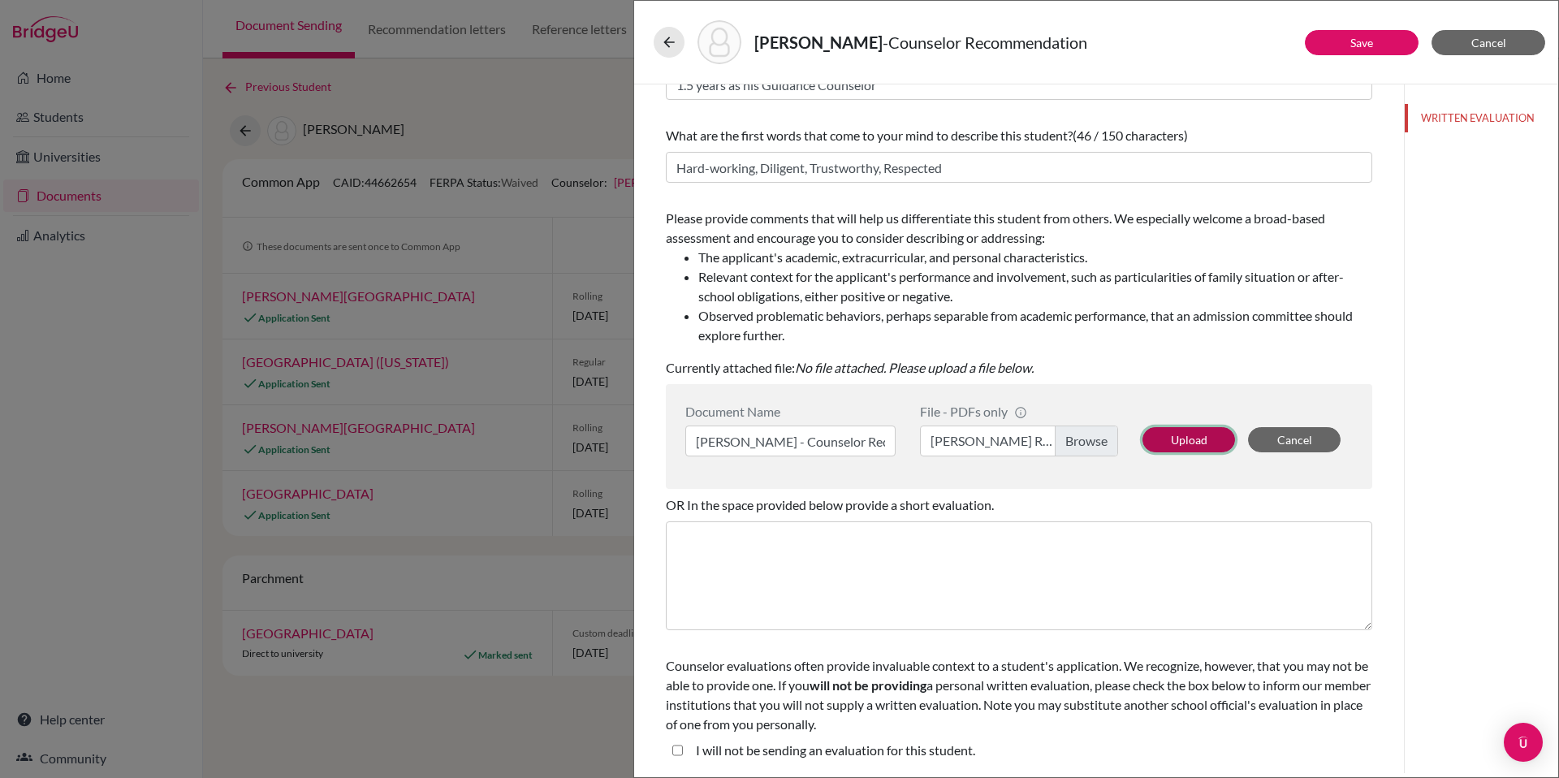
click at [1192, 430] on button "Upload" at bounding box center [1188, 439] width 93 height 25
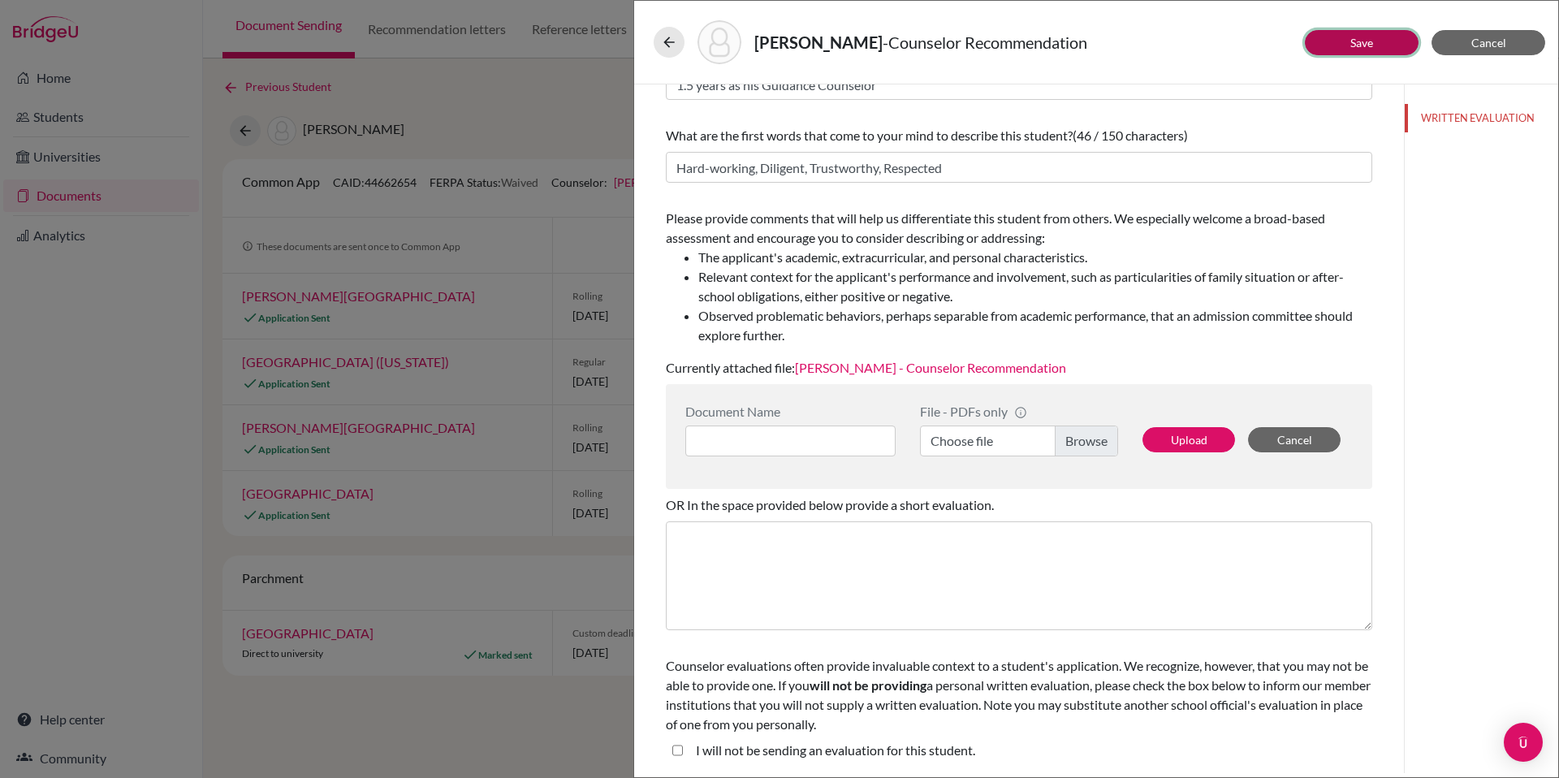
click at [1366, 39] on link "Save" at bounding box center [1361, 43] width 23 height 14
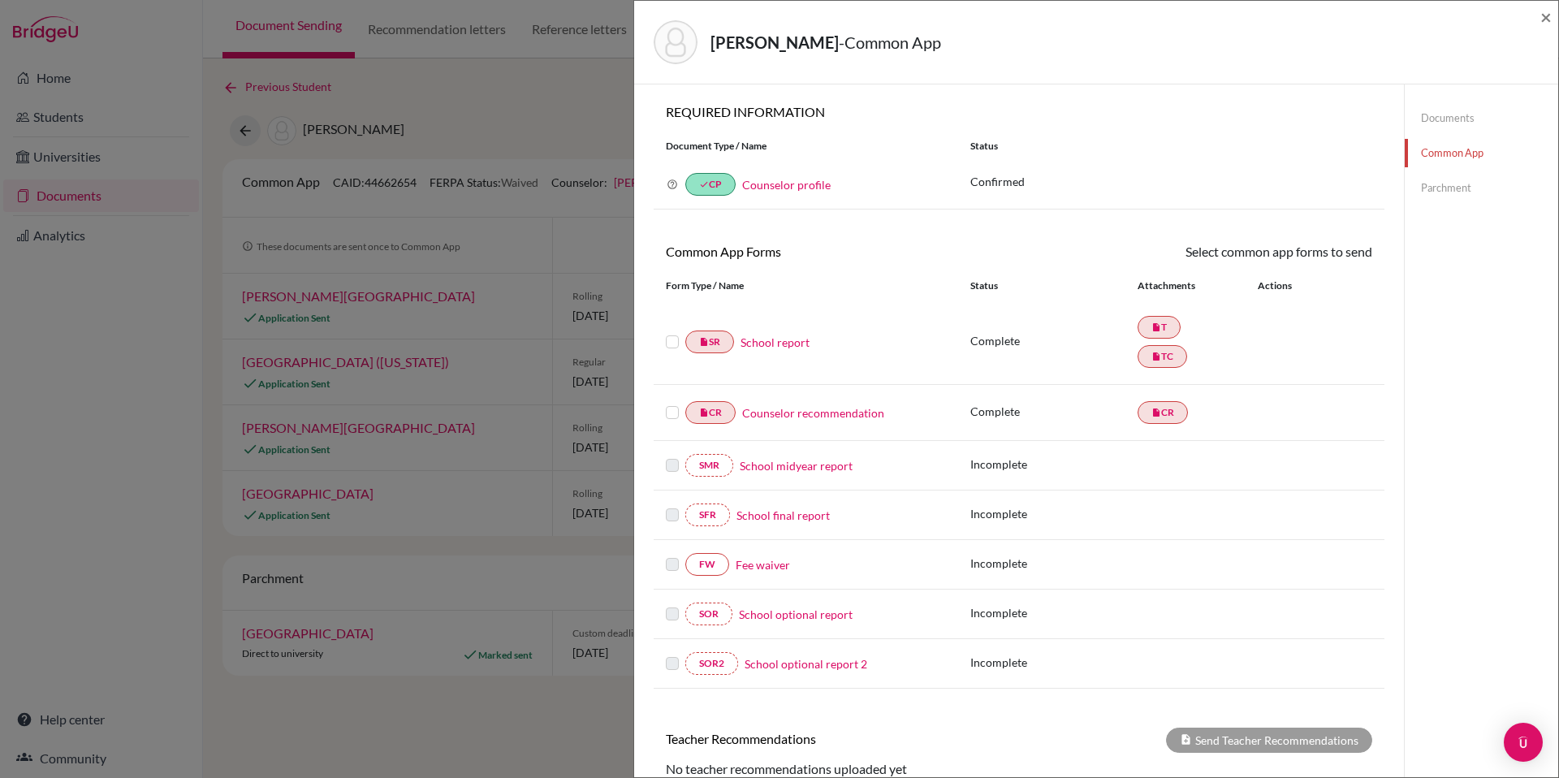
click at [671, 332] on label at bounding box center [672, 332] width 13 height 0
click at [0, 0] on input "checkbox" at bounding box center [0, 0] width 0 height 0
click at [674, 404] on label at bounding box center [672, 404] width 13 height 0
click at [0, 0] on input "checkbox" at bounding box center [0, 0] width 0 height 0
click at [1349, 251] on link "Send" at bounding box center [1338, 254] width 67 height 25
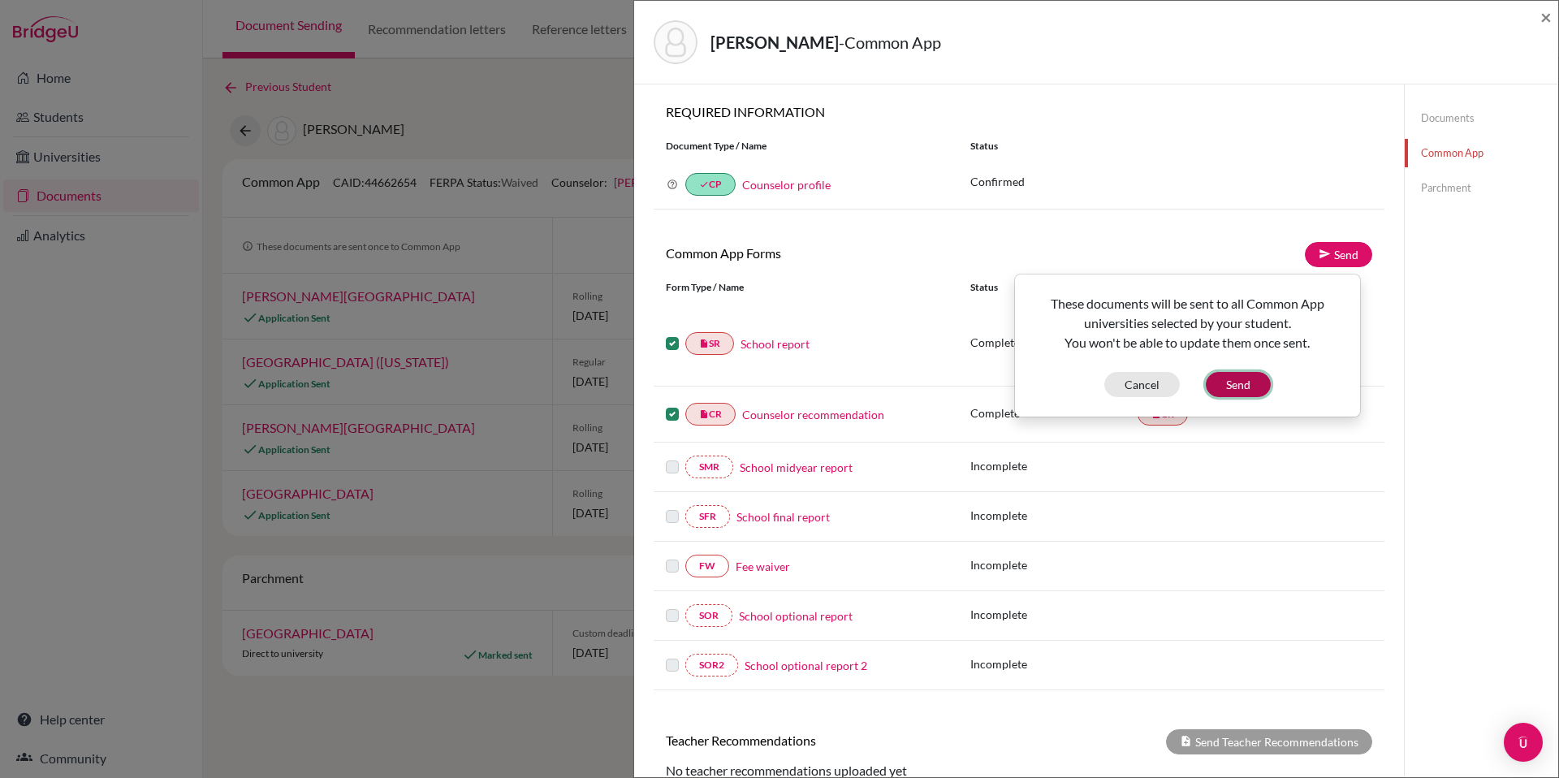
click at [1235, 395] on button "Send" at bounding box center [1238, 384] width 65 height 25
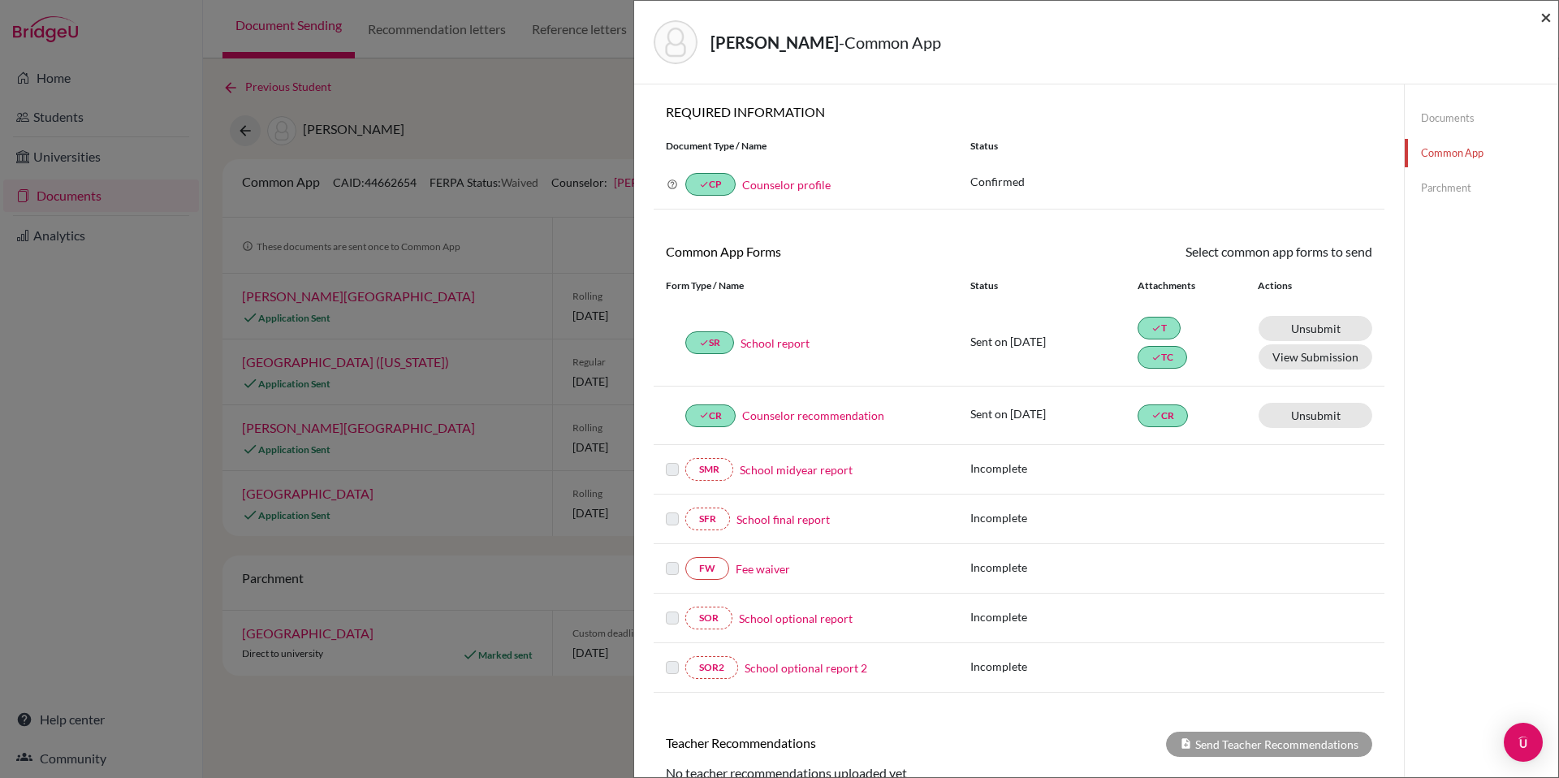
click at [1544, 15] on span "×" at bounding box center [1545, 17] width 11 height 24
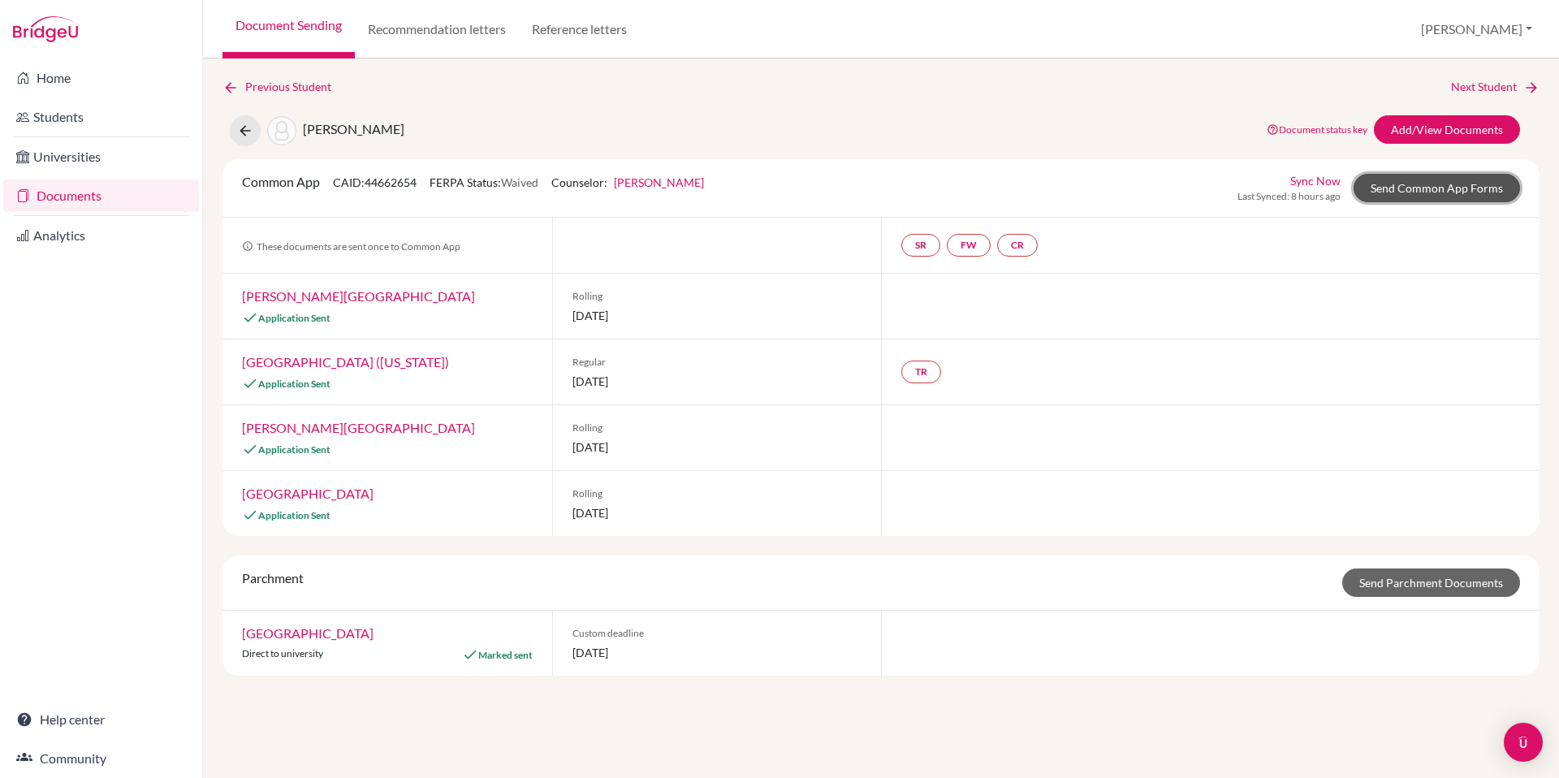
click at [1479, 190] on link "Send Common App Forms" at bounding box center [1437, 188] width 166 height 28
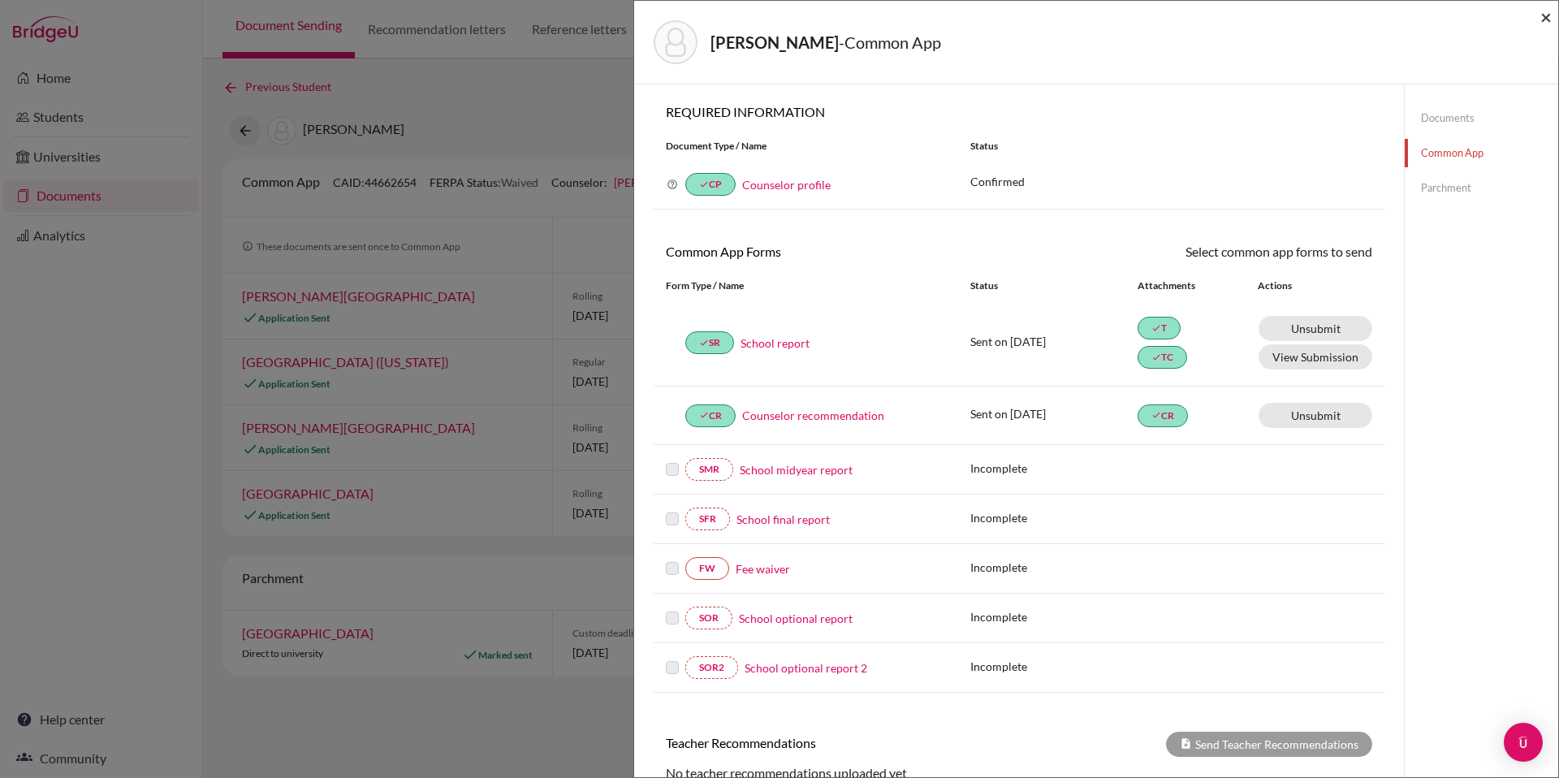
click at [1544, 17] on span "×" at bounding box center [1545, 17] width 11 height 24
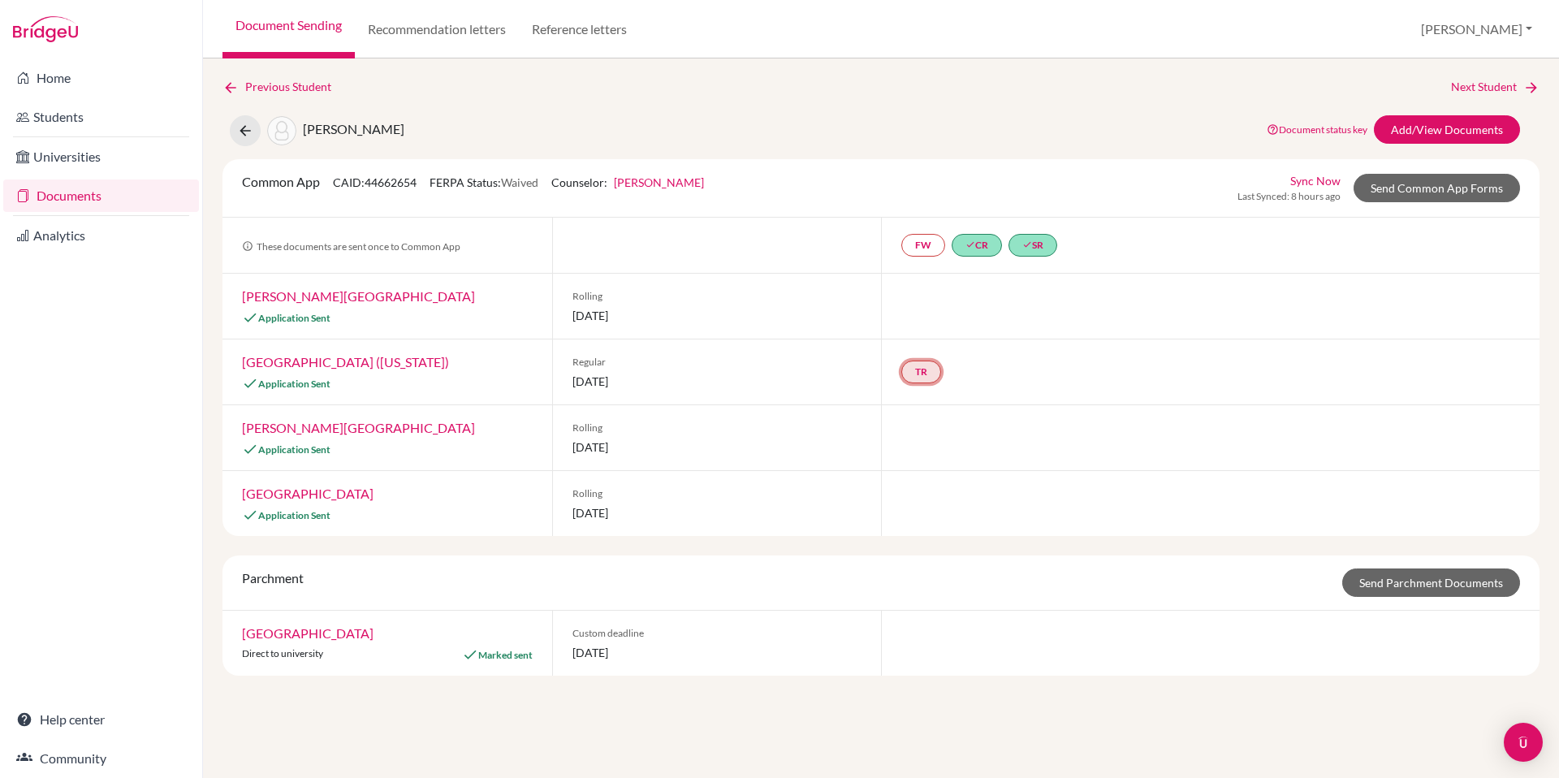
click at [919, 378] on link "TR" at bounding box center [921, 372] width 40 height 23
click at [951, 403] on div "TR Teacher recommendation Incomplete" at bounding box center [1210, 371] width 658 height 65
click at [929, 242] on link "FW" at bounding box center [923, 245] width 44 height 23
click at [927, 297] on div at bounding box center [1210, 306] width 658 height 65
click at [982, 240] on link "done CR" at bounding box center [977, 245] width 50 height 23
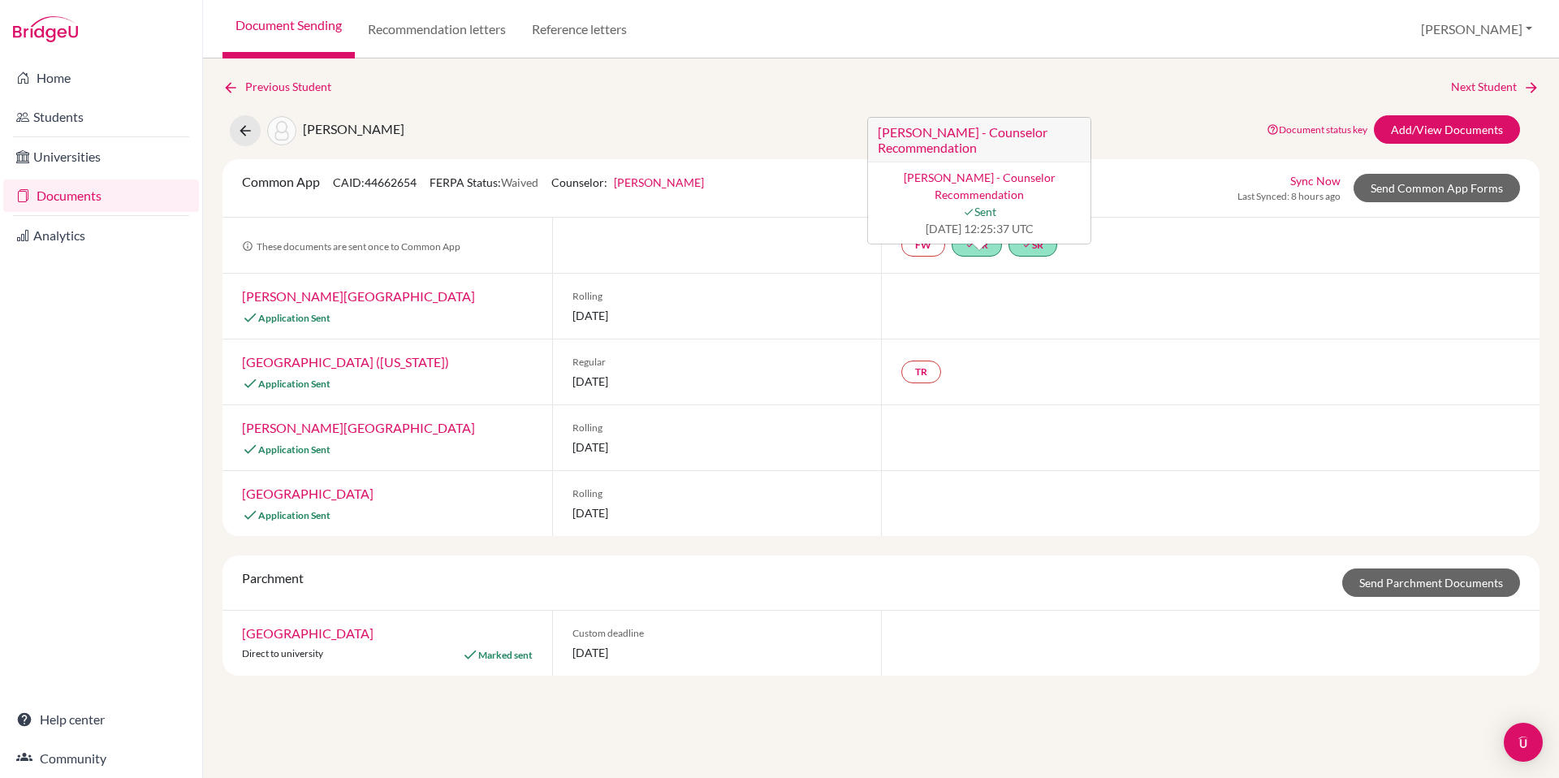
click at [1004, 302] on div at bounding box center [1210, 306] width 658 height 65
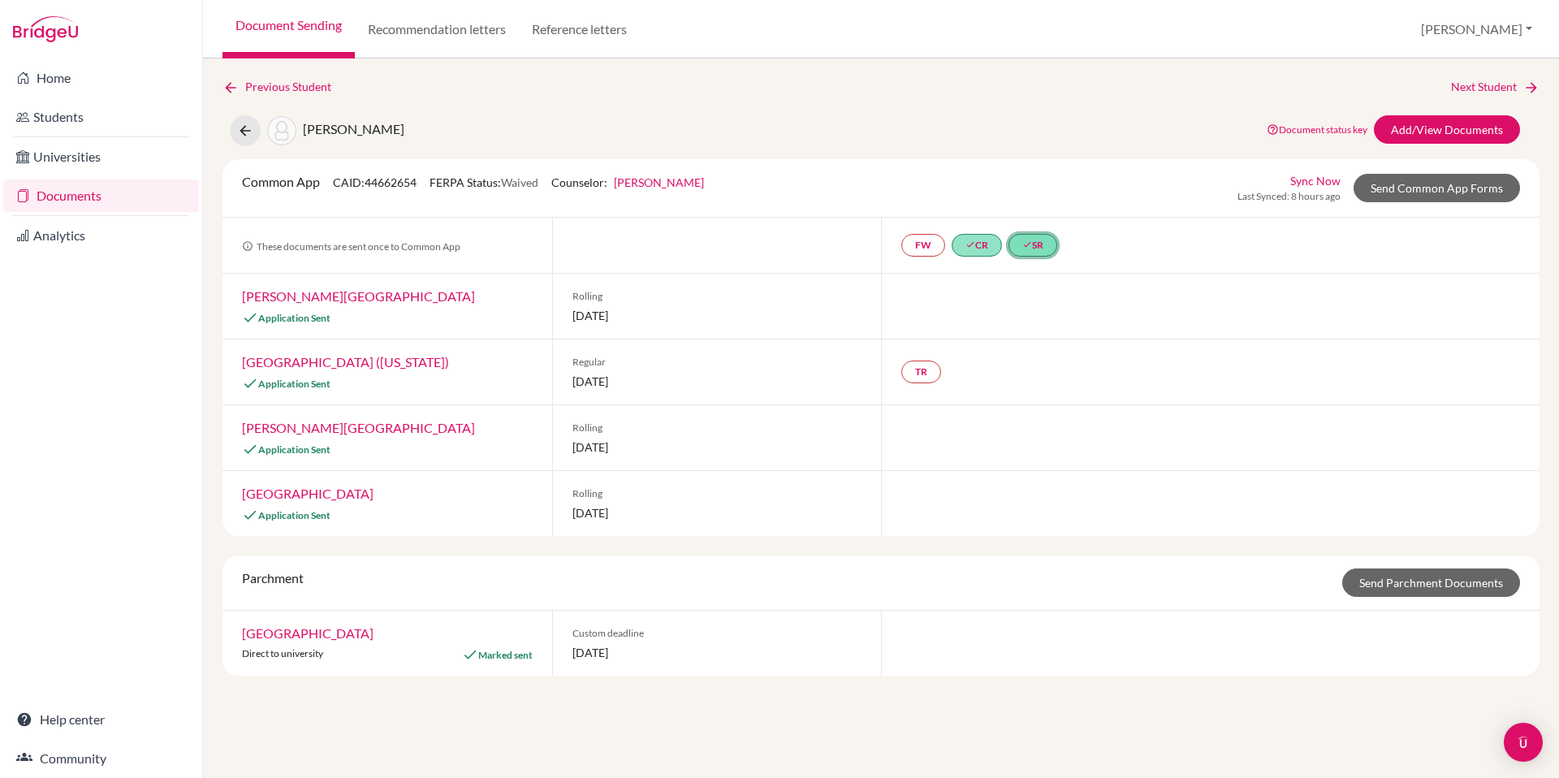
click at [1043, 242] on link "done SR" at bounding box center [1032, 245] width 49 height 23
click at [1033, 317] on div at bounding box center [1210, 306] width 658 height 65
click at [67, 196] on link "Documents" at bounding box center [101, 195] width 196 height 32
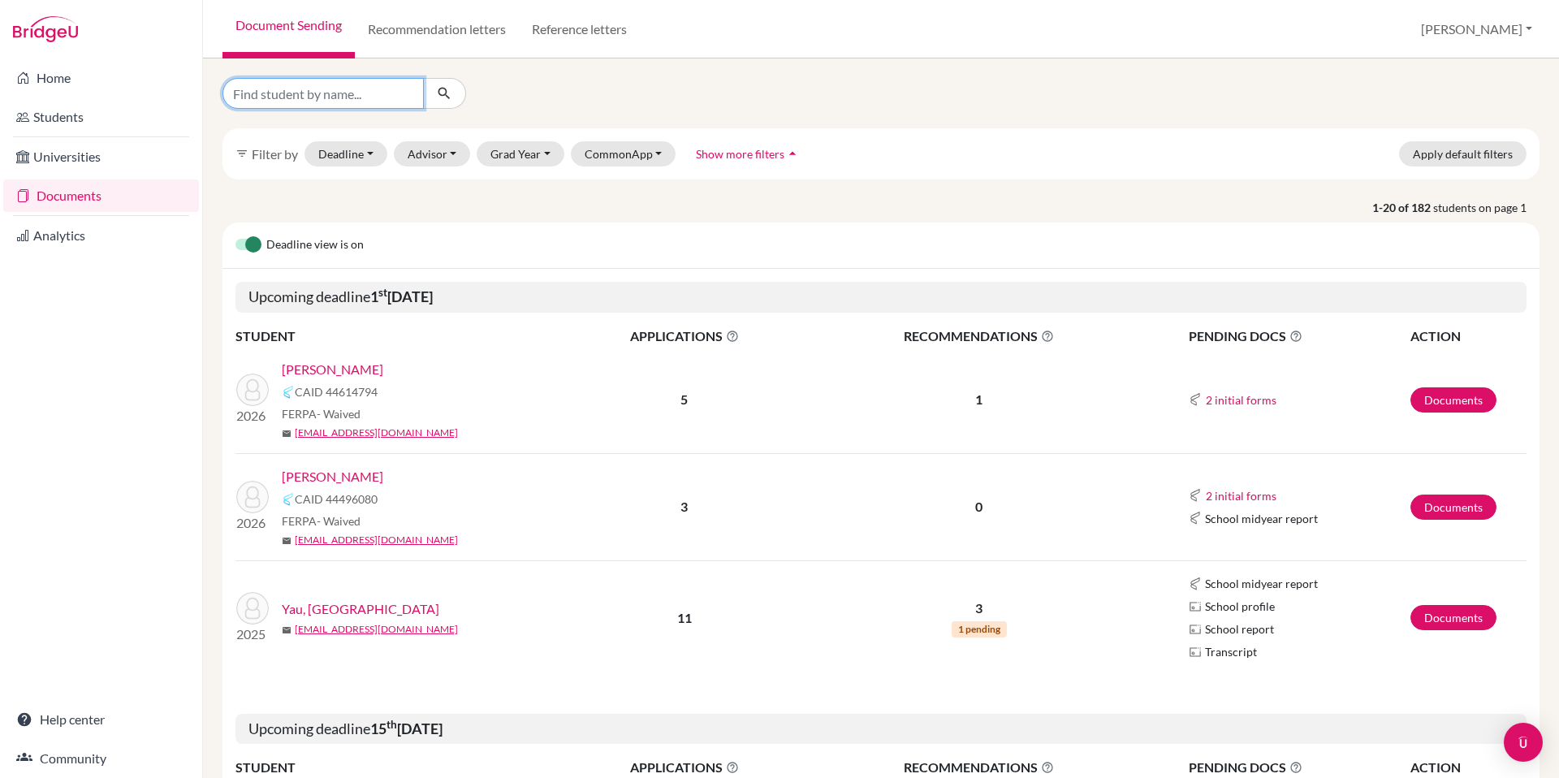
click at [323, 94] on input "Find student by name..." at bounding box center [322, 93] width 201 height 31
type input "chapman"
click button "submit" at bounding box center [444, 93] width 43 height 31
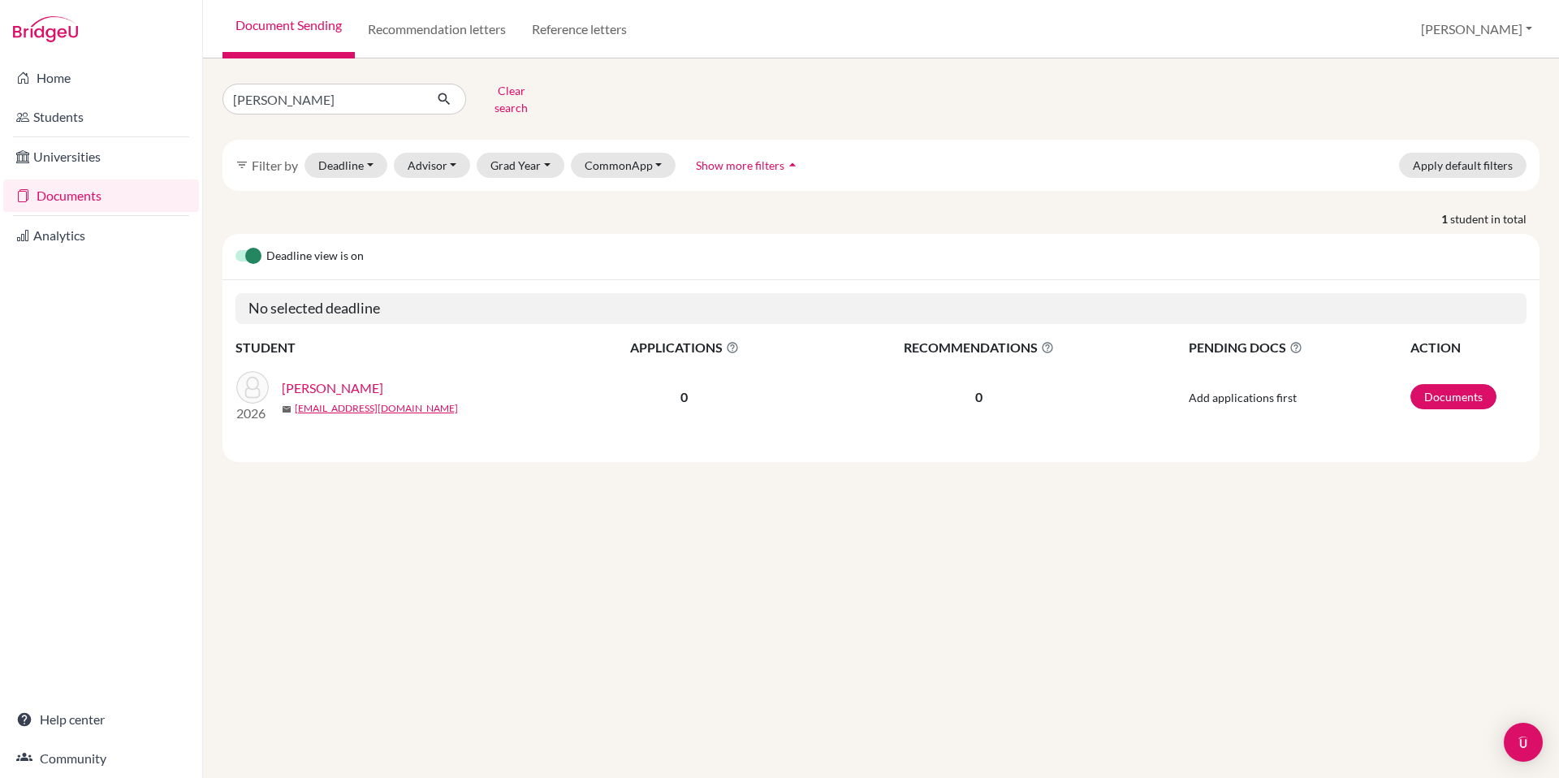
click at [331, 378] on link "Chapman, Levi" at bounding box center [332, 387] width 101 height 19
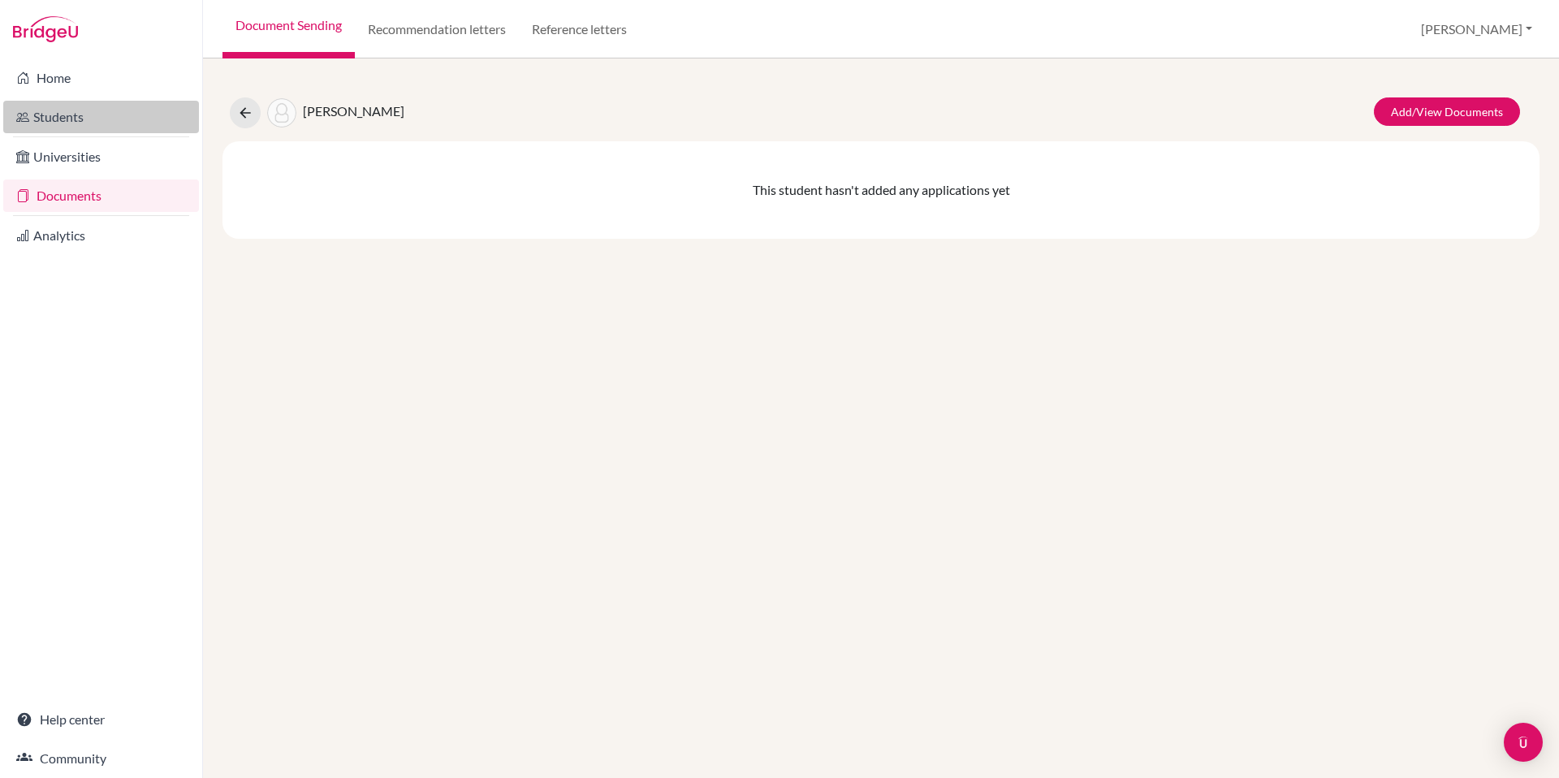
click at [66, 116] on link "Students" at bounding box center [101, 117] width 196 height 32
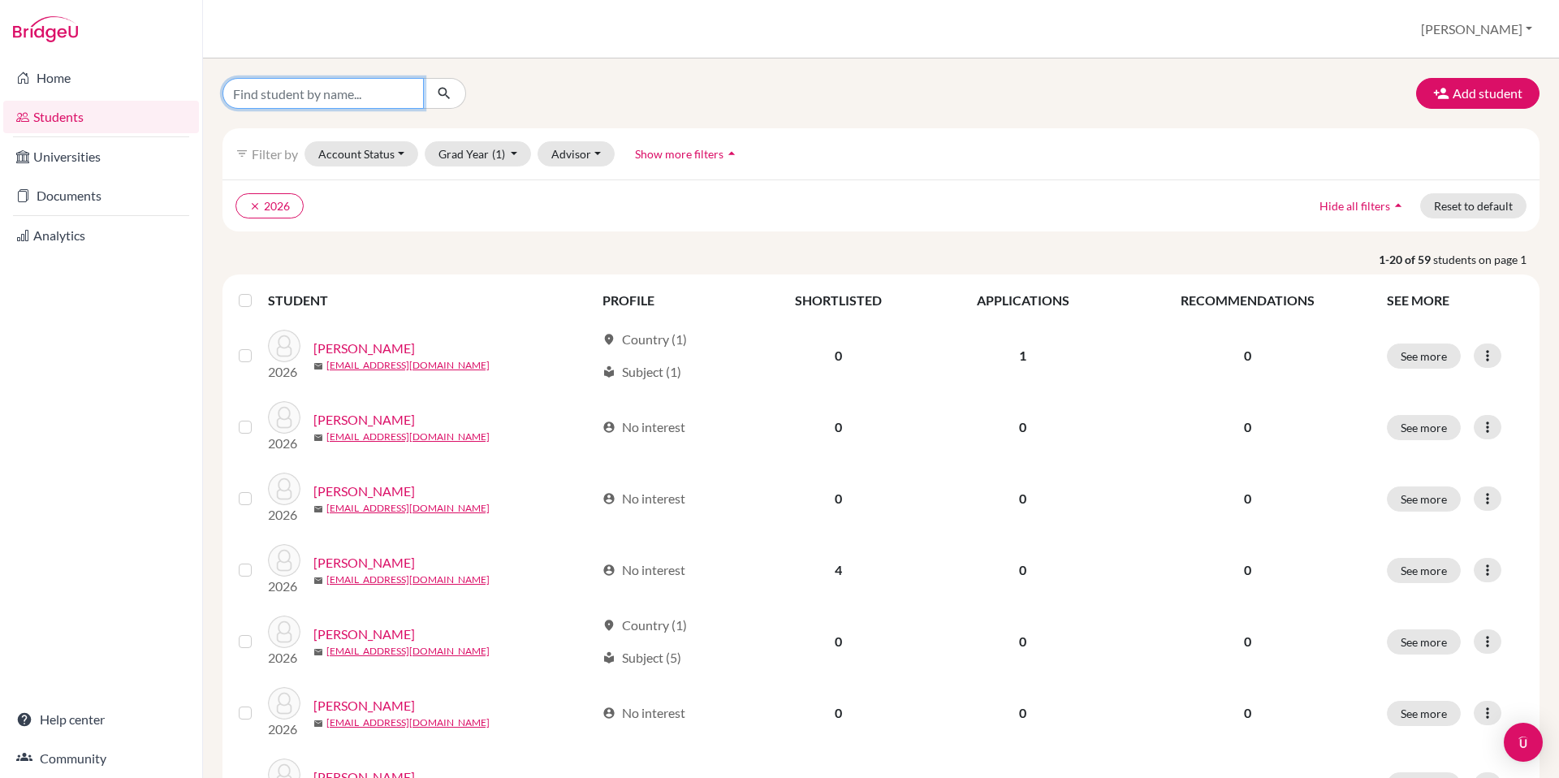
click at [363, 88] on input "Find student by name..." at bounding box center [322, 93] width 201 height 31
type input "[PERSON_NAME]"
click button "submit" at bounding box center [444, 93] width 43 height 31
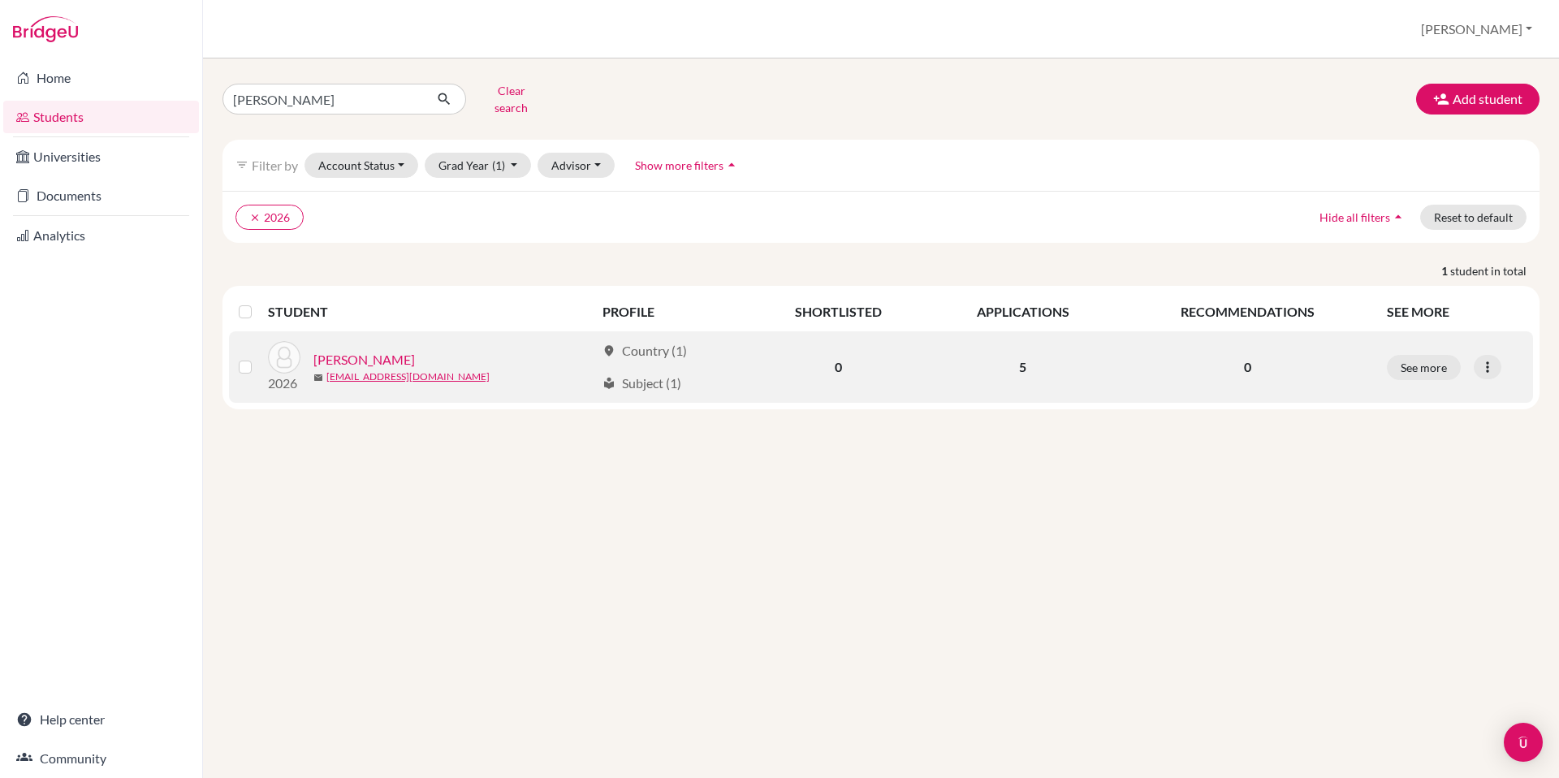
click at [356, 350] on link "[PERSON_NAME]" at bounding box center [363, 359] width 101 height 19
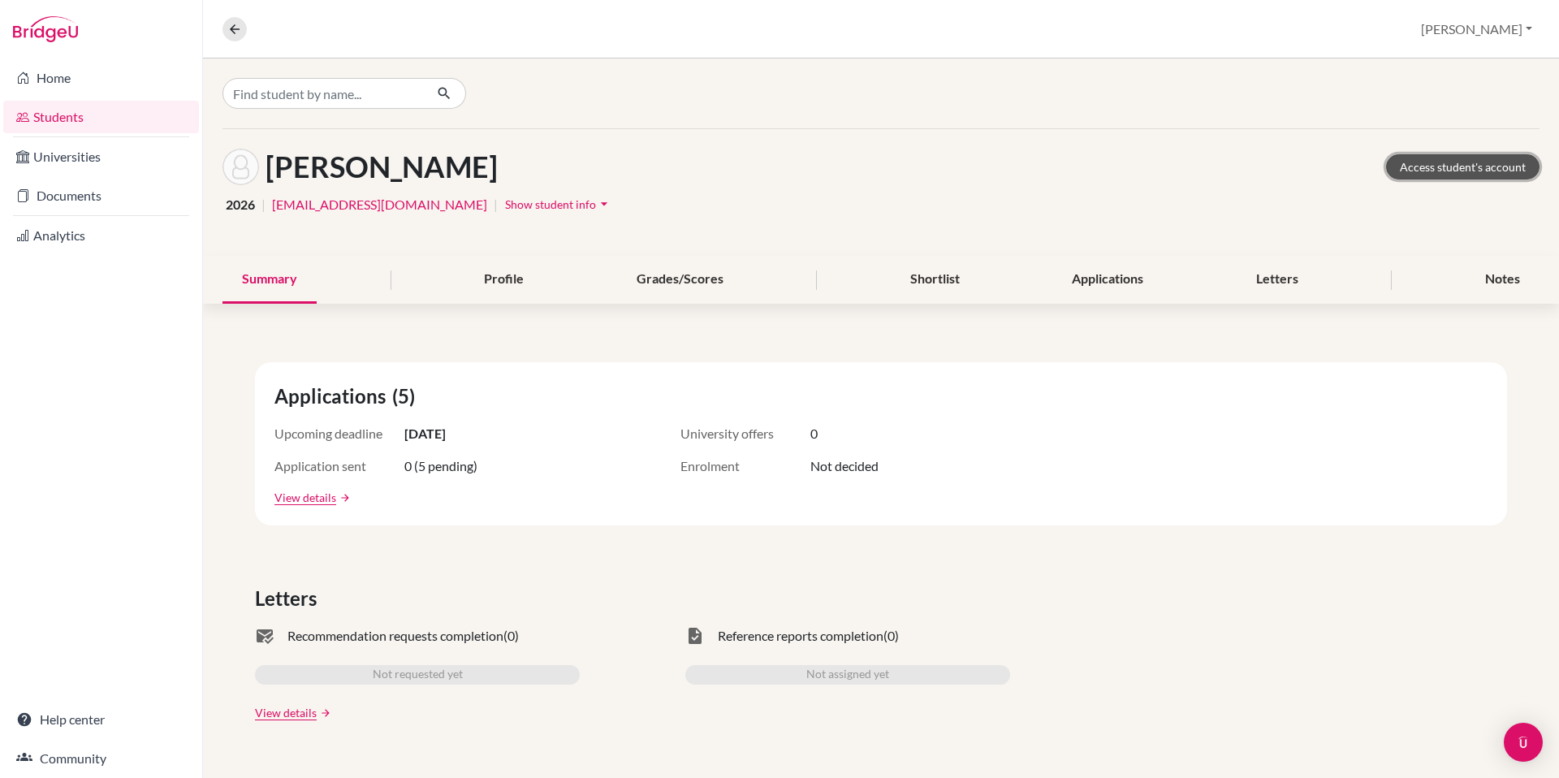
click at [1444, 163] on link "Access student's account" at bounding box center [1462, 166] width 153 height 25
click at [92, 202] on link "Documents" at bounding box center [101, 195] width 196 height 32
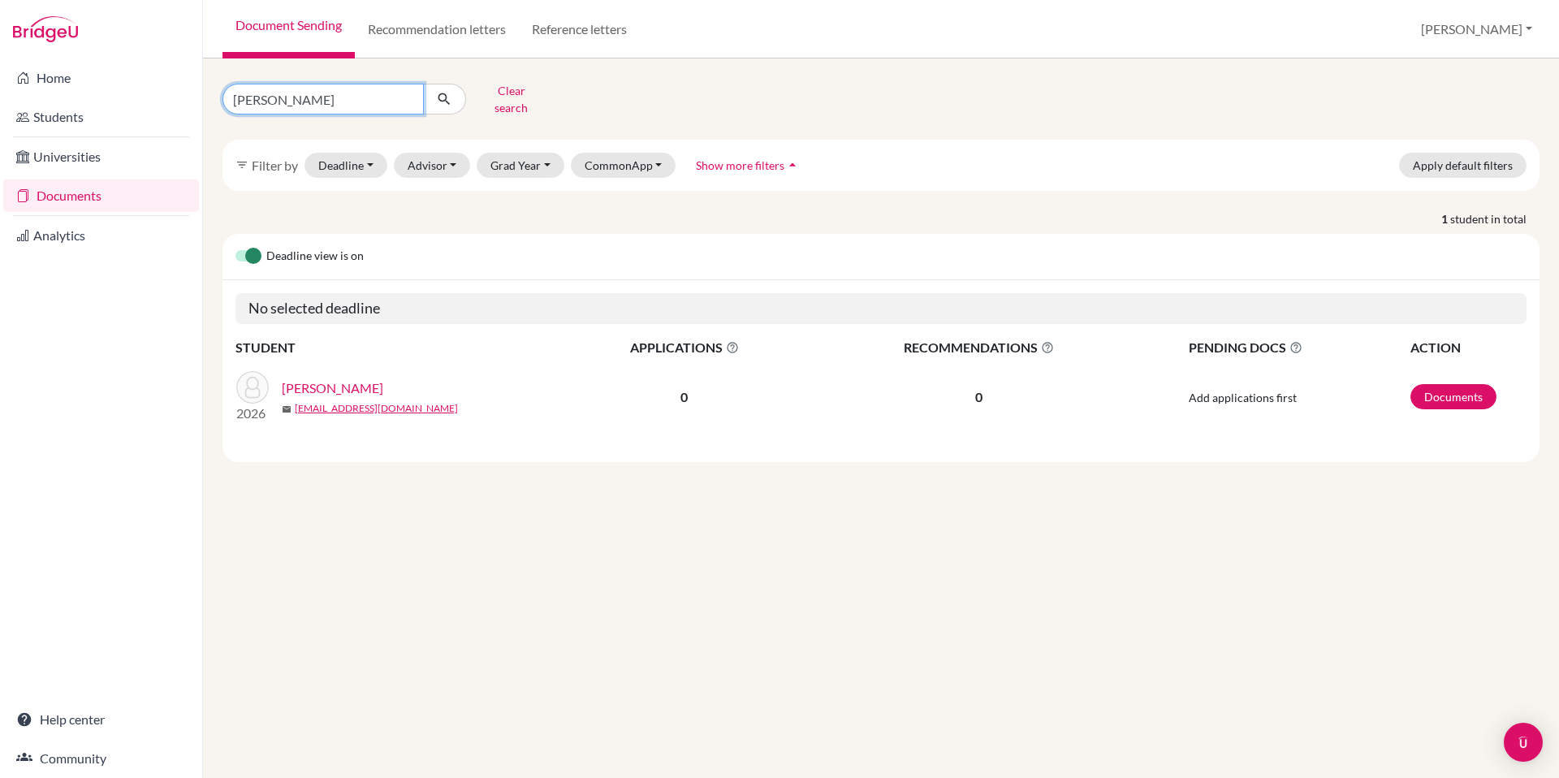
click at [402, 96] on input "chapman" at bounding box center [322, 99] width 201 height 31
type input "cooke"
click button "submit" at bounding box center [444, 99] width 43 height 31
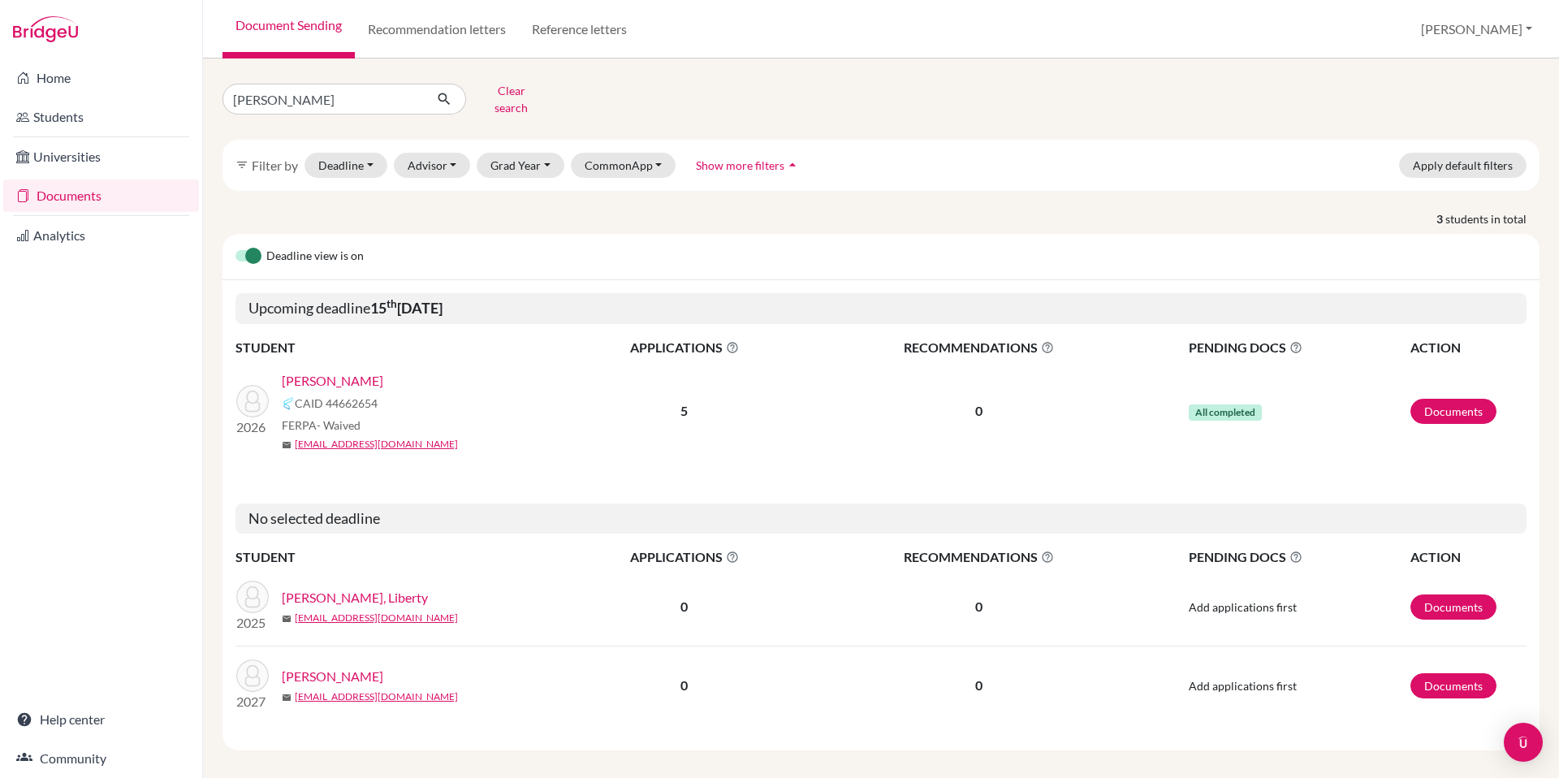
click at [300, 371] on link "[PERSON_NAME]" at bounding box center [332, 380] width 101 height 19
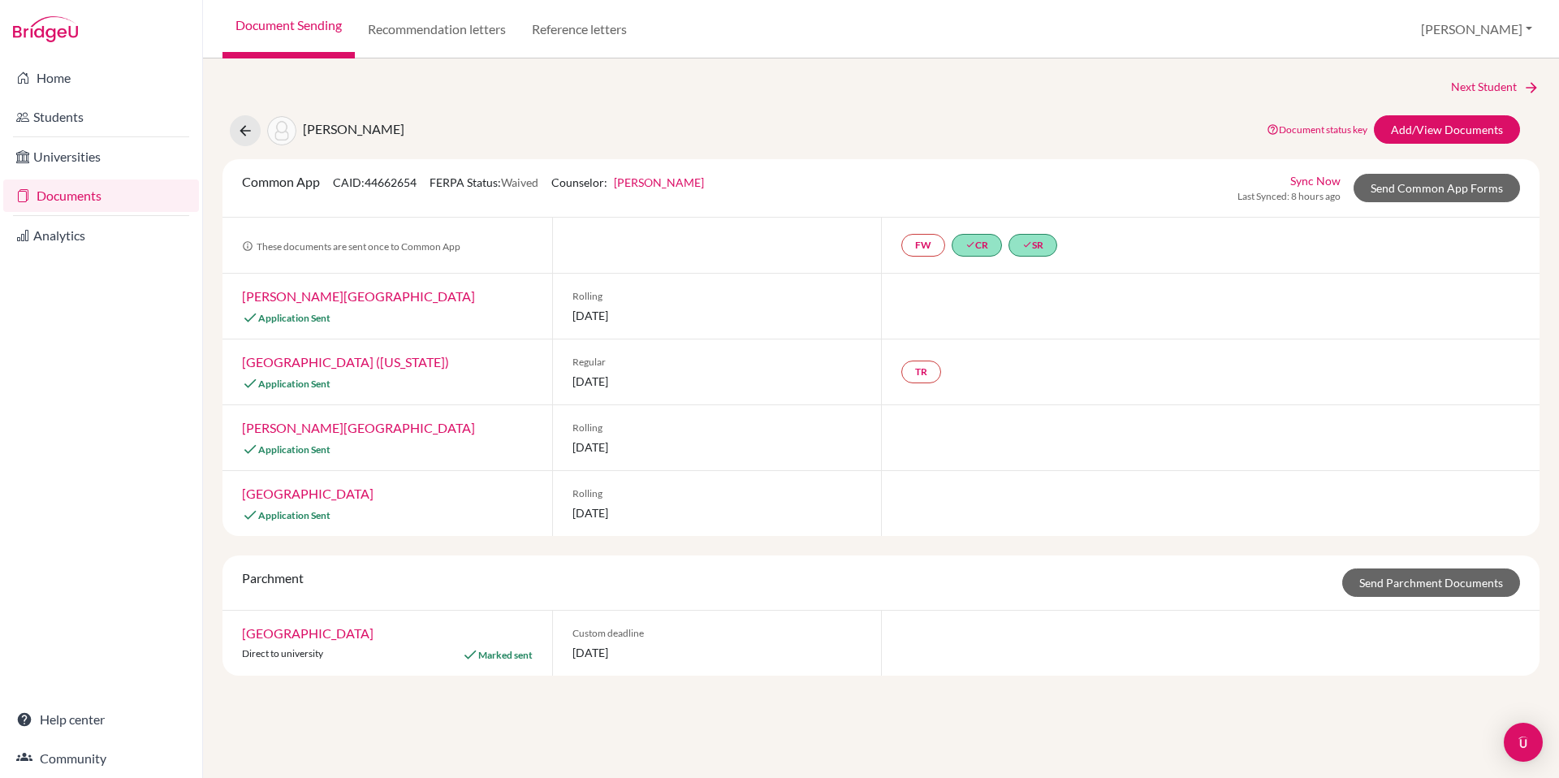
click at [375, 364] on link "[GEOGRAPHIC_DATA] ([US_STATE])" at bounding box center [345, 361] width 207 height 15
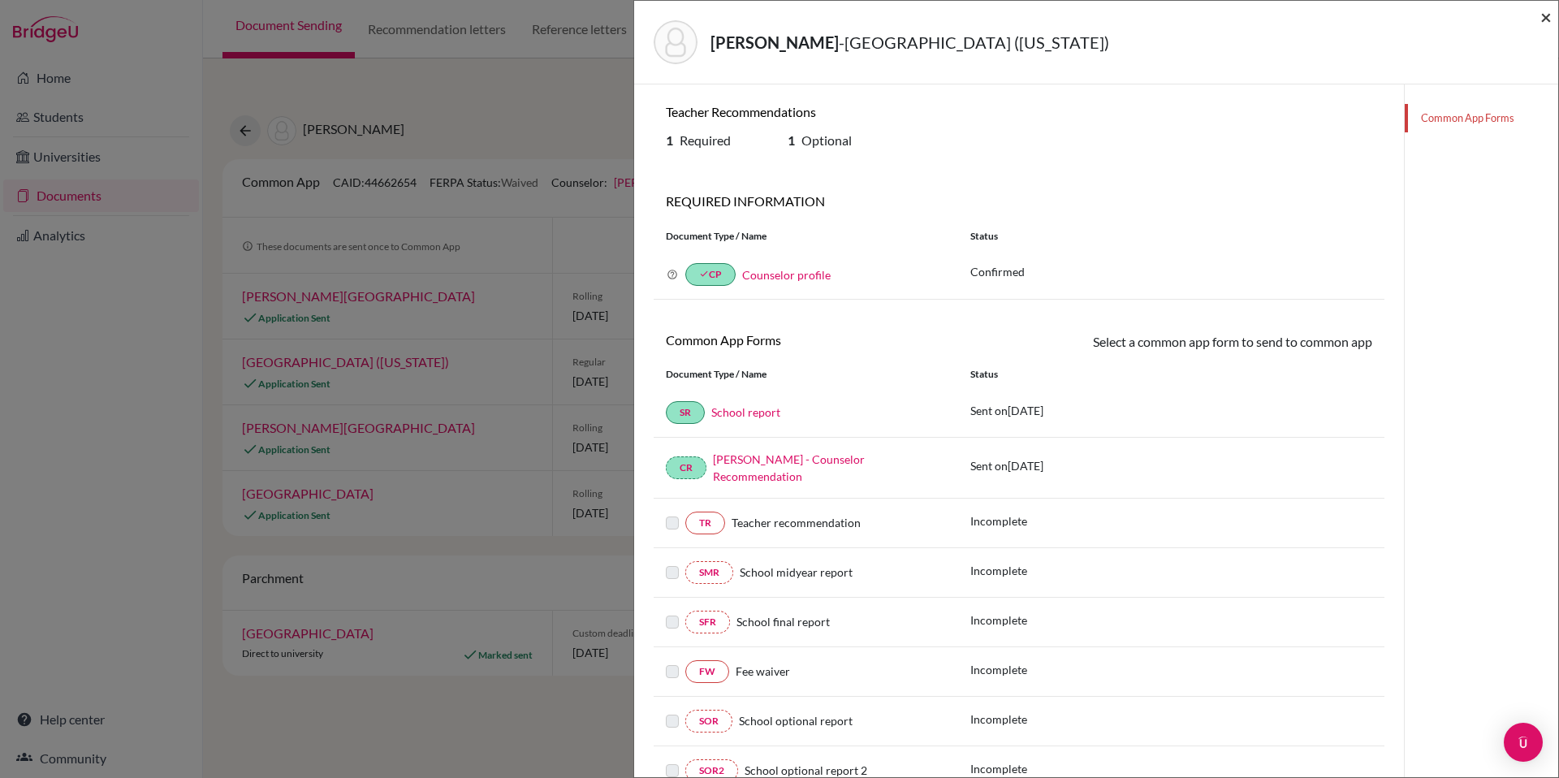
click at [1543, 15] on span "×" at bounding box center [1545, 17] width 11 height 24
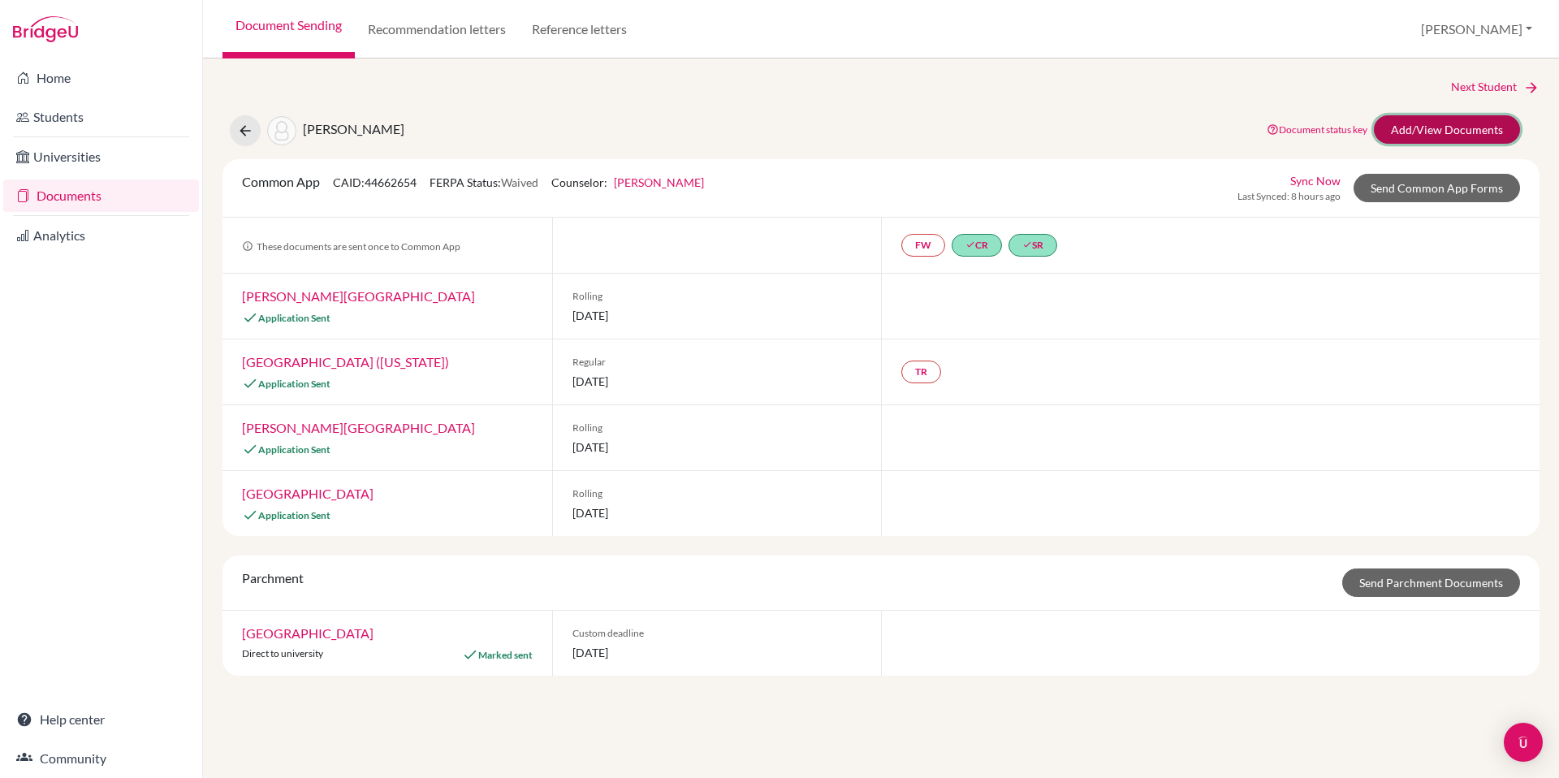
click at [1437, 135] on link "Add/View Documents" at bounding box center [1447, 129] width 146 height 28
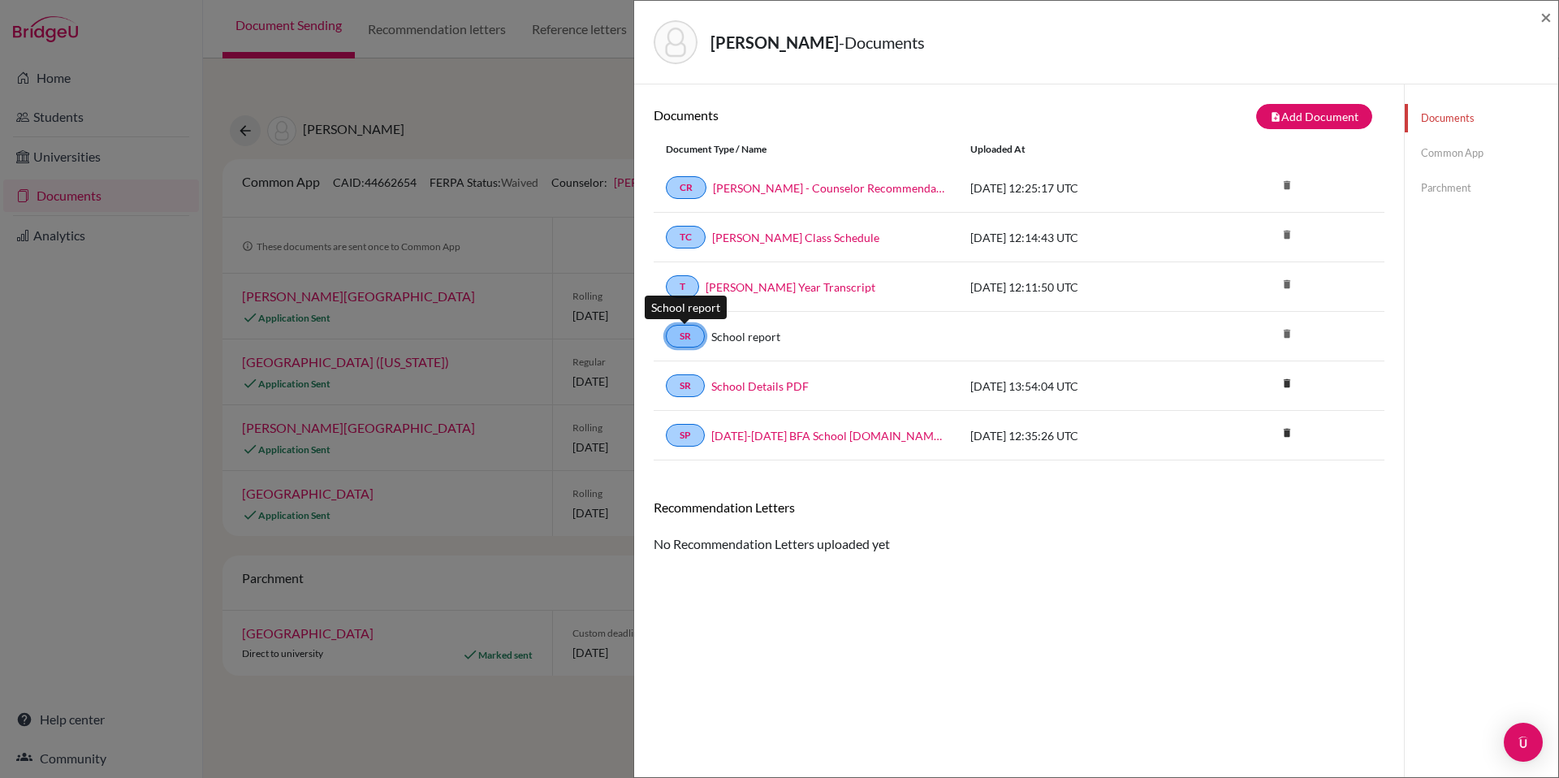
click at [690, 332] on link "SR" at bounding box center [685, 336] width 39 height 23
click at [1545, 16] on span "×" at bounding box center [1545, 17] width 11 height 24
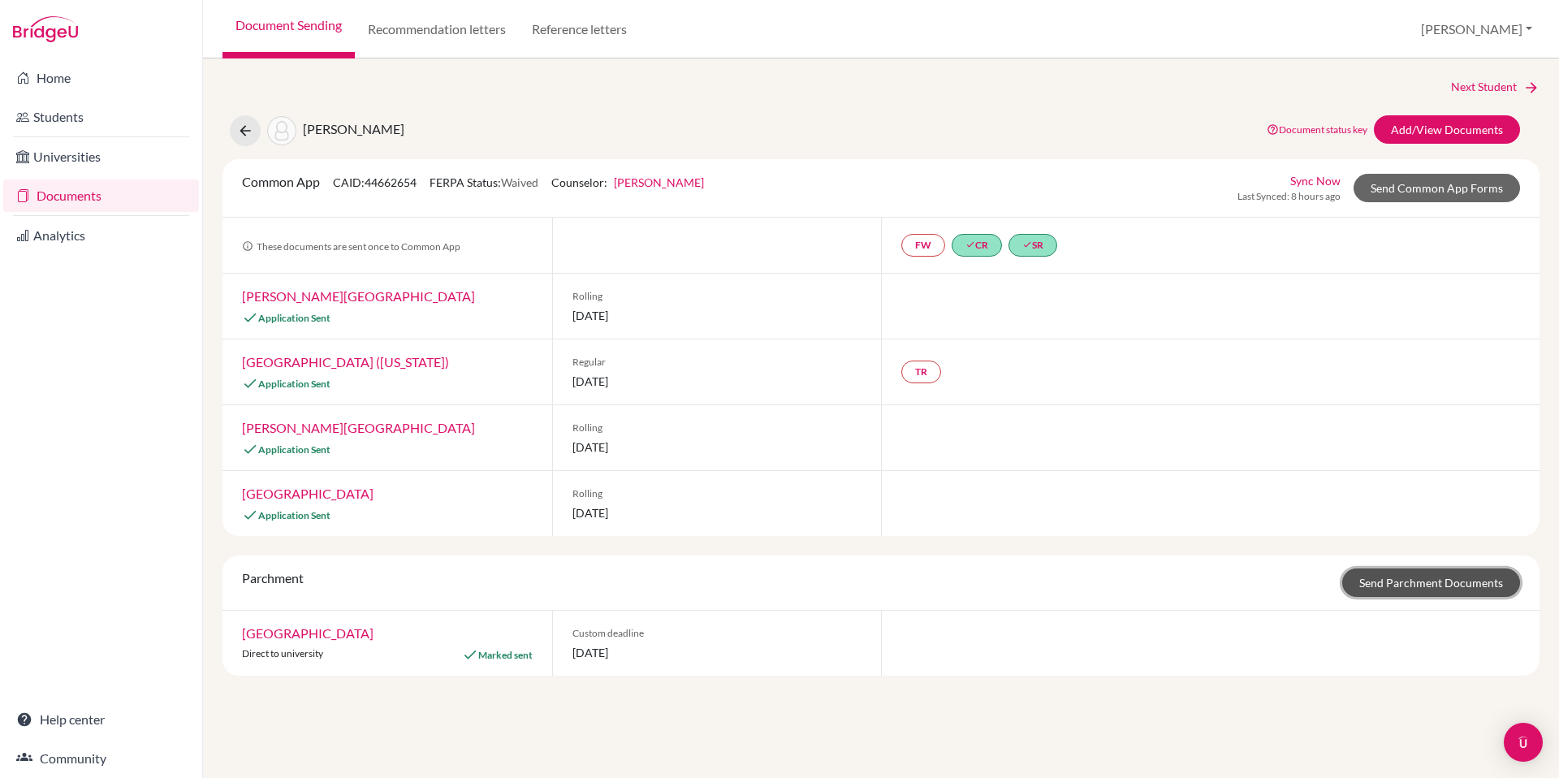
click at [1389, 582] on link "Send Parchment Documents" at bounding box center [1431, 582] width 178 height 28
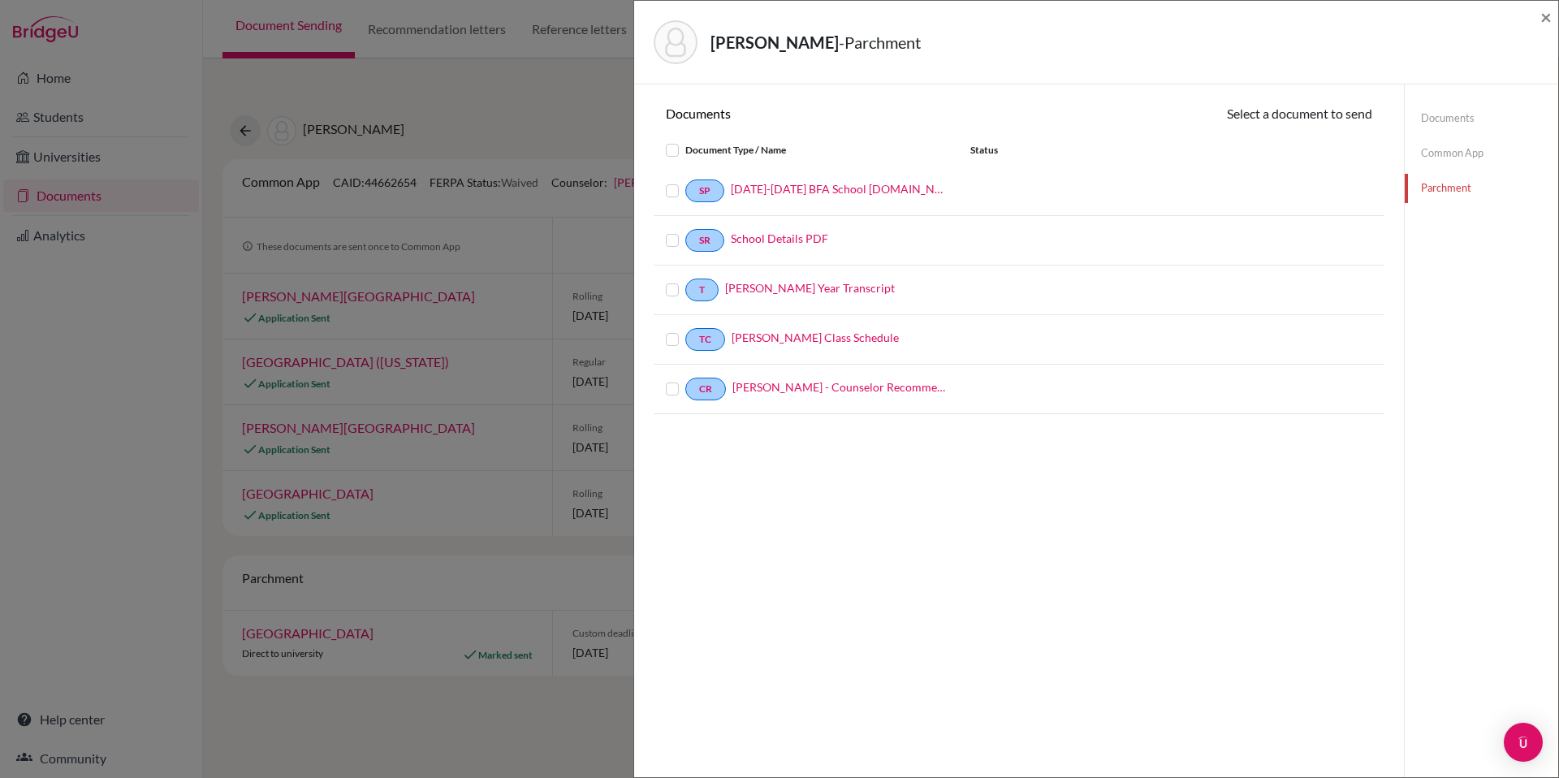
click at [685, 140] on label at bounding box center [685, 140] width 0 height 0
click at [0, 0] on input "checkbox" at bounding box center [0, 0] width 0 height 0
click at [1313, 105] on button "Continue" at bounding box center [1327, 116] width 90 height 25
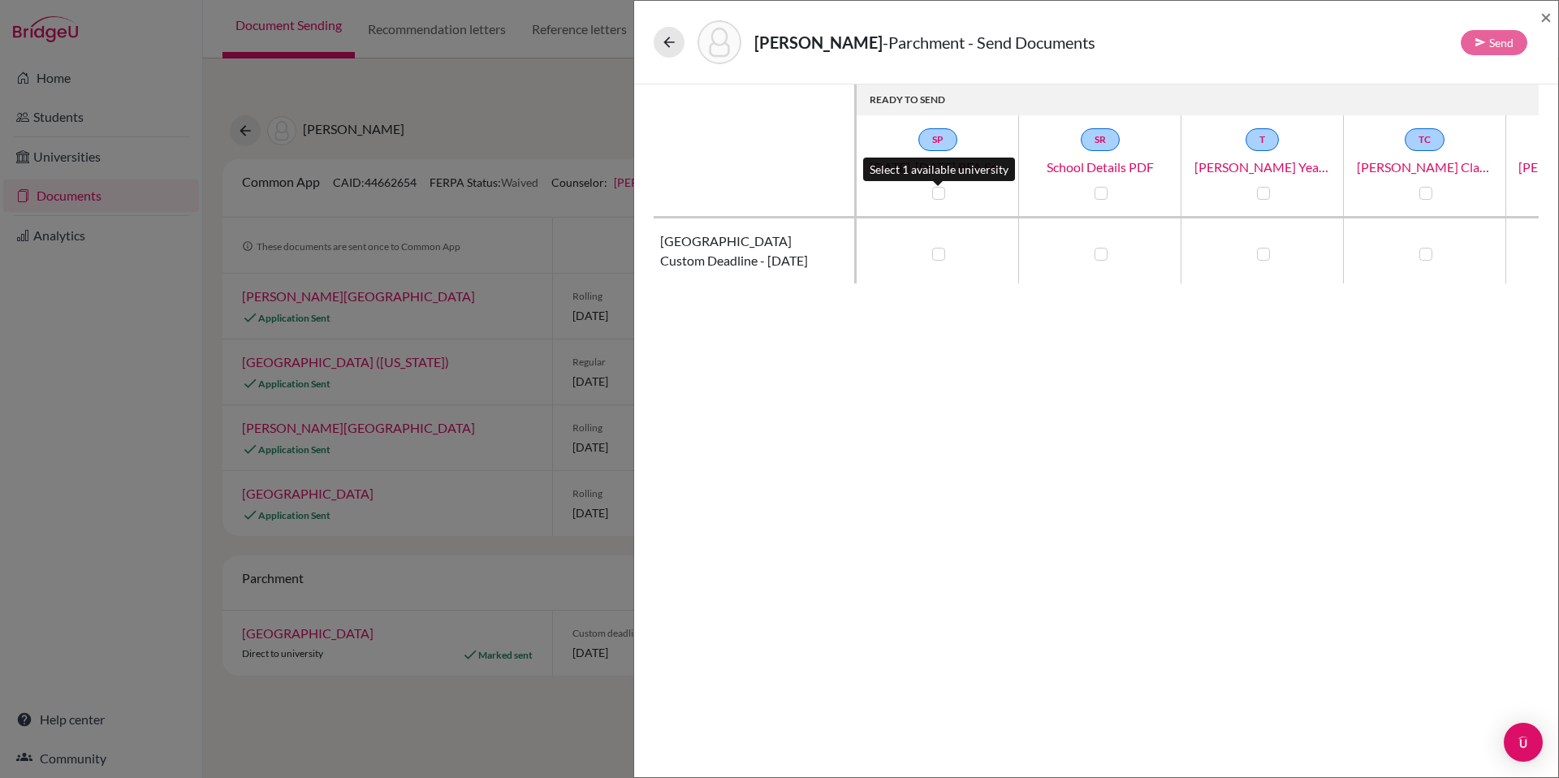
click at [939, 196] on label at bounding box center [938, 193] width 13 height 13
click at [939, 196] on input "checkbox" at bounding box center [934, 192] width 13 height 16
checkbox input "true"
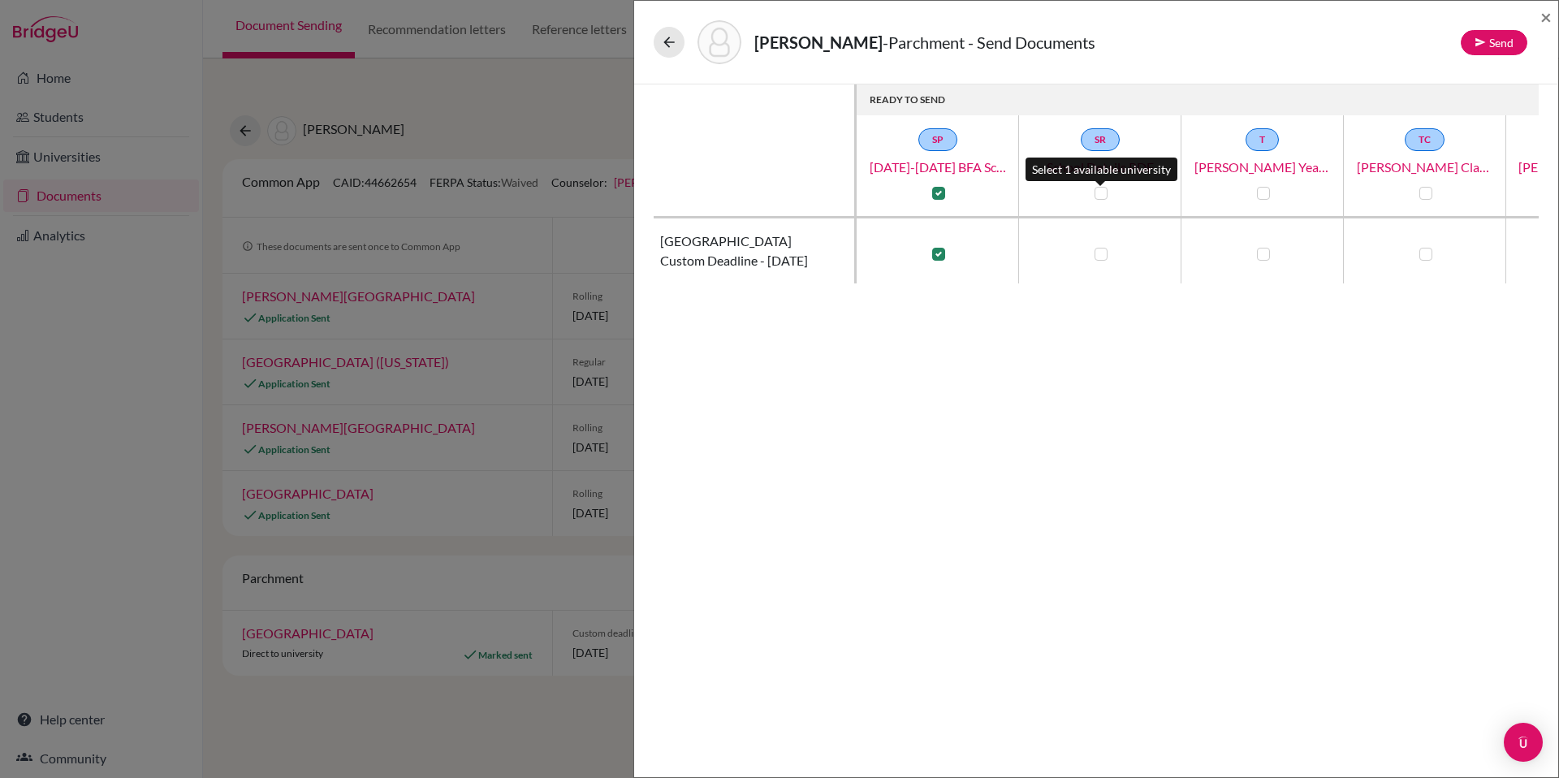
click at [1096, 198] on label at bounding box center [1101, 193] width 13 height 13
click at [1096, 198] on input "checkbox" at bounding box center [1096, 192] width 13 height 16
checkbox input "true"
click at [1271, 190] on div at bounding box center [1262, 193] width 19 height 19
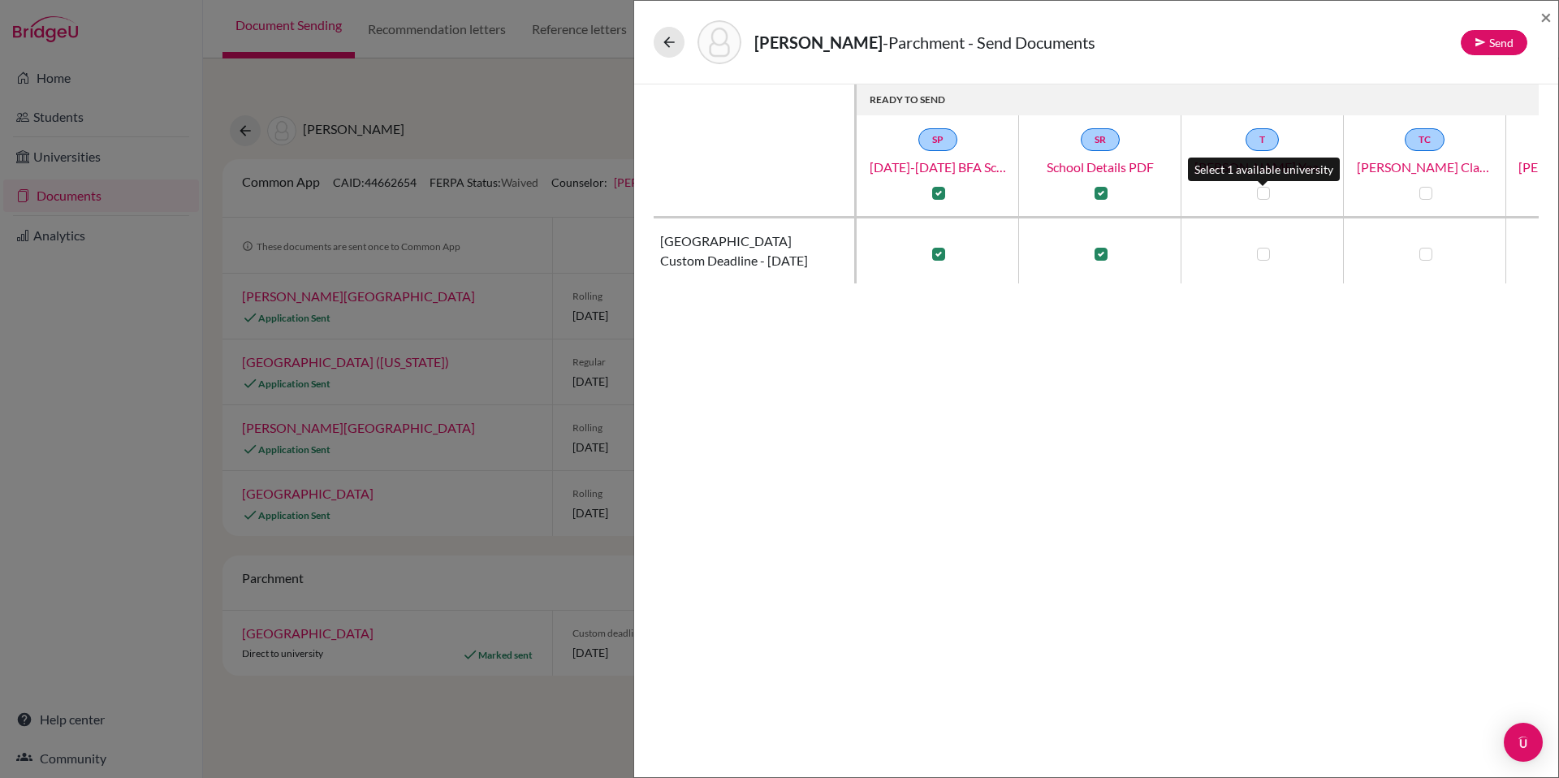
click at [1267, 192] on label at bounding box center [1263, 193] width 13 height 13
click at [1266, 192] on input "checkbox" at bounding box center [1259, 192] width 13 height 16
checkbox input "true"
click at [1425, 193] on label at bounding box center [1425, 193] width 13 height 13
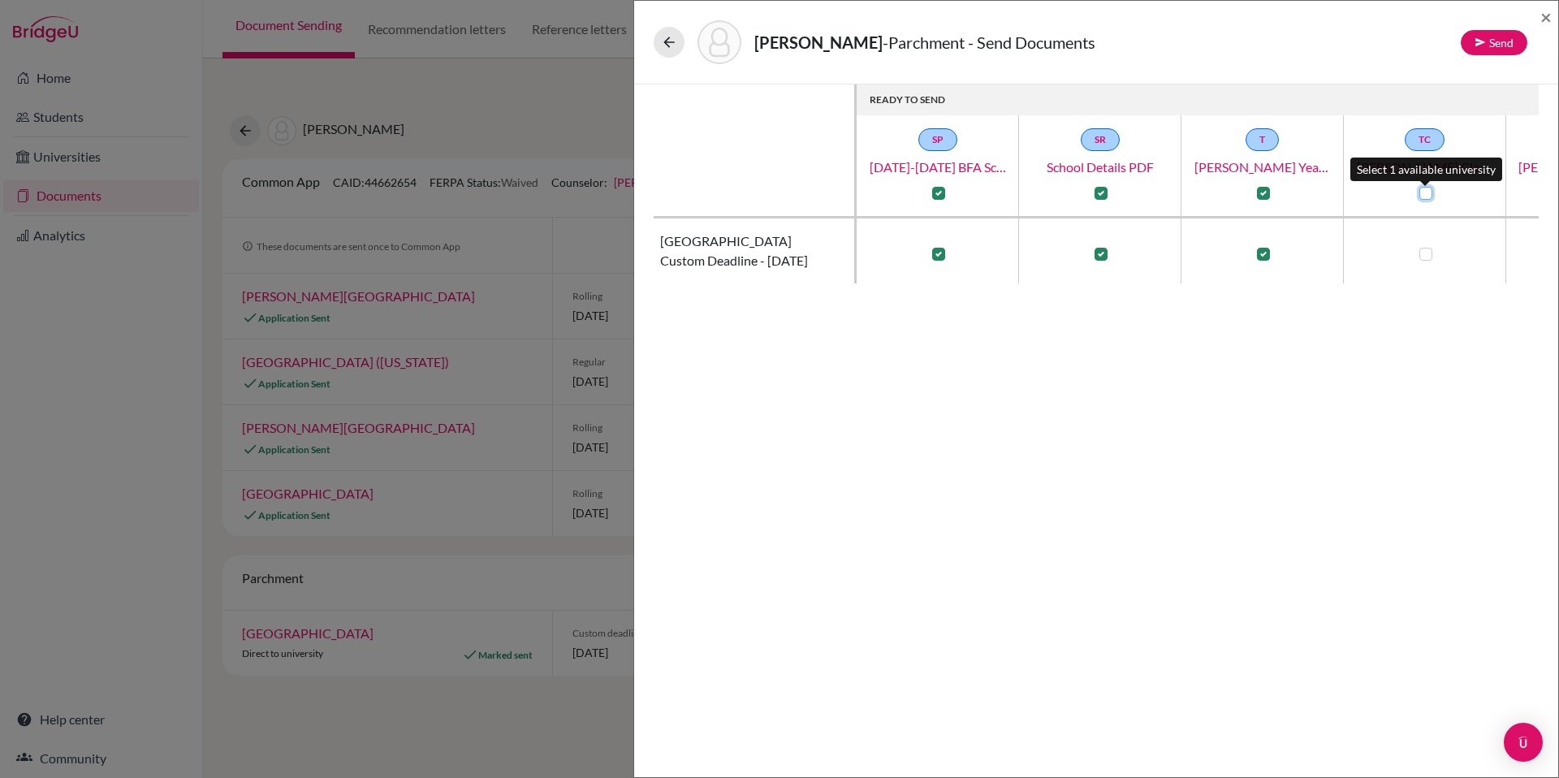
click at [1425, 193] on input "checkbox" at bounding box center [1421, 192] width 13 height 16
checkbox input "true"
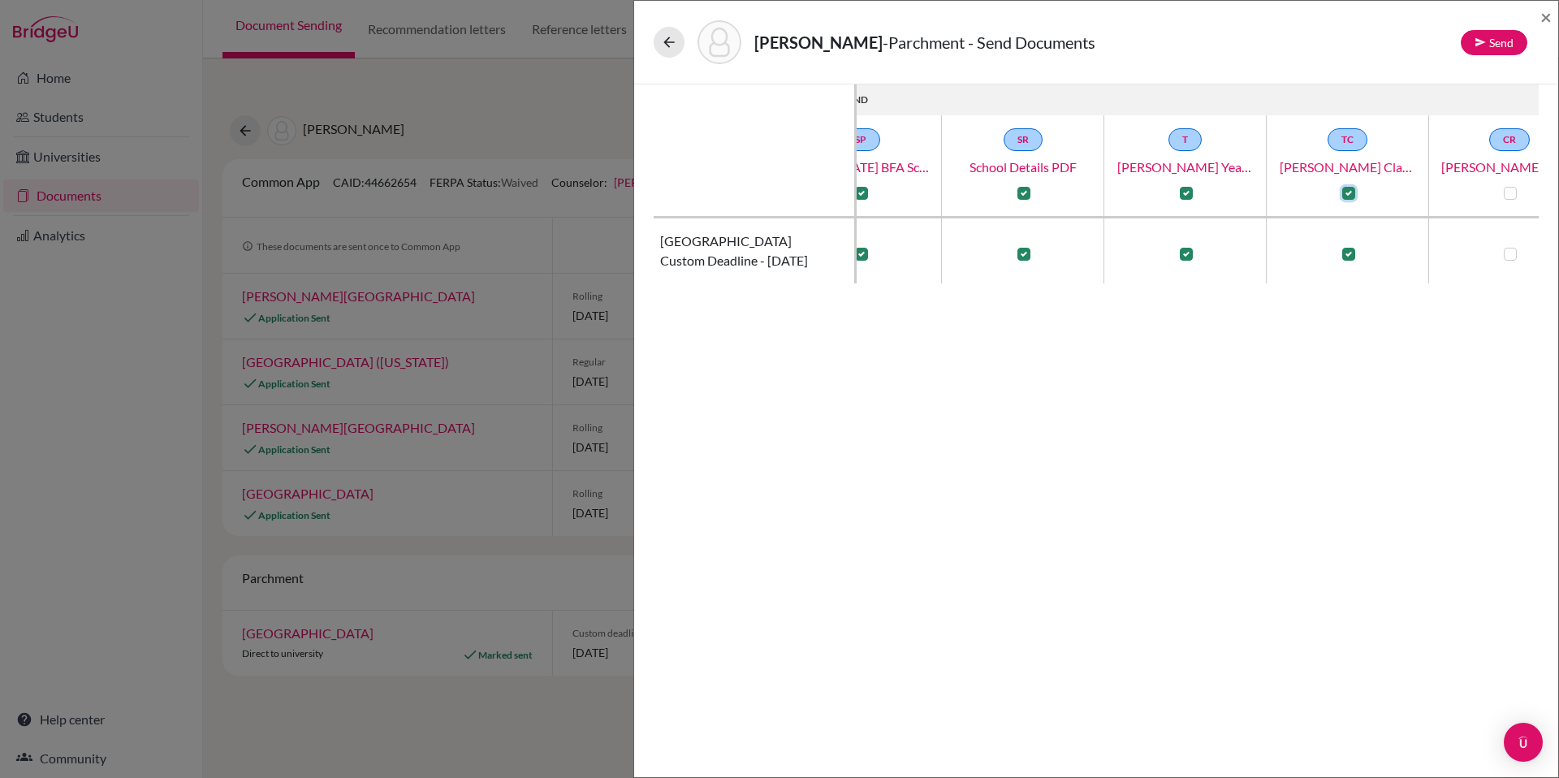
scroll to position [0, 142]
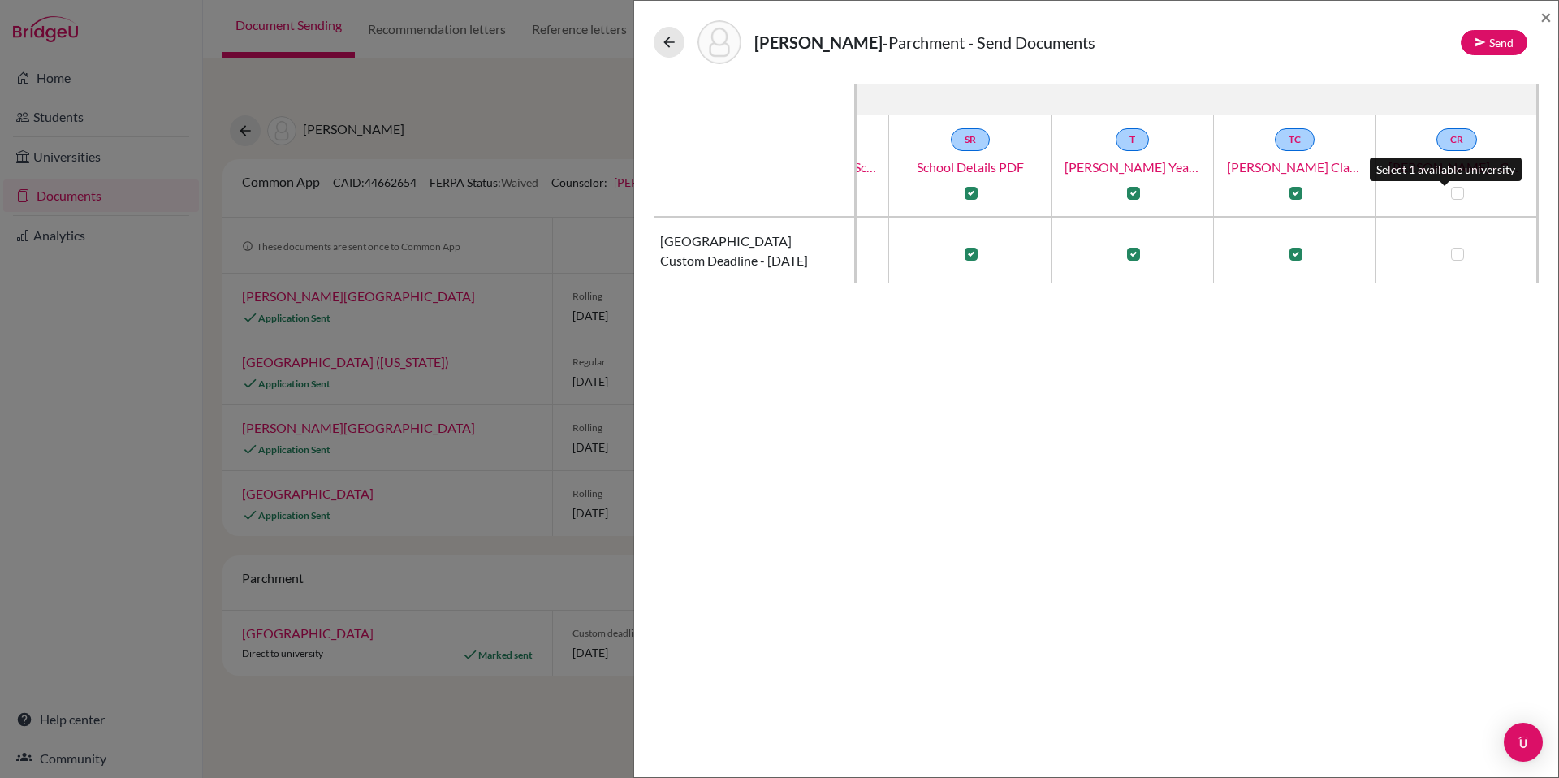
click at [1453, 185] on div at bounding box center [1456, 193] width 19 height 19
click at [1451, 192] on label at bounding box center [1457, 193] width 13 height 13
click at [1447, 192] on input "checkbox" at bounding box center [1453, 192] width 13 height 16
checkbox input "true"
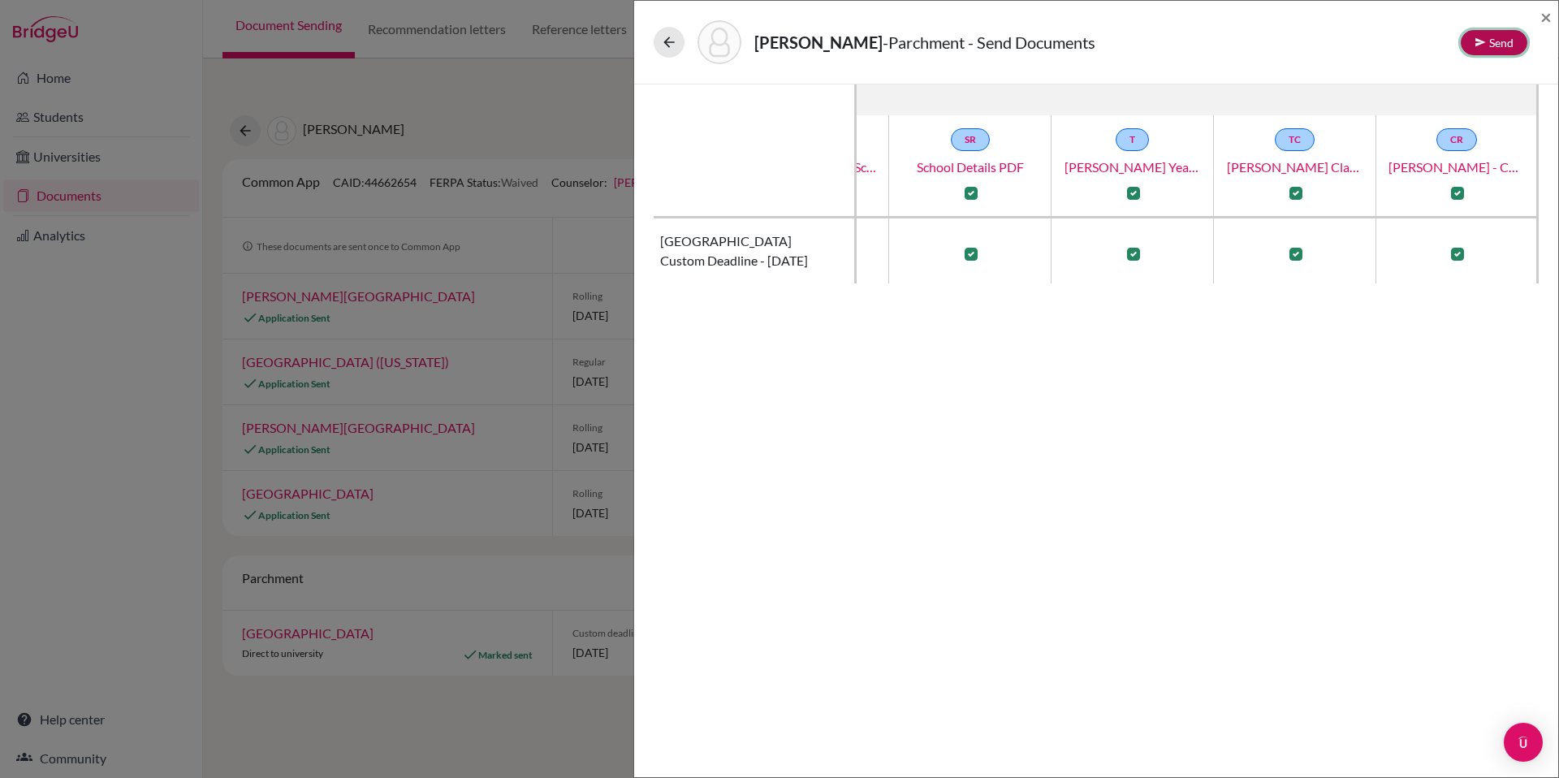
click at [1507, 48] on button "Send" at bounding box center [1494, 42] width 67 height 25
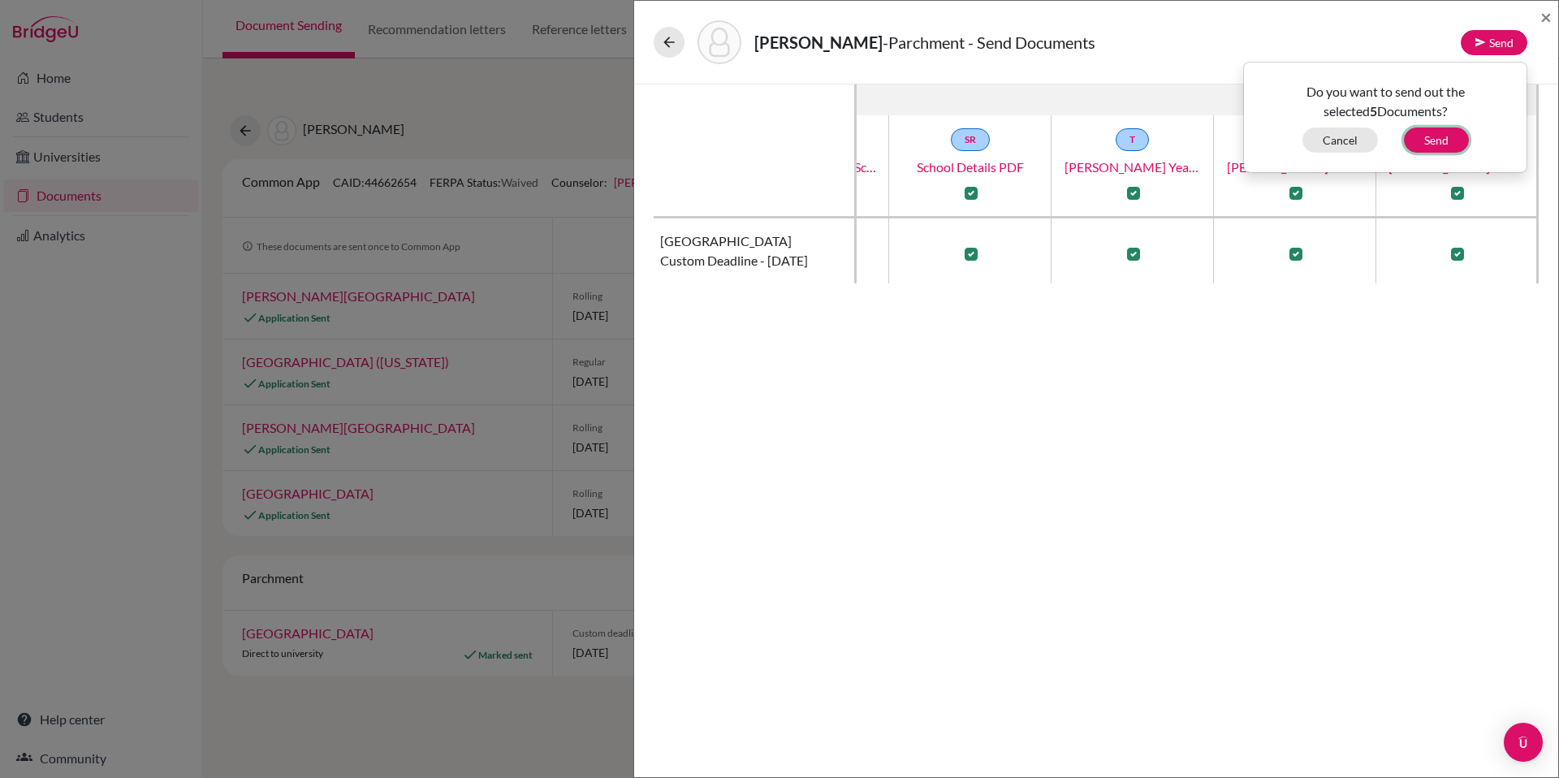
click at [1427, 142] on button "Send" at bounding box center [1436, 139] width 65 height 25
checkbox input "false"
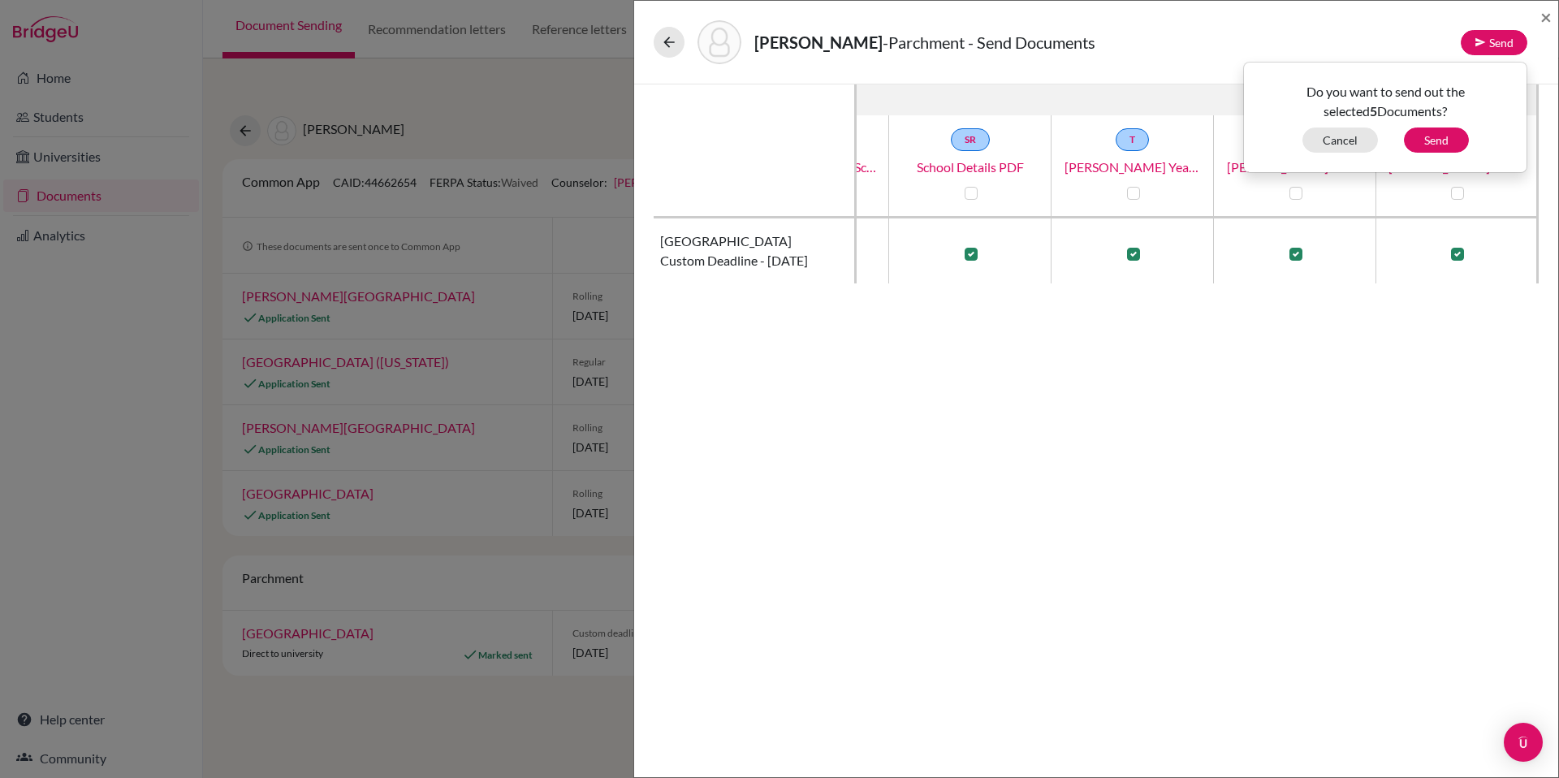
checkbox input "false"
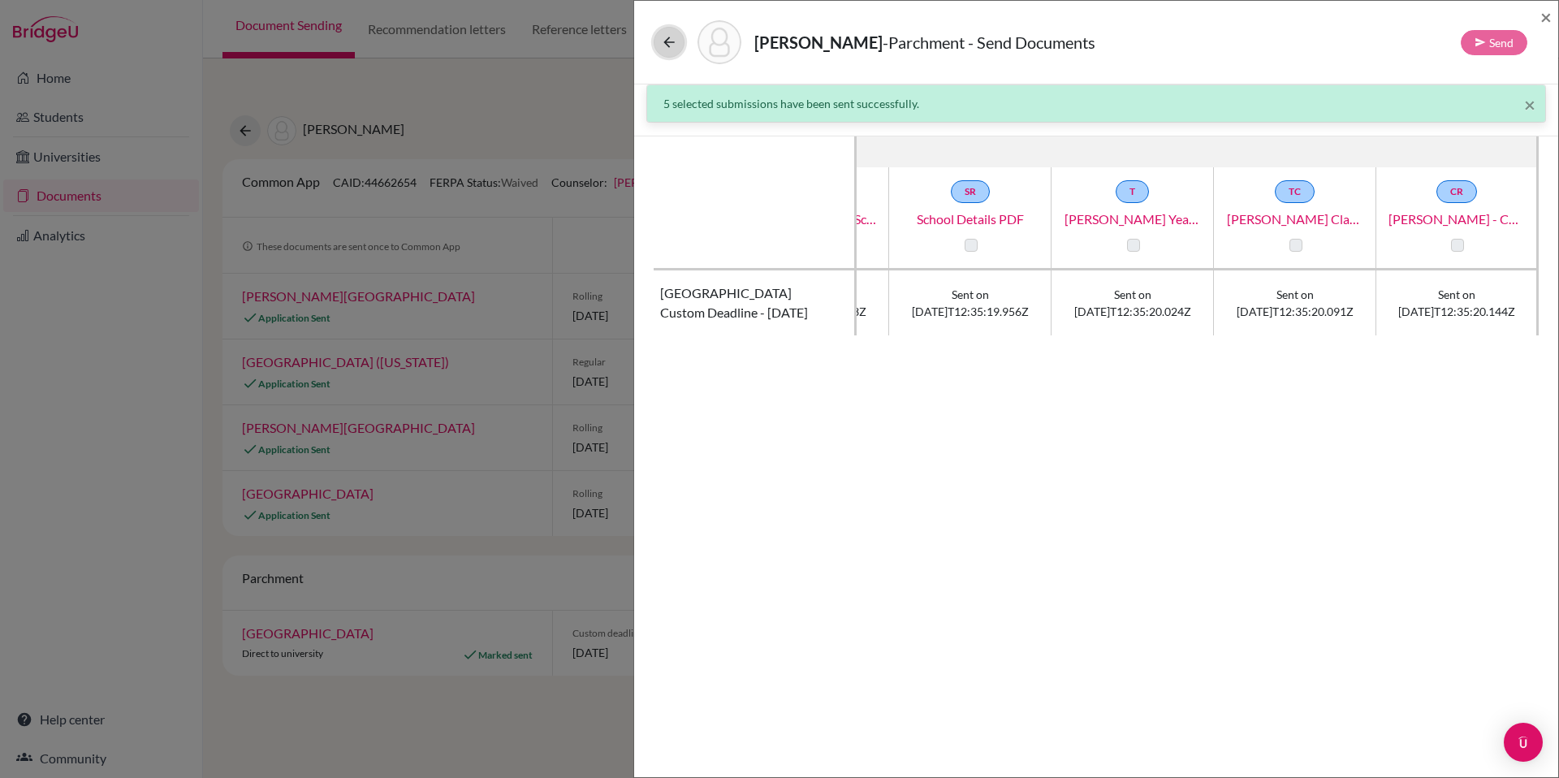
click at [669, 45] on icon at bounding box center [669, 42] width 16 height 16
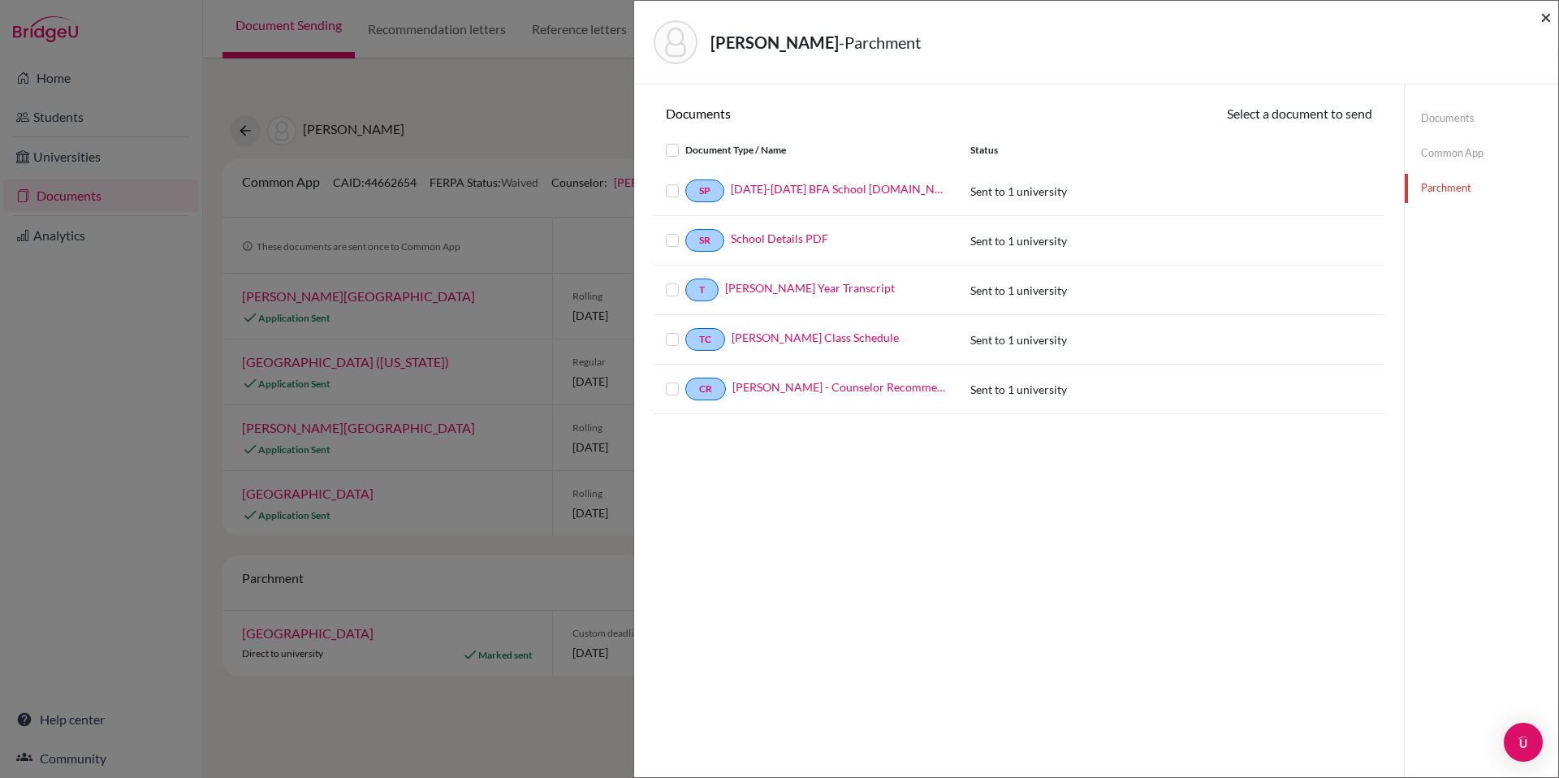
click at [1545, 12] on span "×" at bounding box center [1545, 17] width 11 height 24
